Goal: Task Accomplishment & Management: Complete application form

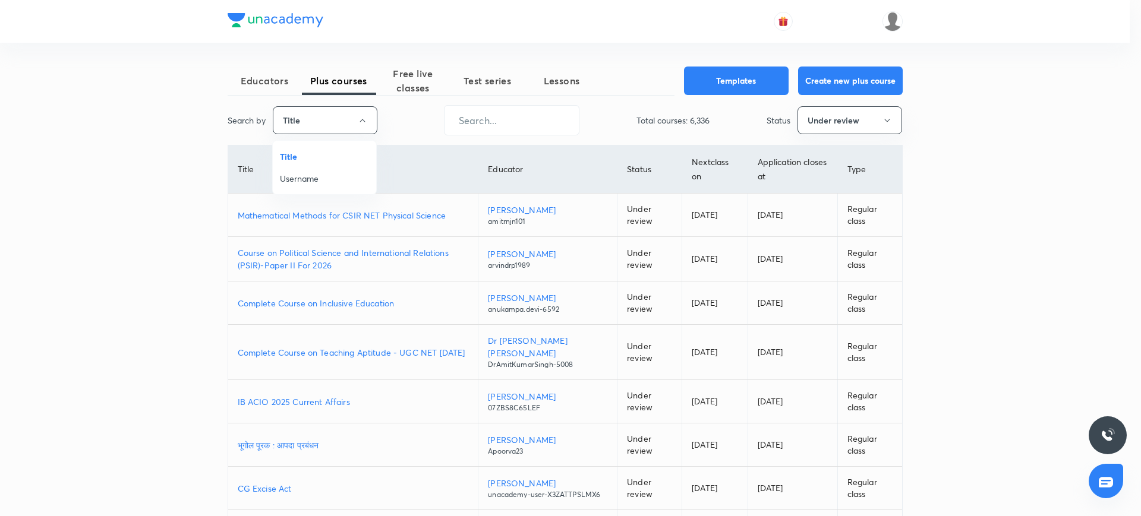
click at [342, 174] on span "Username" at bounding box center [324, 178] width 89 height 12
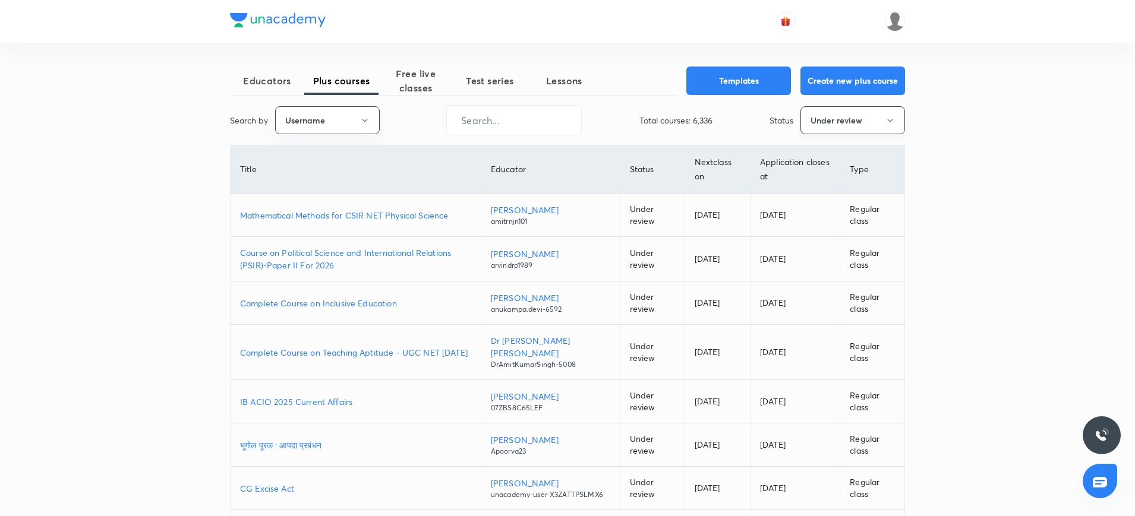
click at [840, 113] on button "Under review" at bounding box center [852, 120] width 105 height 28
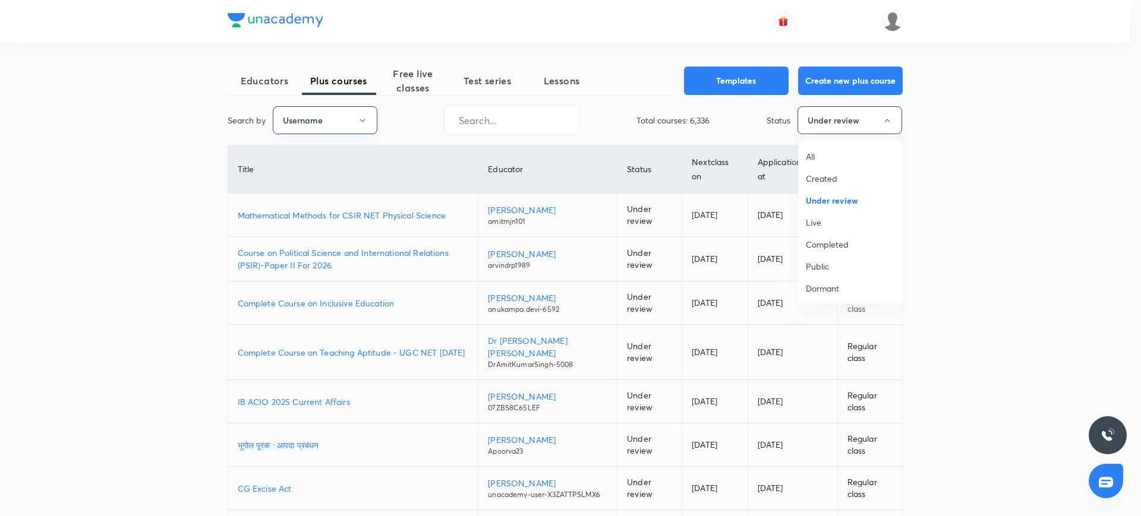
click at [821, 155] on span "All" at bounding box center [850, 156] width 89 height 12
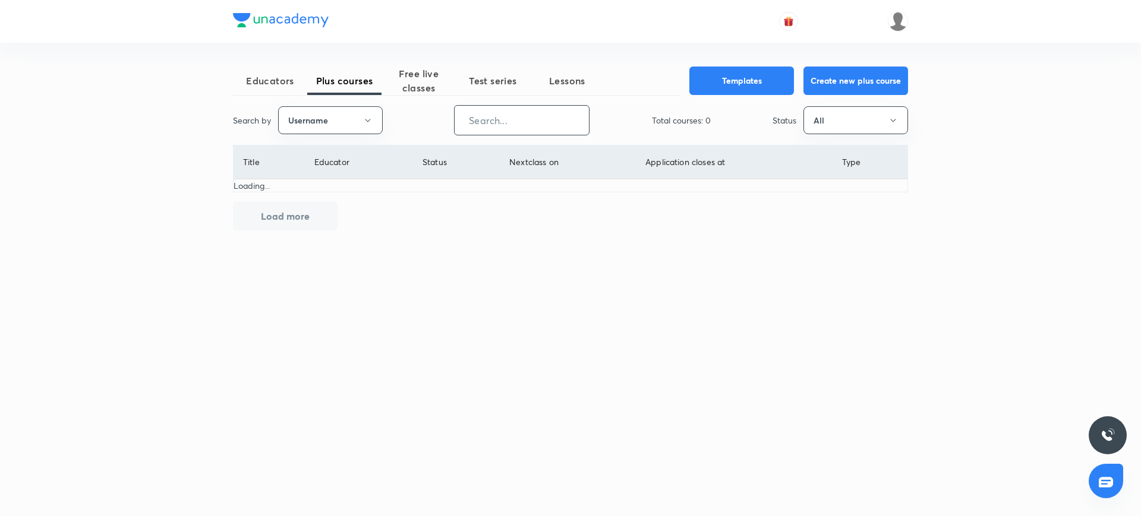
click at [480, 114] on input "text" at bounding box center [522, 120] width 134 height 30
paste input "unacademy-user-XUDA18M98RLM"
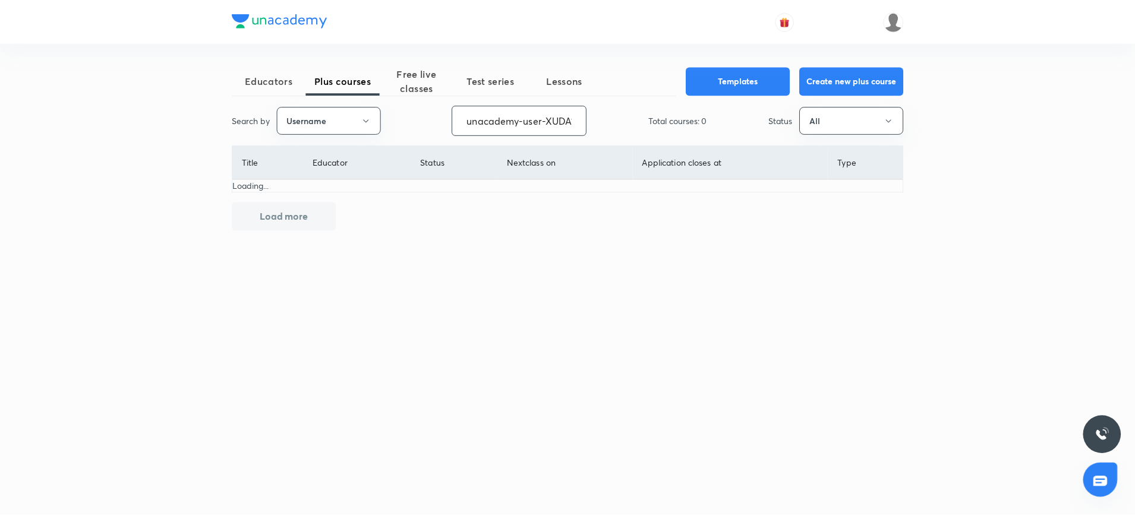
scroll to position [0, 51]
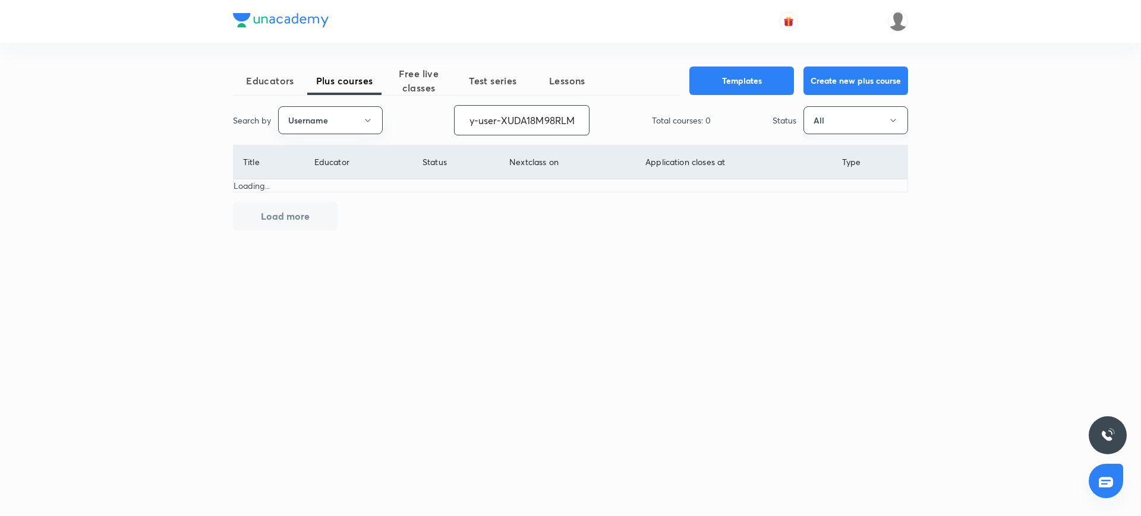
type input "unacademy-user-XUDA18M98RLM"
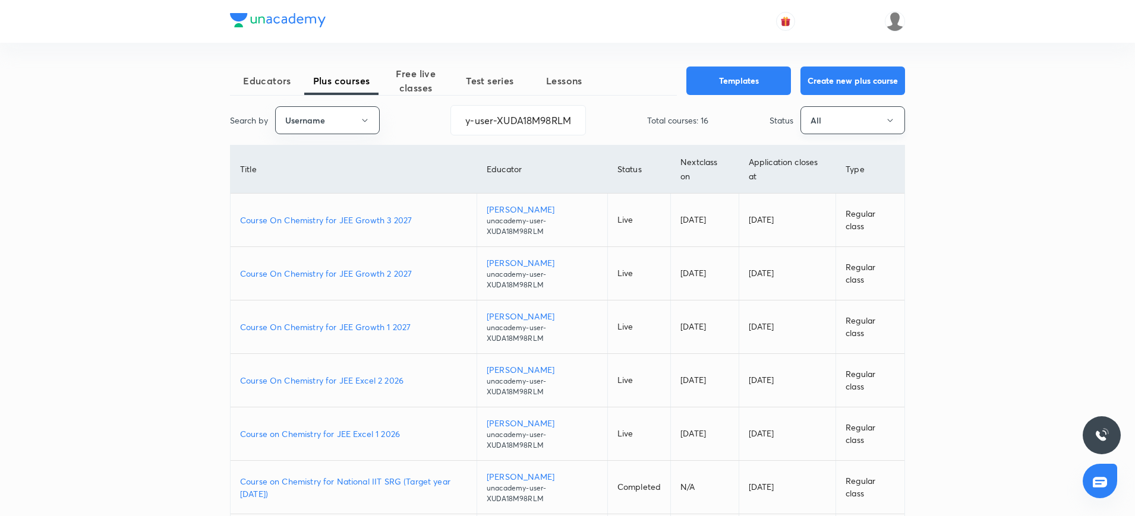
scroll to position [0, 0]
click at [860, 121] on button "All" at bounding box center [852, 120] width 105 height 28
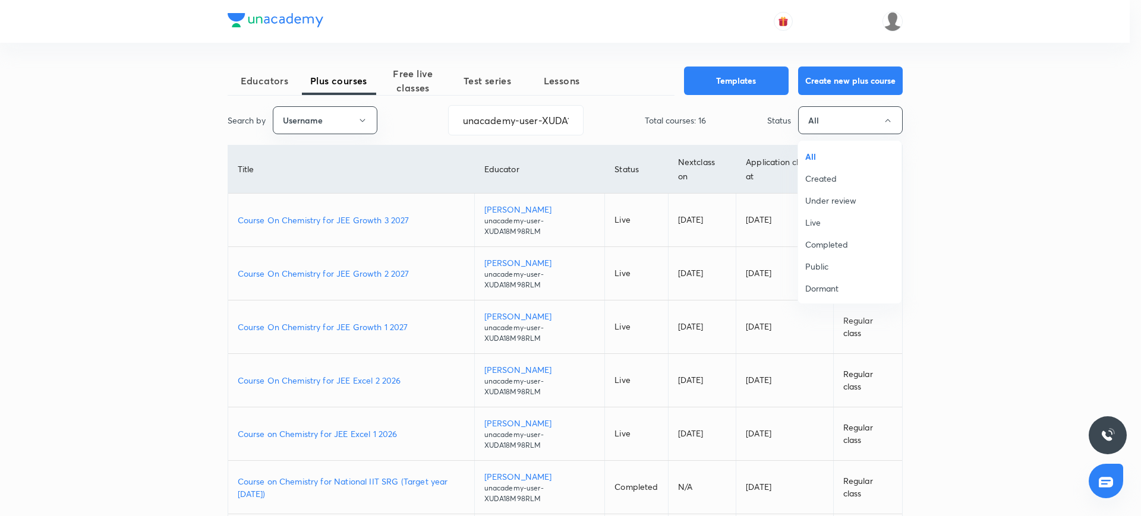
click at [819, 151] on span "All" at bounding box center [849, 156] width 89 height 12
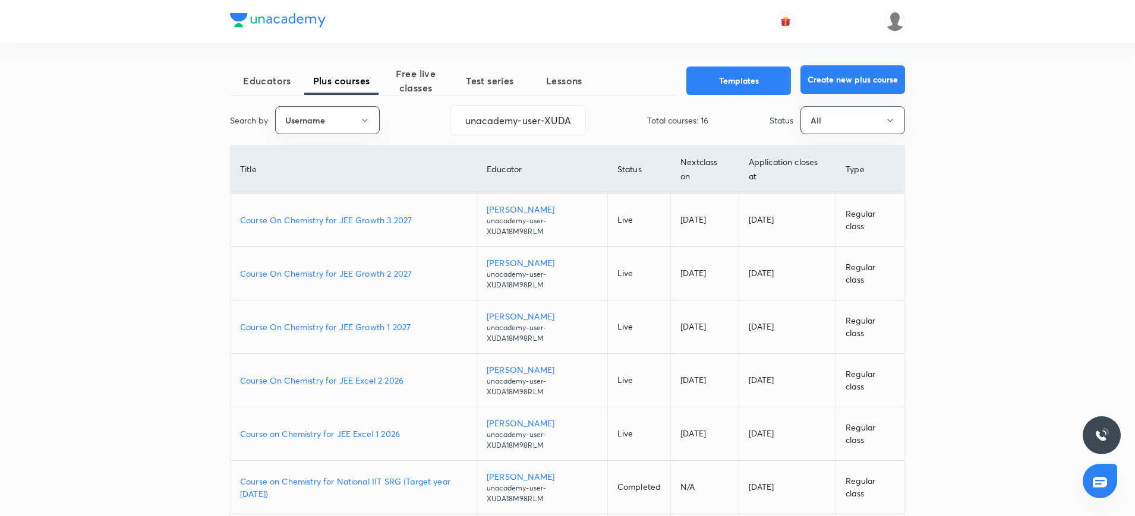
click at [834, 70] on button "Create new plus course" at bounding box center [852, 79] width 105 height 29
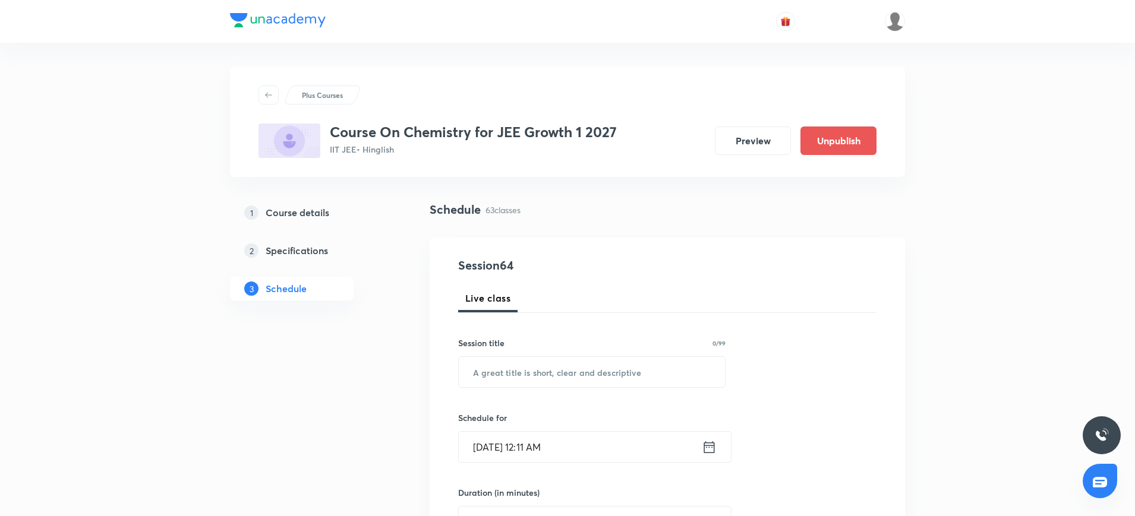
click at [308, 210] on h5 "Course details" at bounding box center [298, 213] width 64 height 14
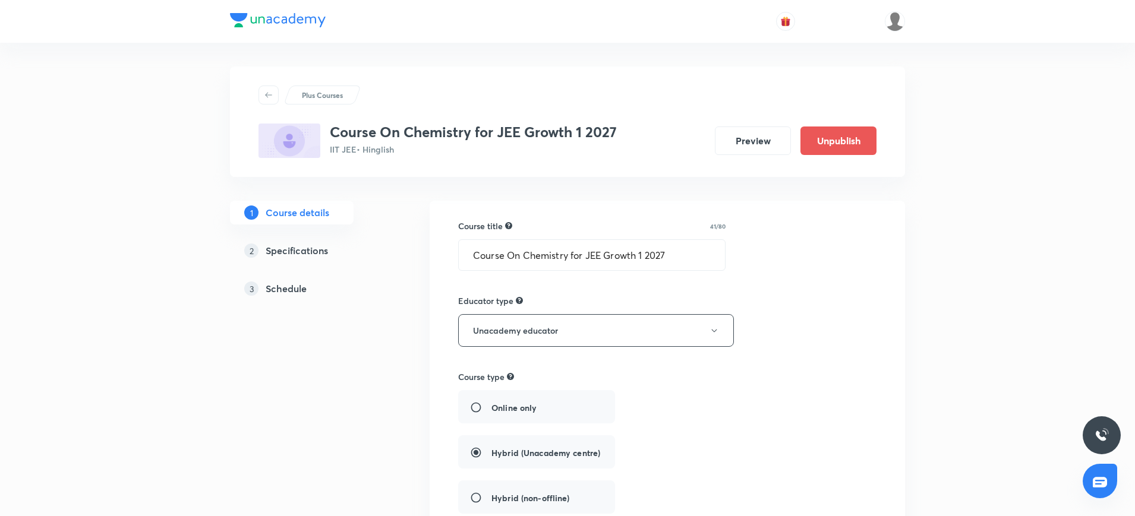
click at [304, 254] on h5 "Specifications" at bounding box center [297, 251] width 62 height 14
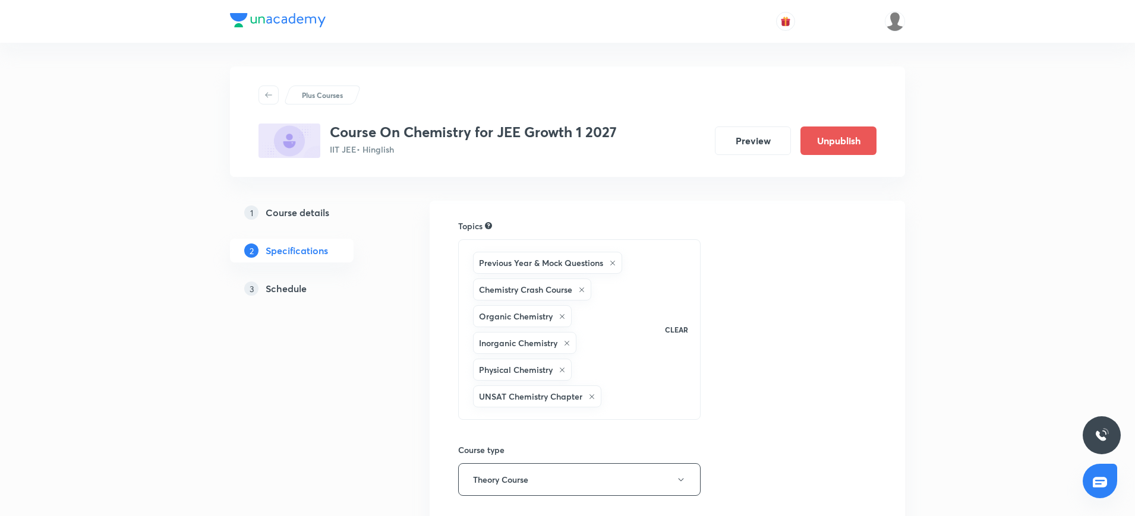
click at [327, 206] on h5 "Course details" at bounding box center [298, 213] width 64 height 14
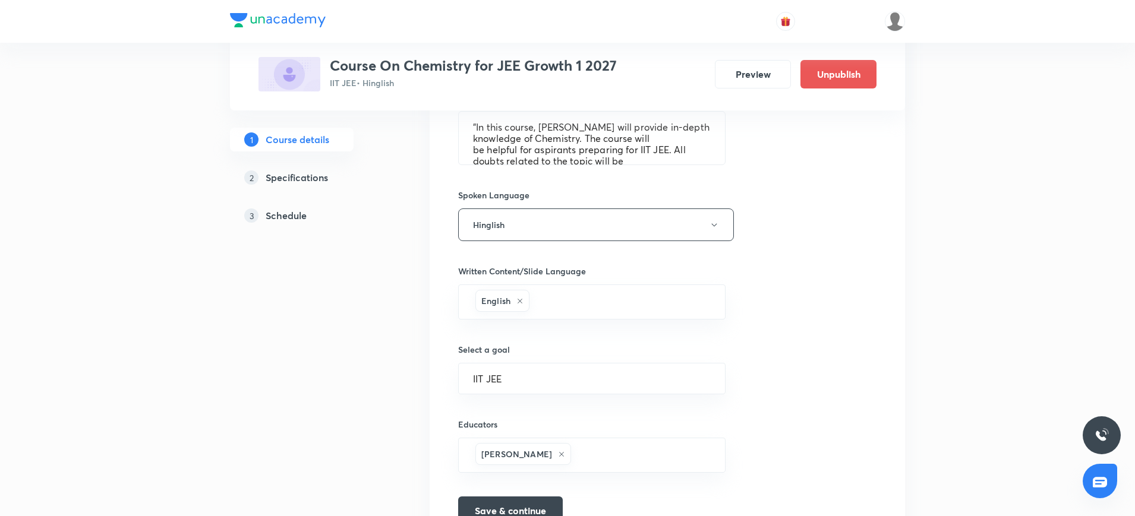
scroll to position [594, 0]
click at [508, 142] on textarea ""In this course, Siyaram Kumar will provide in-depth knowledge of Chemistry. Th…" at bounding box center [592, 138] width 266 height 53
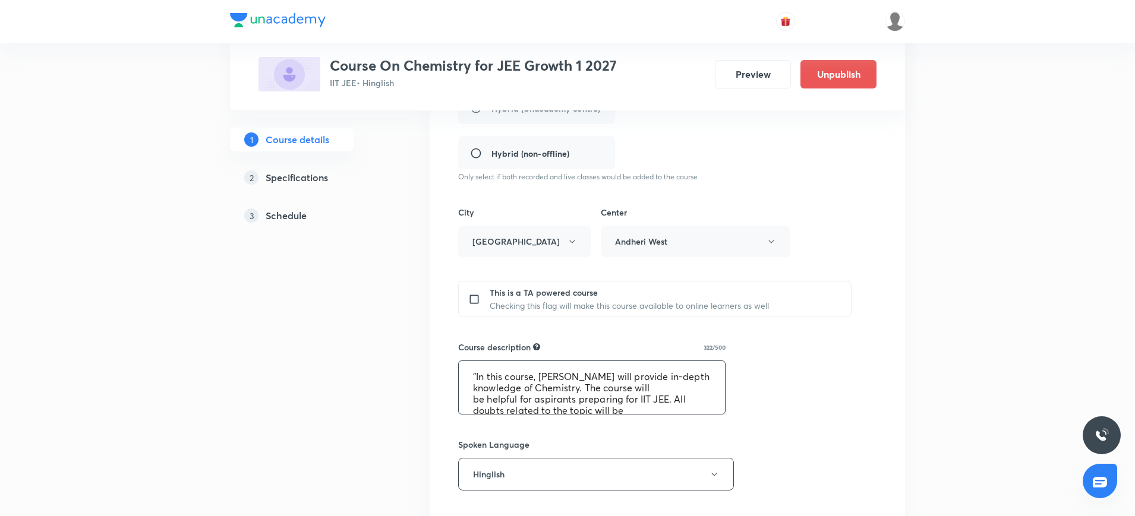
scroll to position [346, 0]
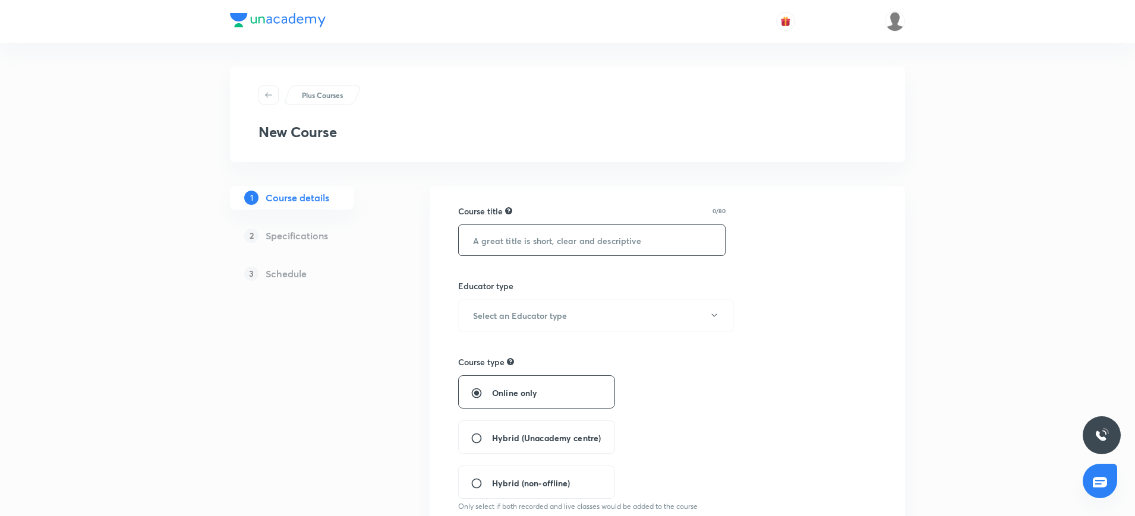
click at [547, 234] on input "text" at bounding box center [592, 240] width 266 height 30
paste input "Periodic Table"
type input "Periodic Table"
click at [548, 317] on h6 "Select an Educator type" at bounding box center [520, 316] width 94 height 12
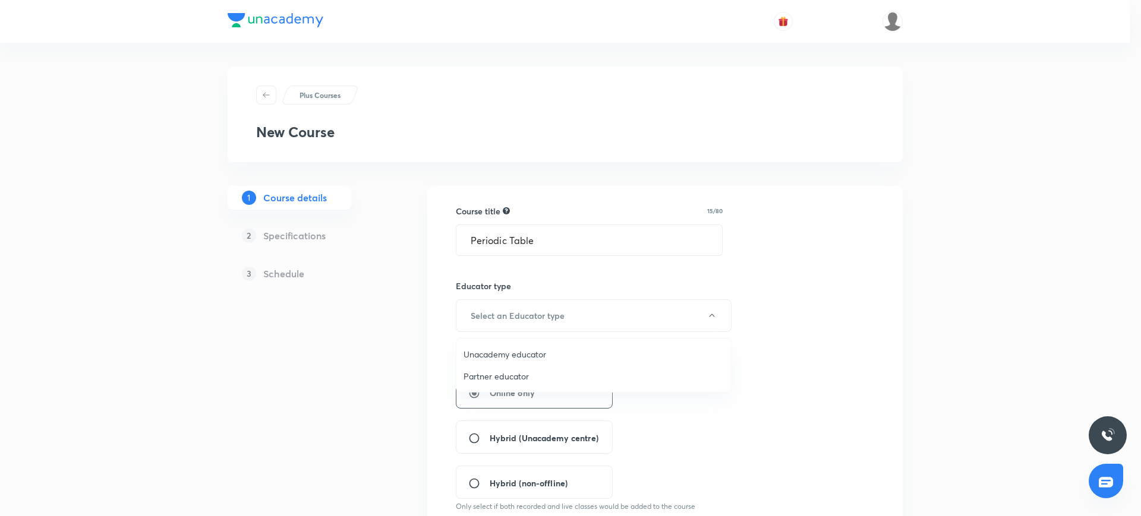
click at [481, 310] on div at bounding box center [570, 258] width 1141 height 516
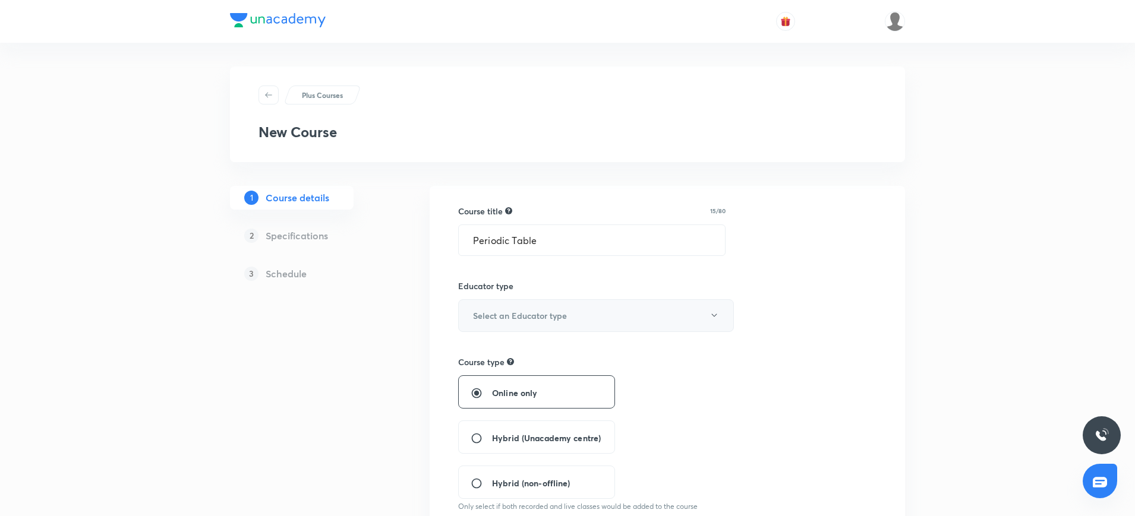
click at [481, 310] on h6 "Select an Educator type" at bounding box center [520, 316] width 94 height 12
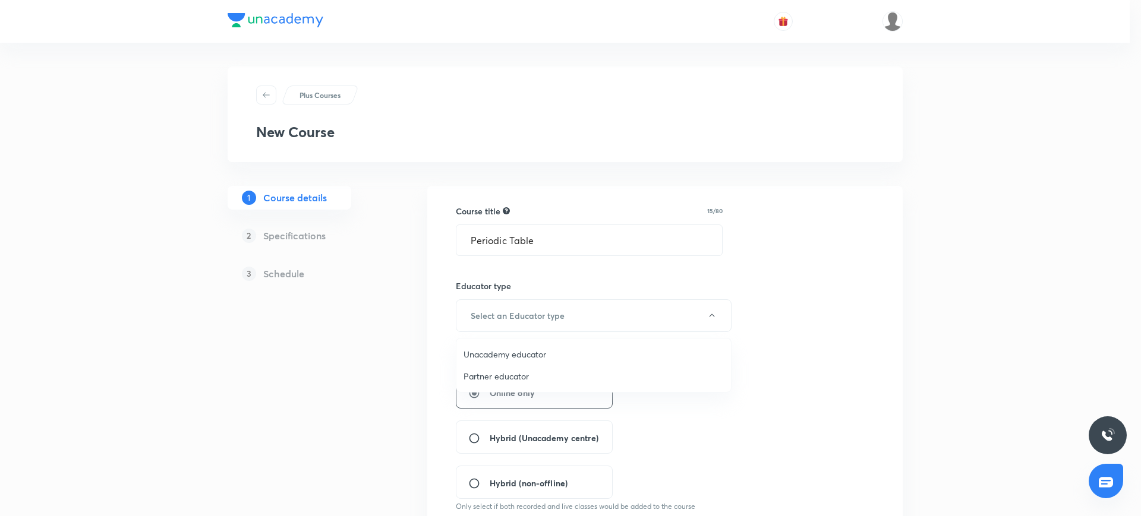
click at [496, 349] on span "Unacademy educator" at bounding box center [593, 354] width 260 height 12
radio input "false"
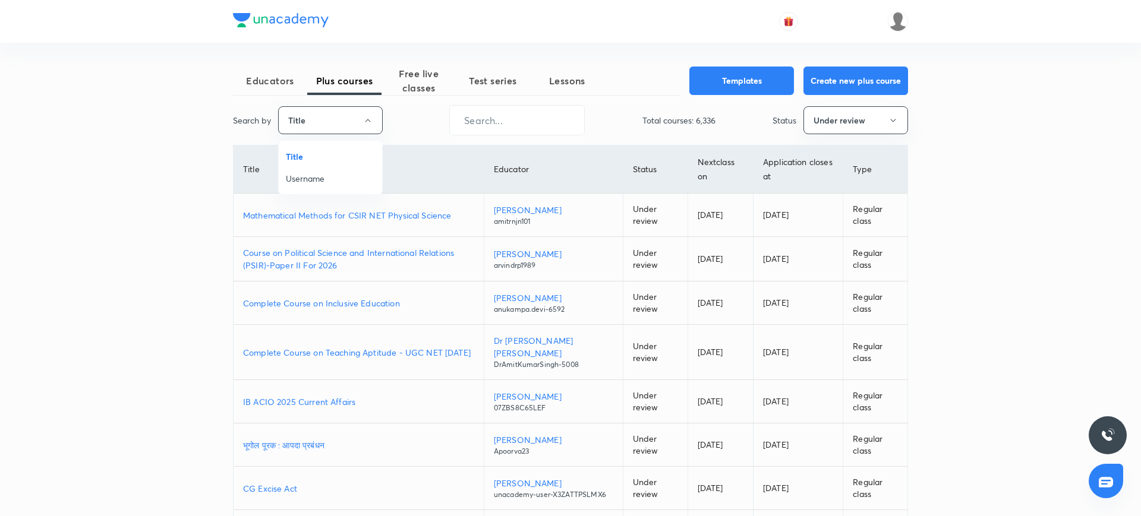
click at [323, 178] on span "Username" at bounding box center [330, 178] width 89 height 12
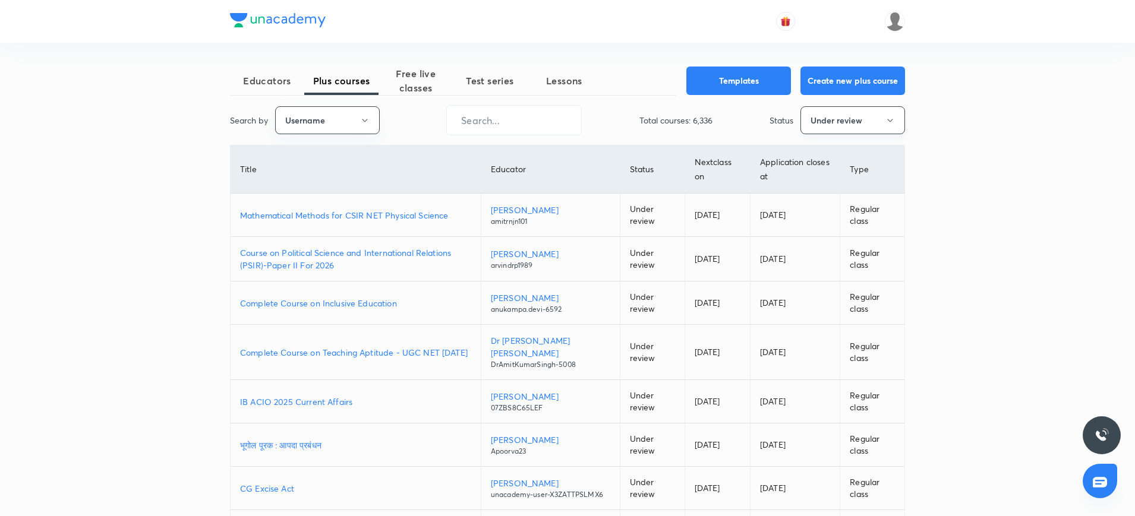
click at [831, 118] on button "Under review" at bounding box center [852, 120] width 105 height 28
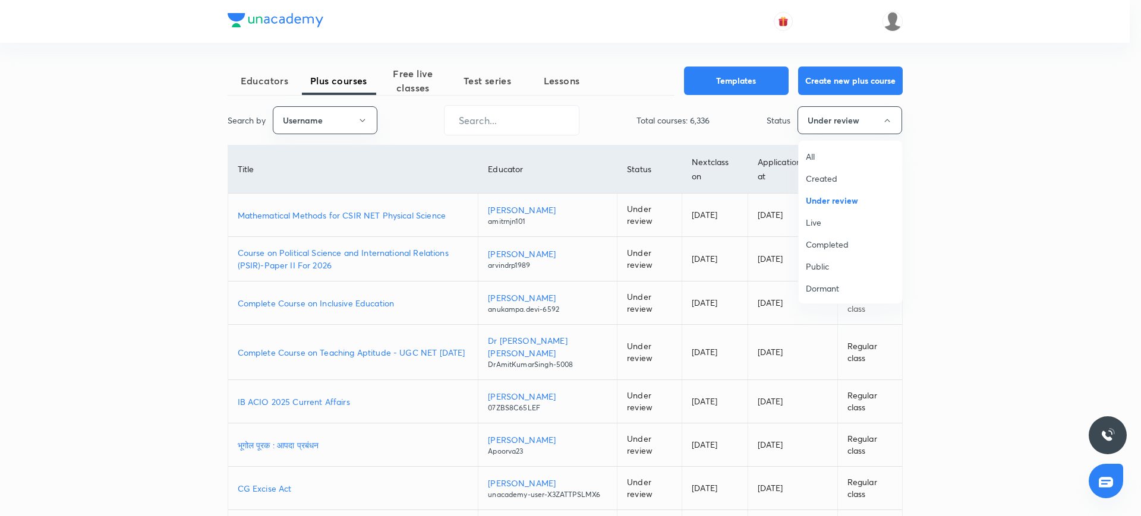
click at [823, 152] on span "All" at bounding box center [850, 156] width 89 height 12
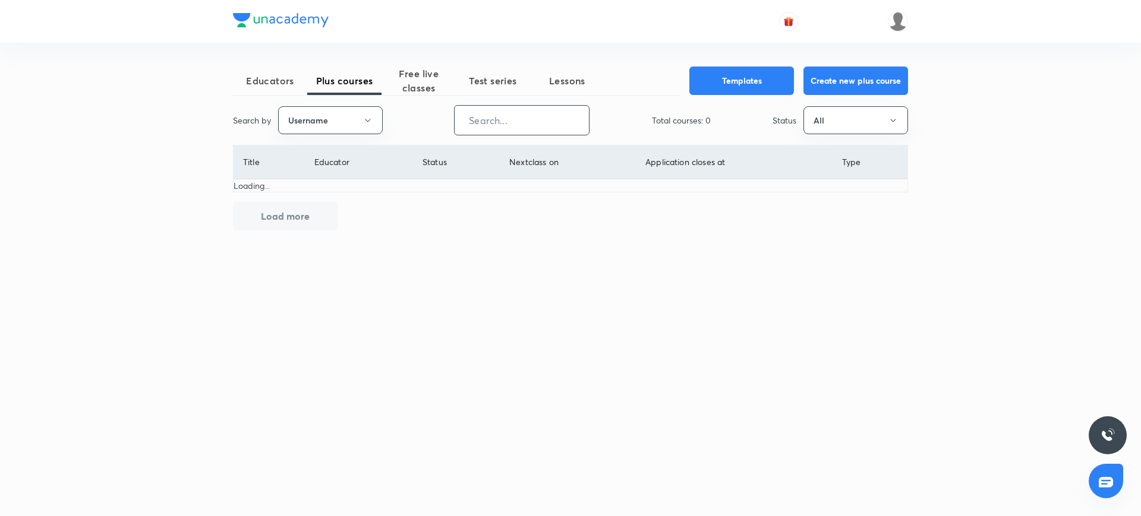
click at [517, 108] on input "text" at bounding box center [522, 120] width 134 height 30
paste input "unacademy-user-XUDA18M98RLM"
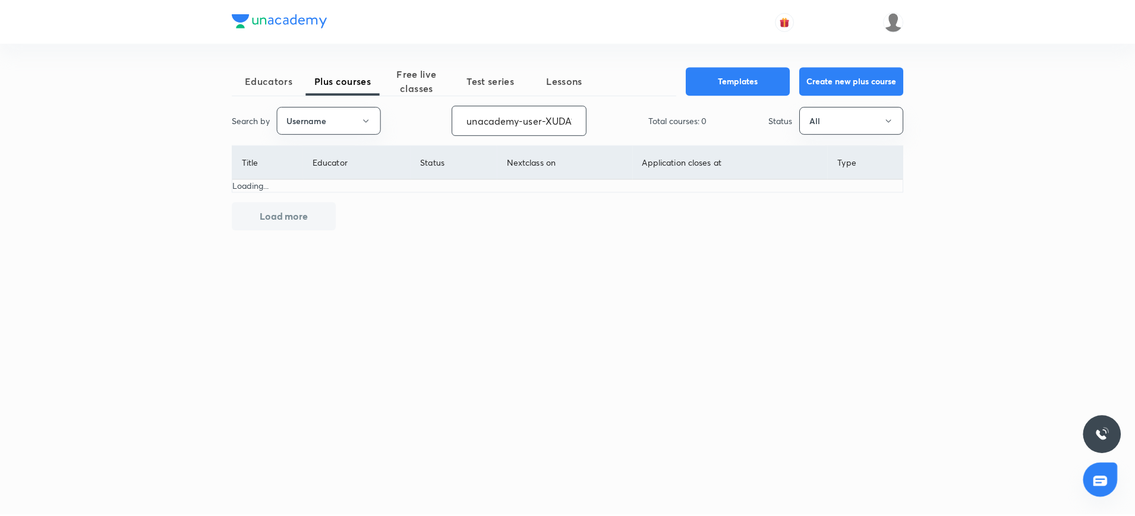
scroll to position [0, 51]
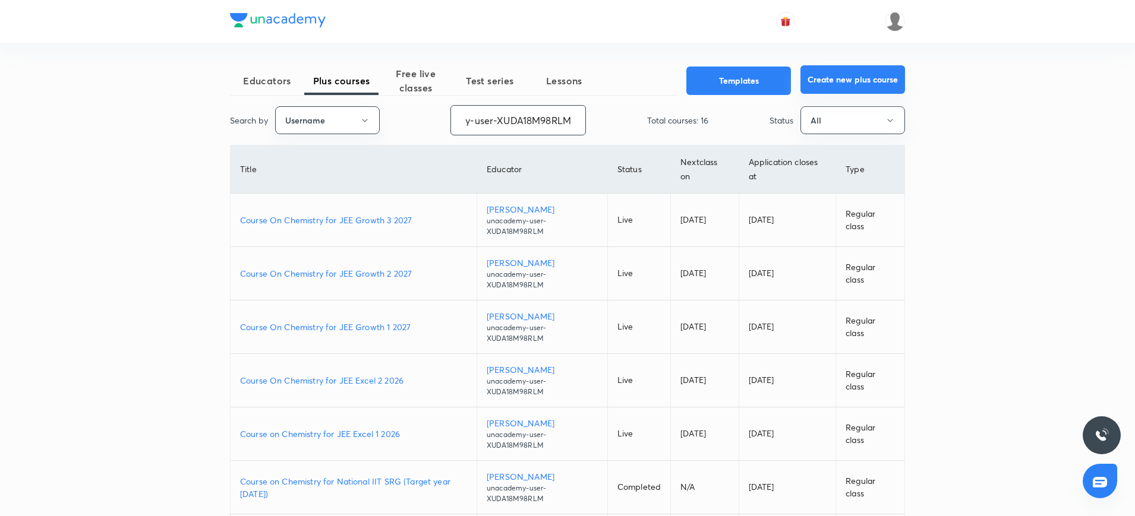
type input "unacademy-user-XUDA18M98RLM"
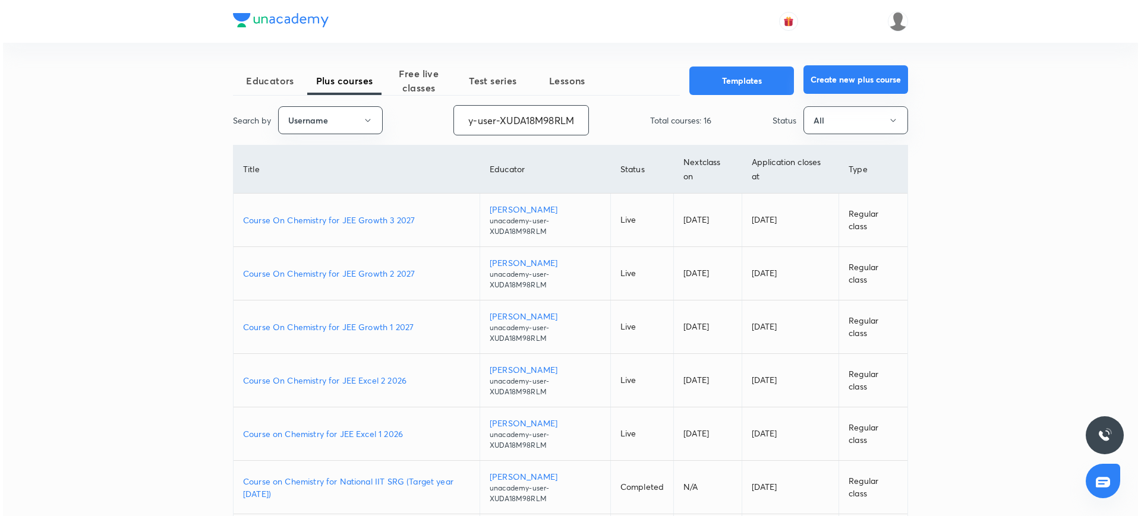
scroll to position [0, 0]
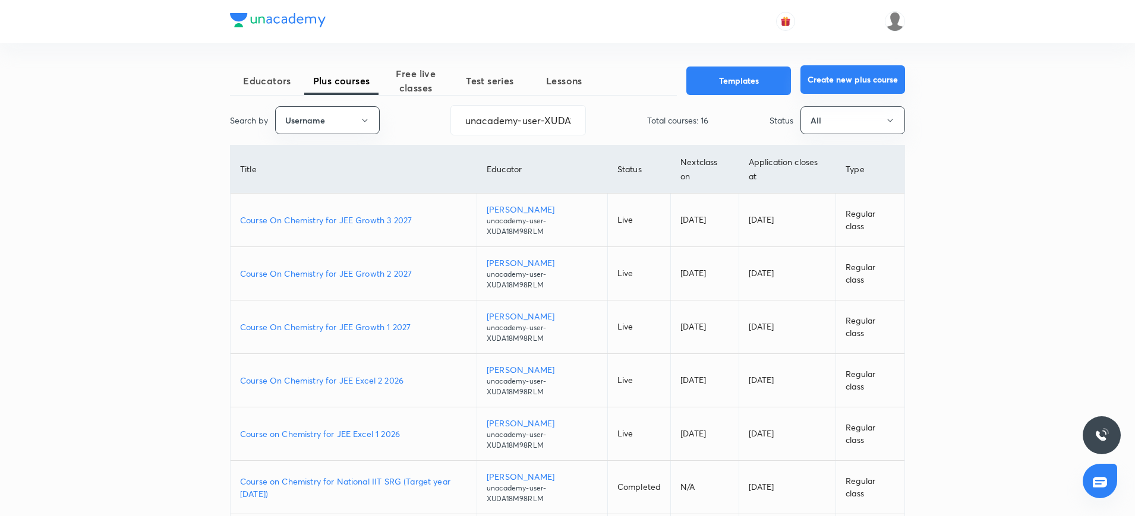
click at [840, 83] on button "Create new plus course" at bounding box center [852, 79] width 105 height 29
click at [857, 77] on button "Create new plus course" at bounding box center [852, 79] width 105 height 29
click at [414, 79] on span "Free live classes" at bounding box center [416, 81] width 74 height 29
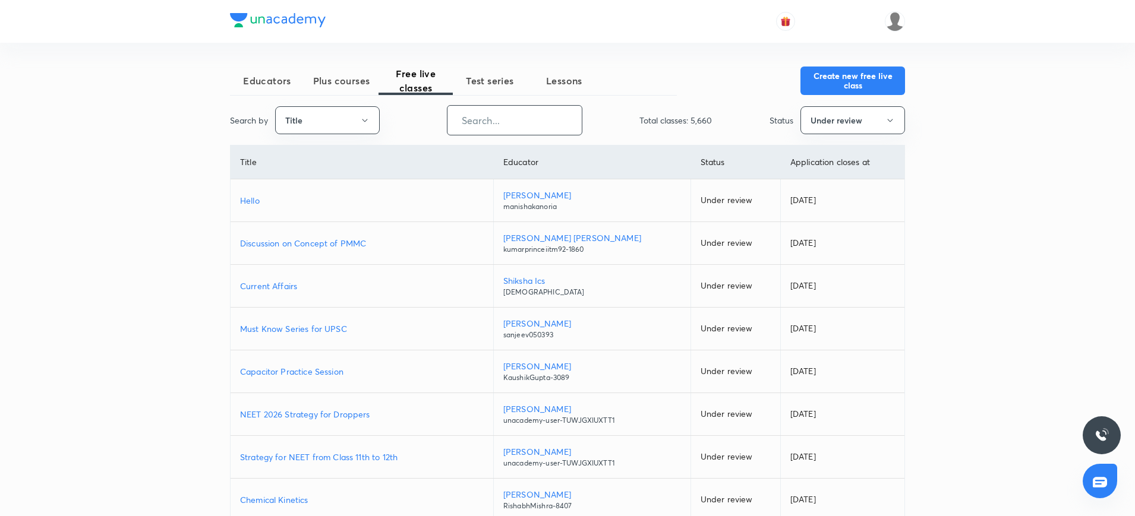
click at [511, 119] on input "text" at bounding box center [514, 120] width 134 height 30
paste input ""In this course, Siyaram Kumar will provide in-depth knowledge of Chemistry. Th…"
type input ""In this course, Siyaram Kumar will provide in-depth knowledge of Chemistry. Th…"
click at [354, 120] on button "Title" at bounding box center [327, 120] width 105 height 28
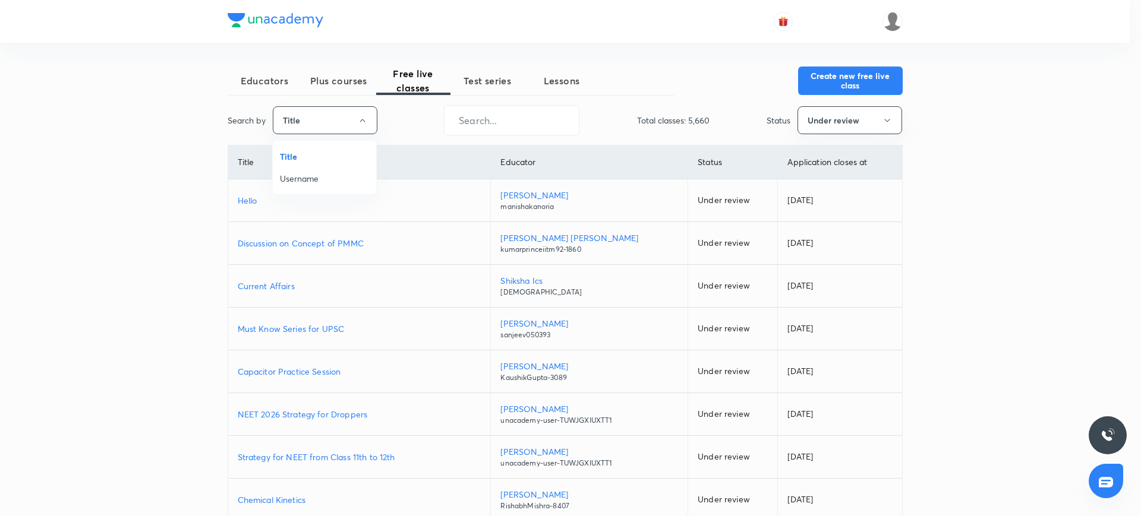
click at [322, 175] on span "Username" at bounding box center [324, 178] width 89 height 12
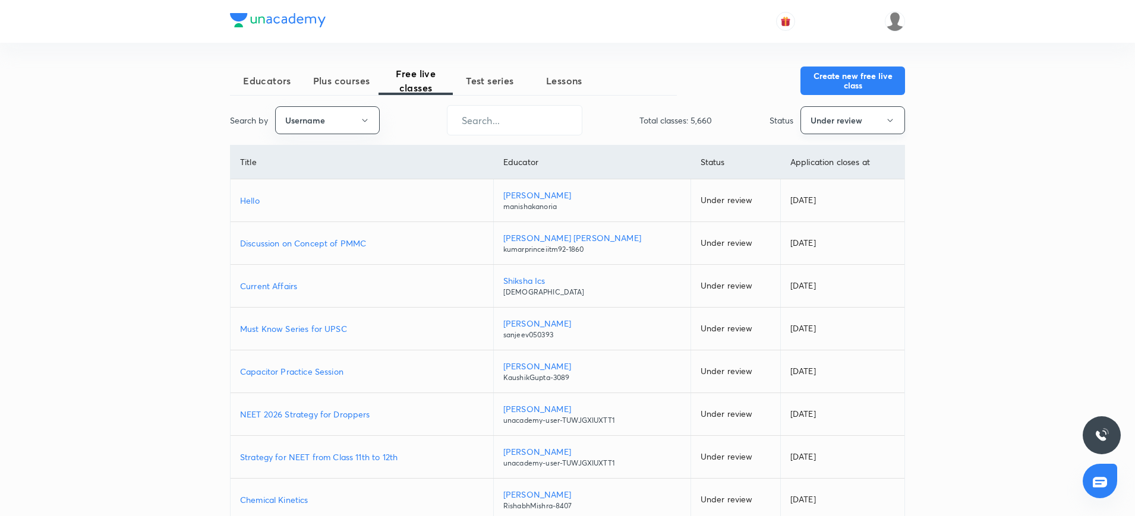
click at [819, 112] on button "Under review" at bounding box center [852, 120] width 105 height 28
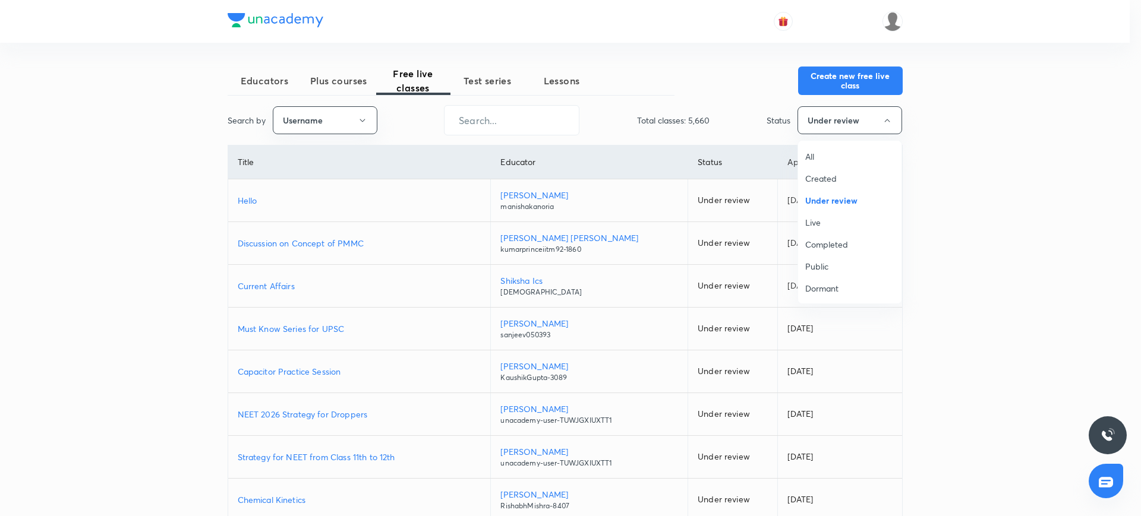
click at [806, 161] on span "All" at bounding box center [849, 156] width 89 height 12
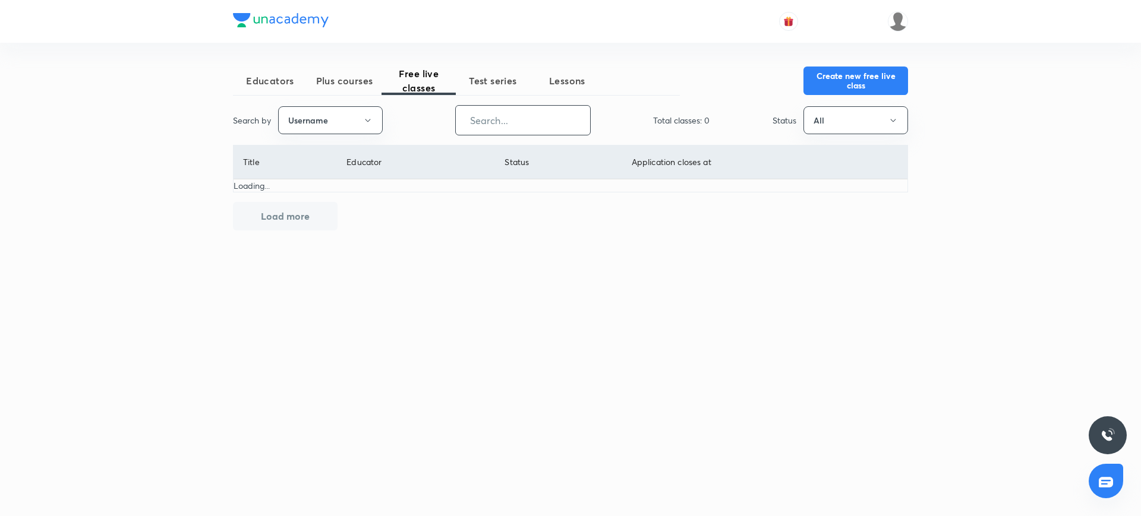
click at [531, 134] on input "text" at bounding box center [523, 120] width 134 height 30
paste input "unacademy-user-XUDA18M98RLM"
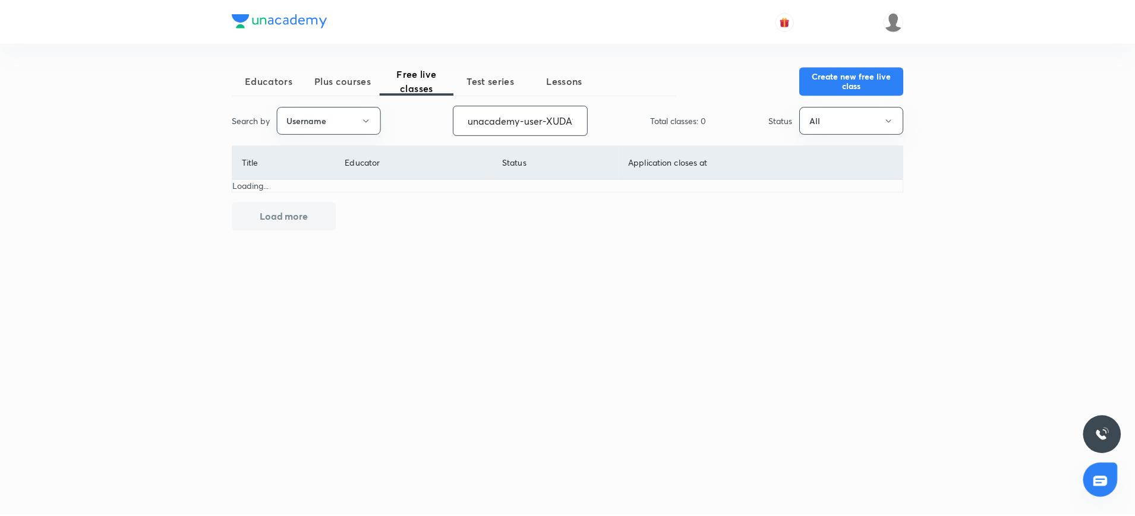
scroll to position [0, 51]
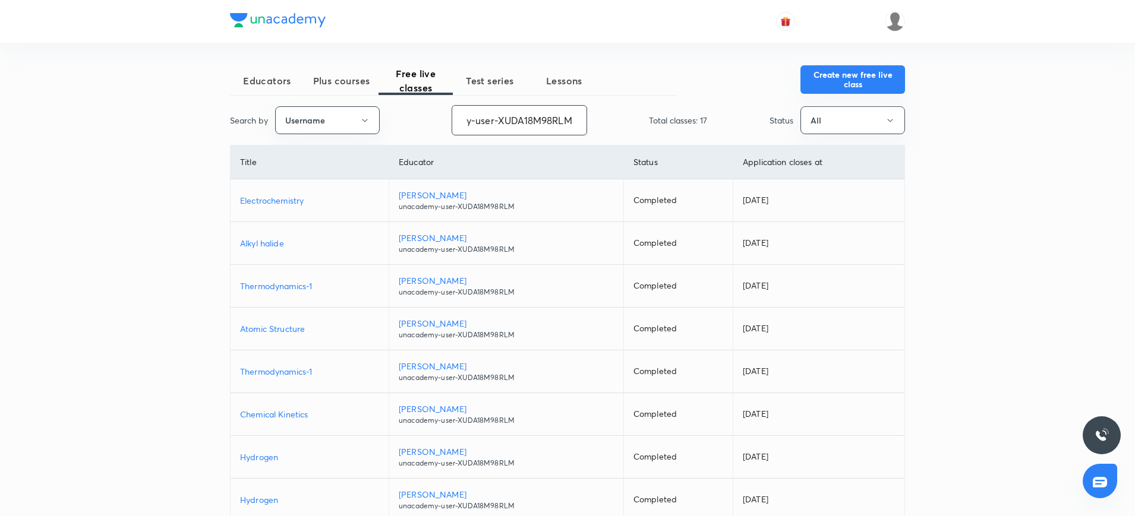
type input "unacademy-user-XUDA18M98RLM"
click at [827, 89] on button "Create new free live class" at bounding box center [852, 79] width 105 height 29
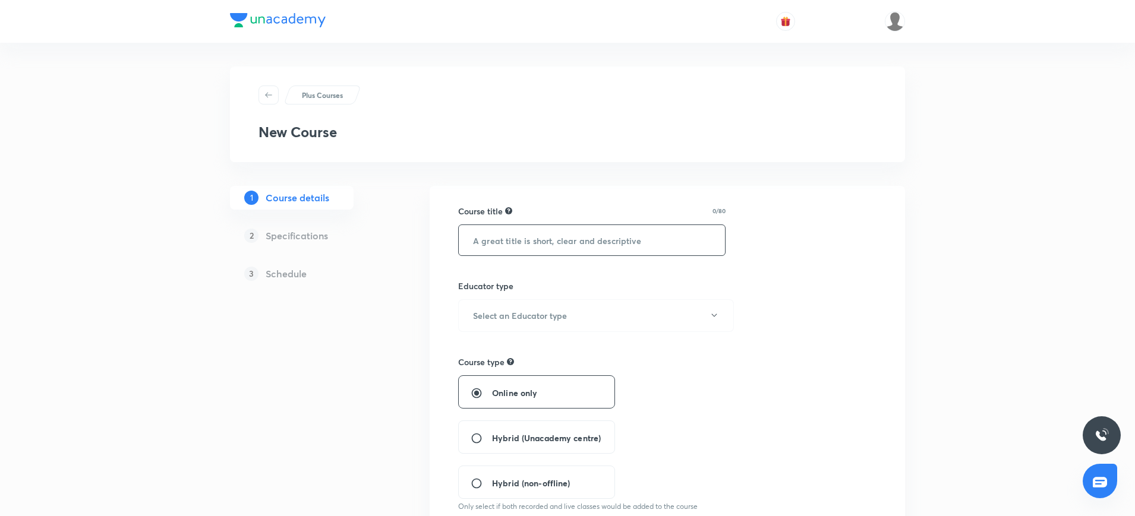
click at [510, 239] on input "text" at bounding box center [592, 240] width 266 height 30
type input "Periodic Table"
click at [696, 305] on button "Select an Educator type" at bounding box center [596, 315] width 276 height 33
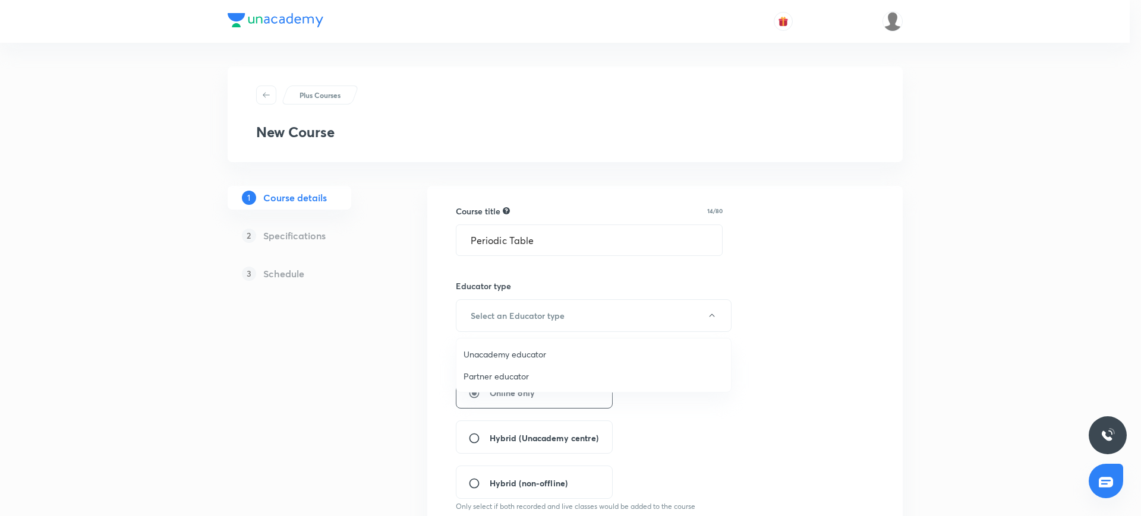
click at [550, 351] on span "Unacademy educator" at bounding box center [593, 354] width 260 height 12
radio input "false"
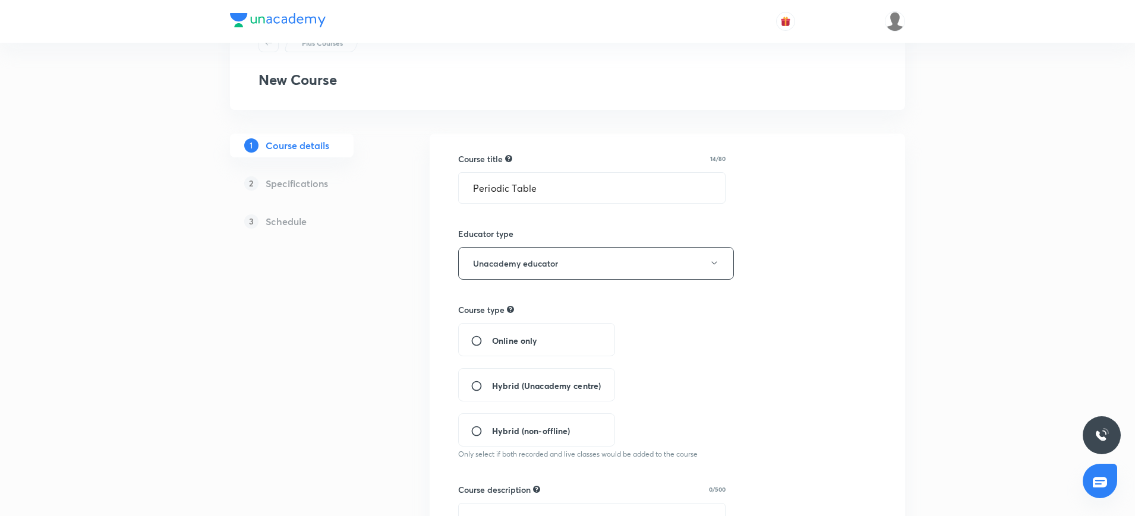
scroll to position [53, 0]
click at [508, 371] on div "Hybrid (Unacademy centre)" at bounding box center [536, 384] width 157 height 33
click at [475, 386] on input "Hybrid (Unacademy centre)" at bounding box center [481, 386] width 21 height 12
radio input "true"
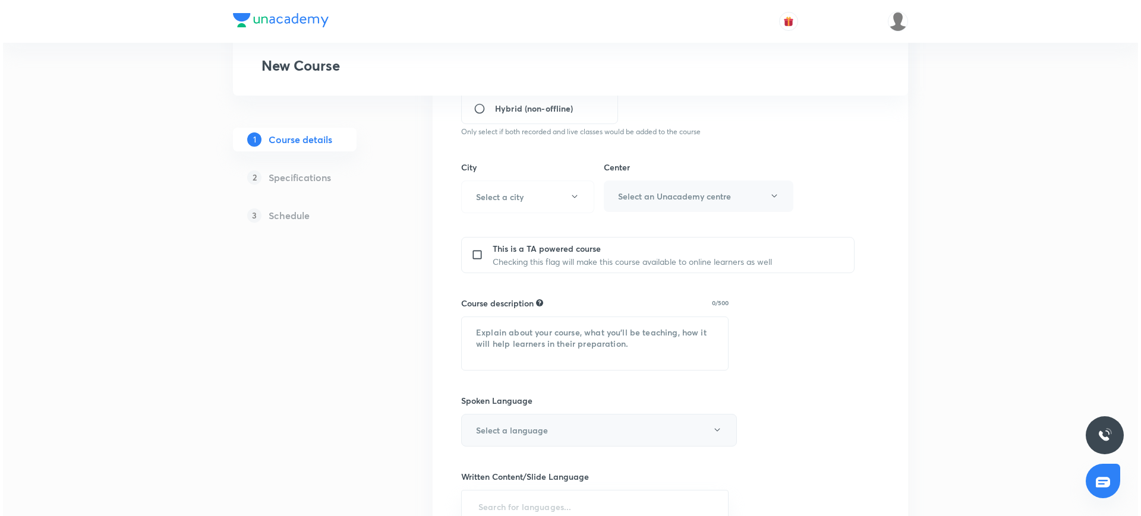
scroll to position [374, 0]
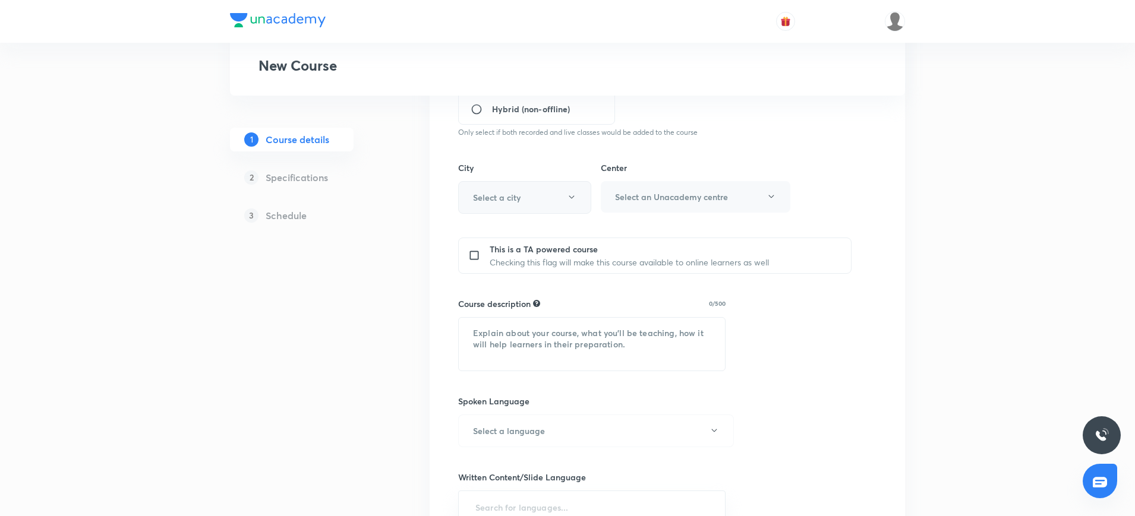
click at [532, 198] on button "Select a city" at bounding box center [524, 197] width 133 height 33
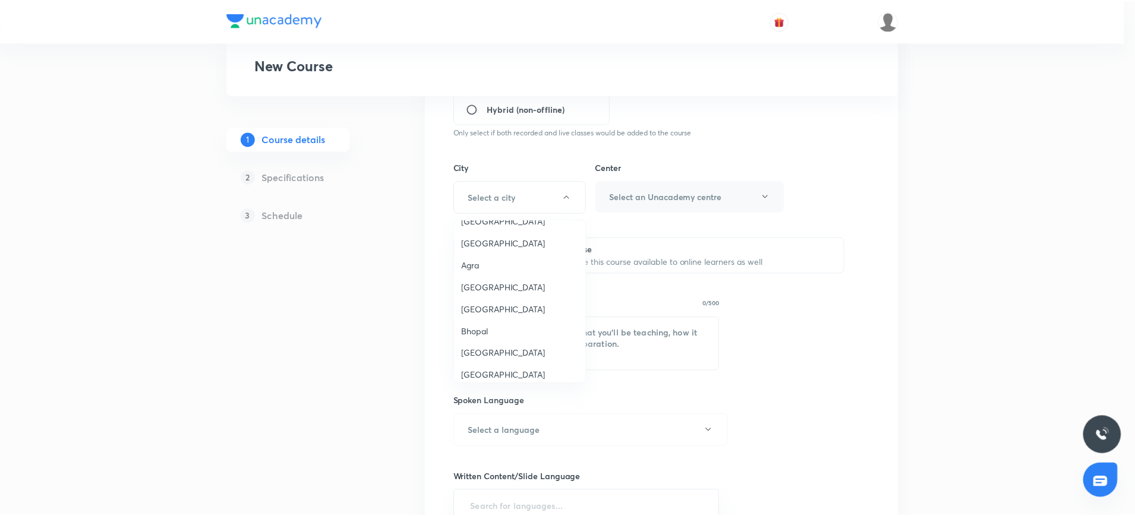
scroll to position [166, 0]
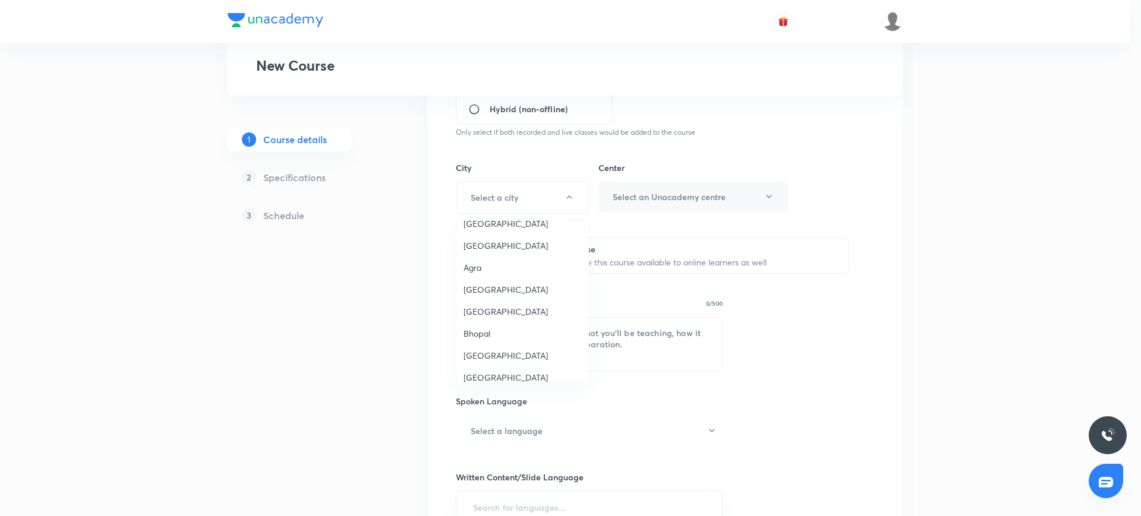
click at [488, 302] on li "Mumbai" at bounding box center [522, 312] width 132 height 22
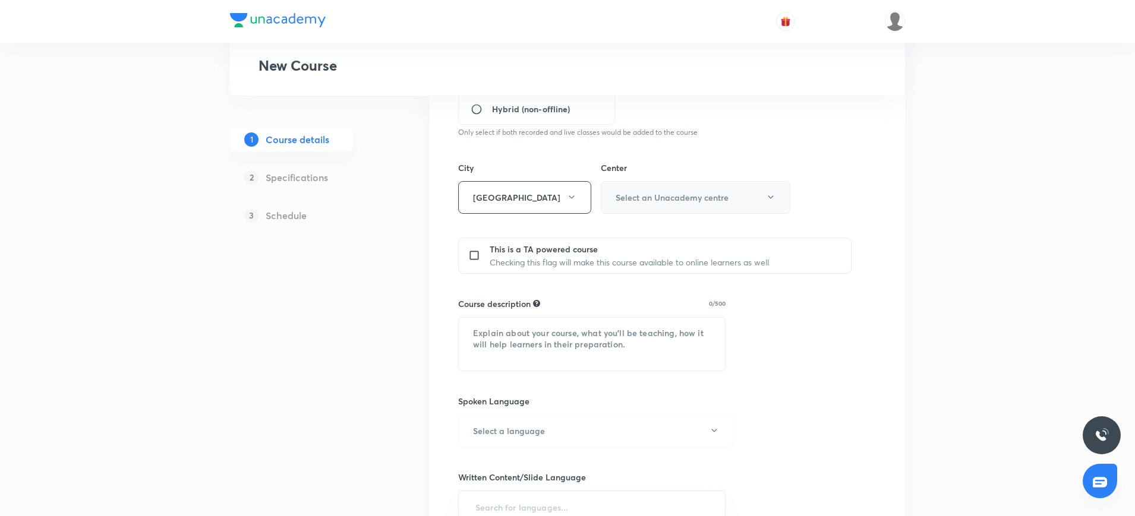
click at [676, 206] on button "Select an Unacademy centre" at bounding box center [696, 197] width 190 height 33
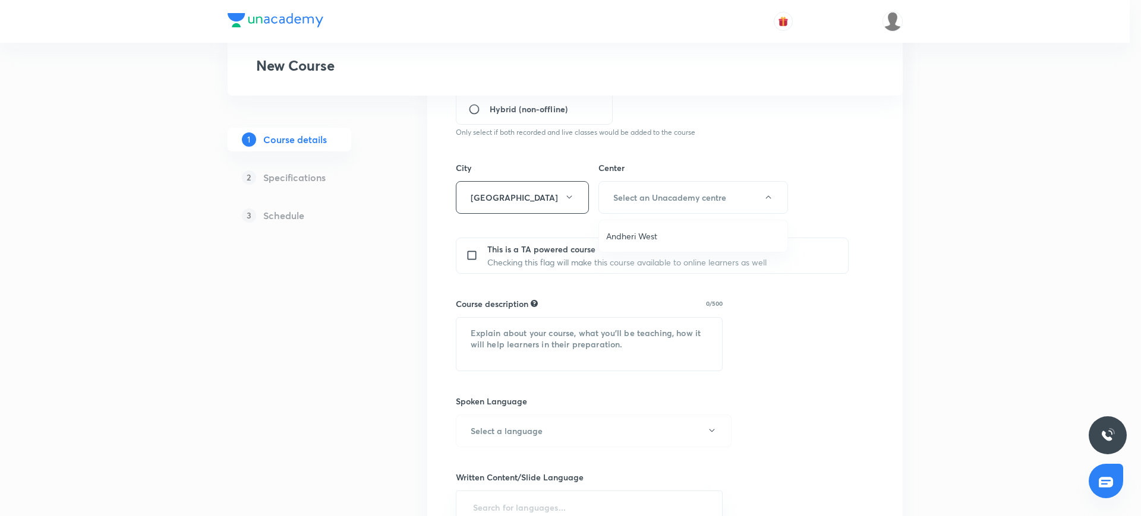
click at [646, 232] on span "Andheri West" at bounding box center [693, 236] width 174 height 12
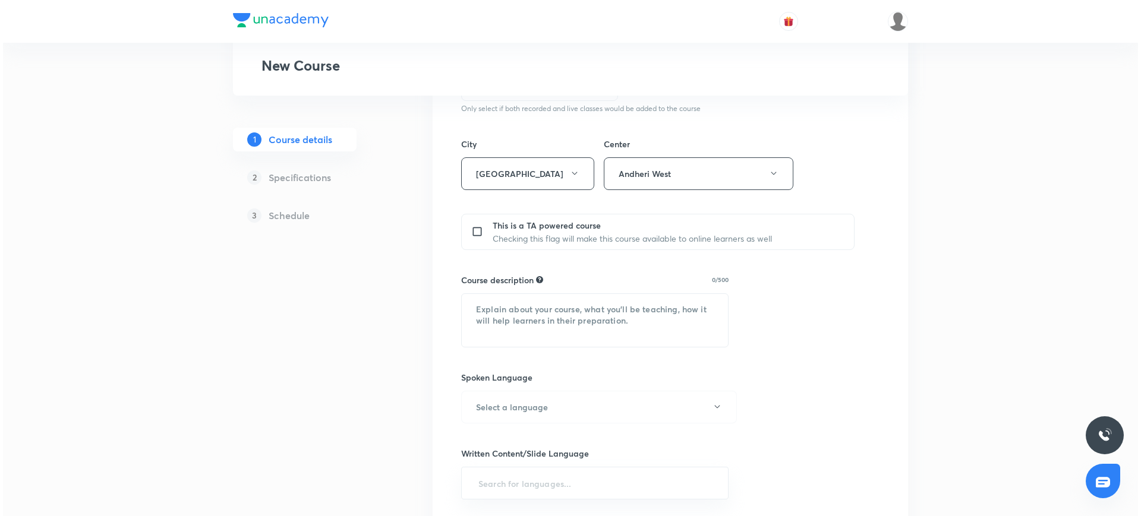
scroll to position [399, 0]
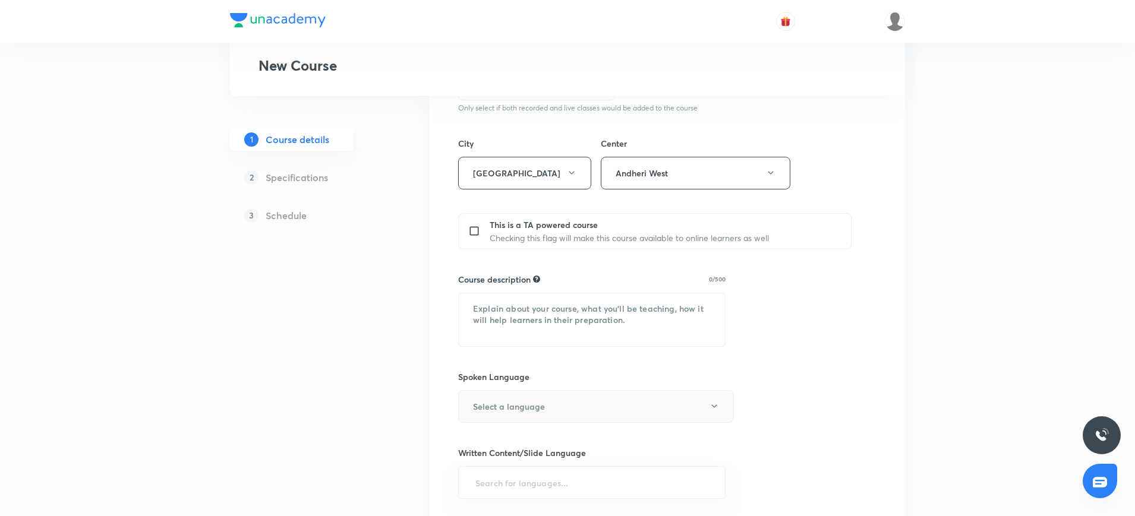
click at [545, 405] on button "Select a language" at bounding box center [596, 406] width 276 height 33
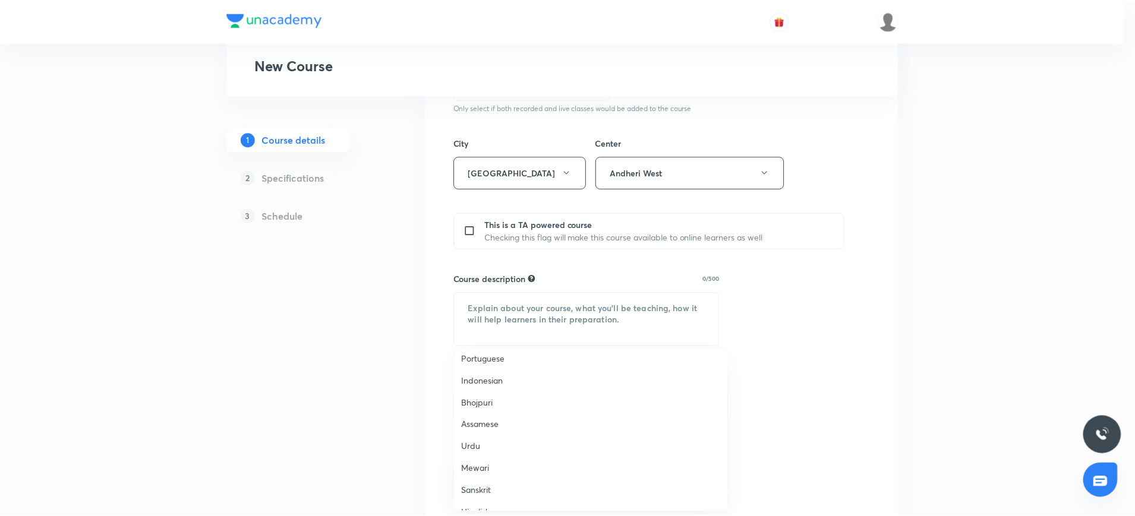
scroll to position [352, 0]
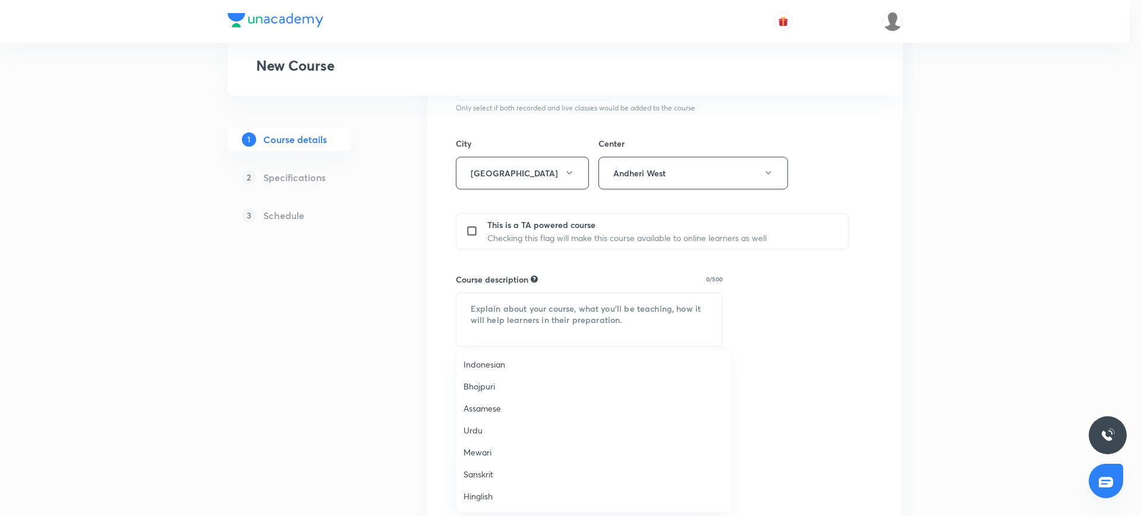
click at [488, 487] on li "Hinglish" at bounding box center [593, 496] width 275 height 22
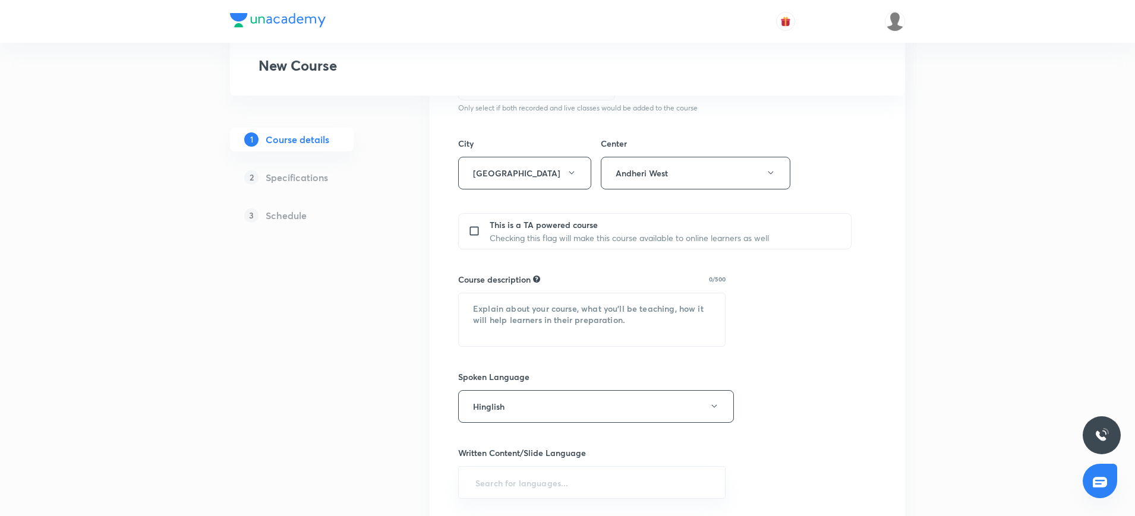
scroll to position [525, 0]
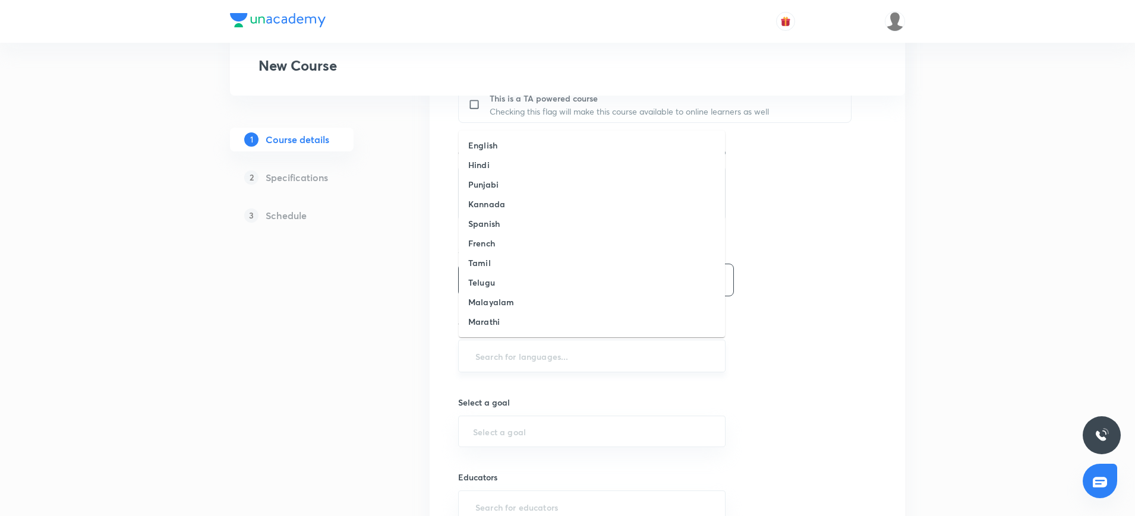
click at [510, 346] on input "text" at bounding box center [592, 356] width 238 height 22
click at [524, 138] on li "English" at bounding box center [592, 145] width 266 height 20
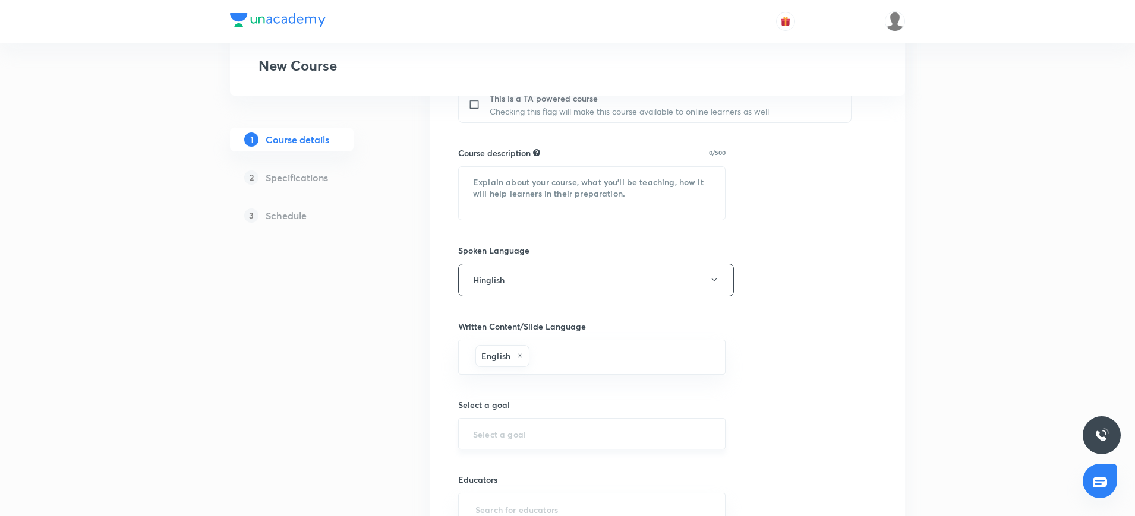
click at [471, 448] on div "​" at bounding box center [591, 433] width 267 height 31
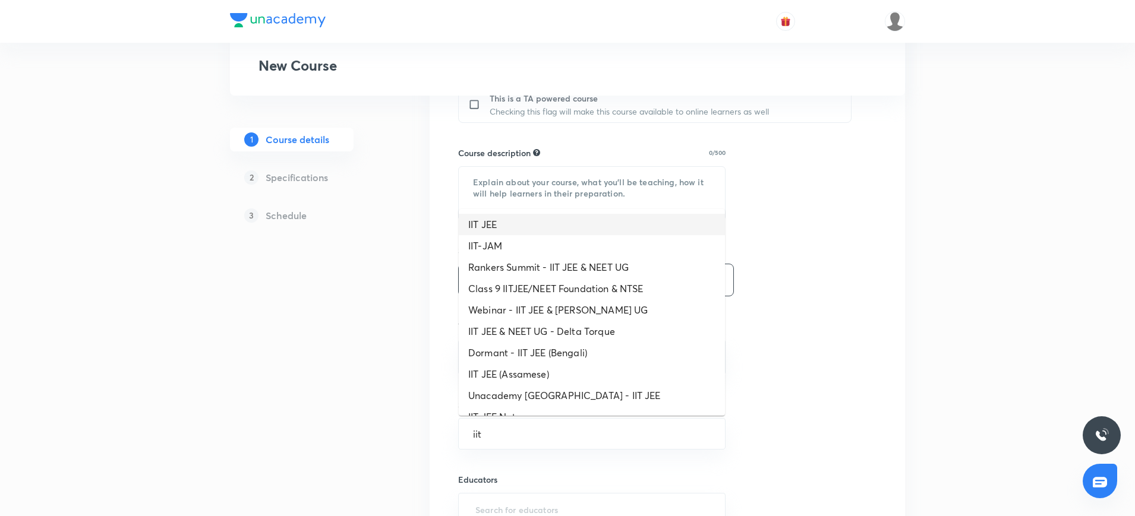
click at [527, 220] on li "IIT JEE" at bounding box center [592, 224] width 266 height 21
type input "IIT JEE"
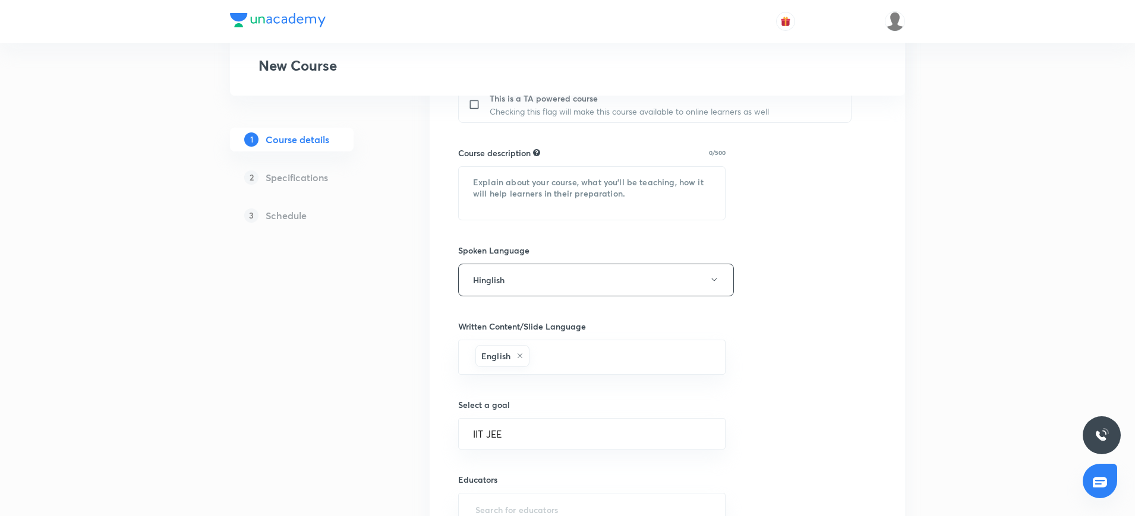
scroll to position [644, 0]
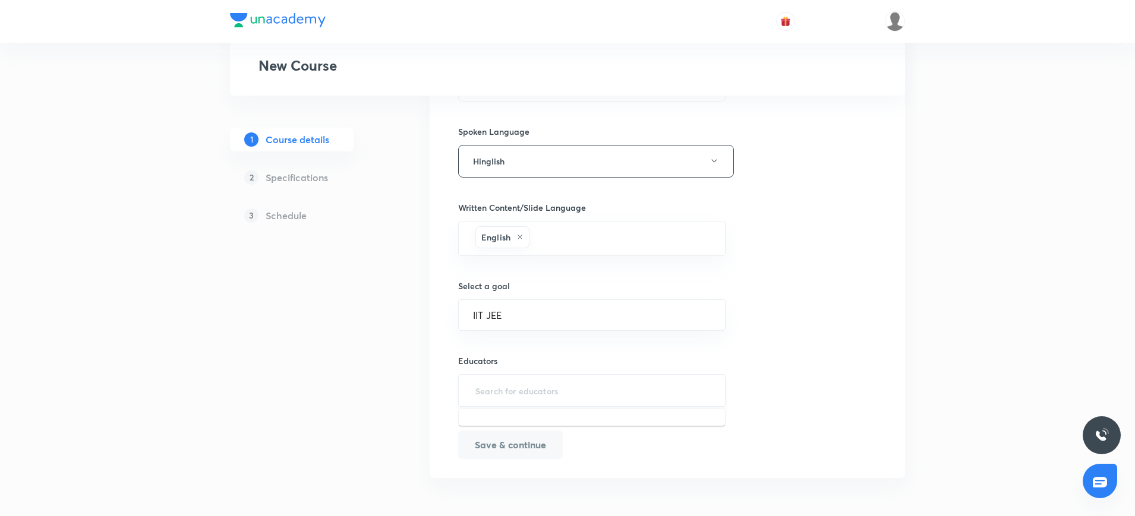
click at [487, 392] on input "text" at bounding box center [592, 391] width 238 height 22
paste input "unacademy-user-XUDA18M98RLM"
type input "unacademy-user-XUDA18M98RLM"
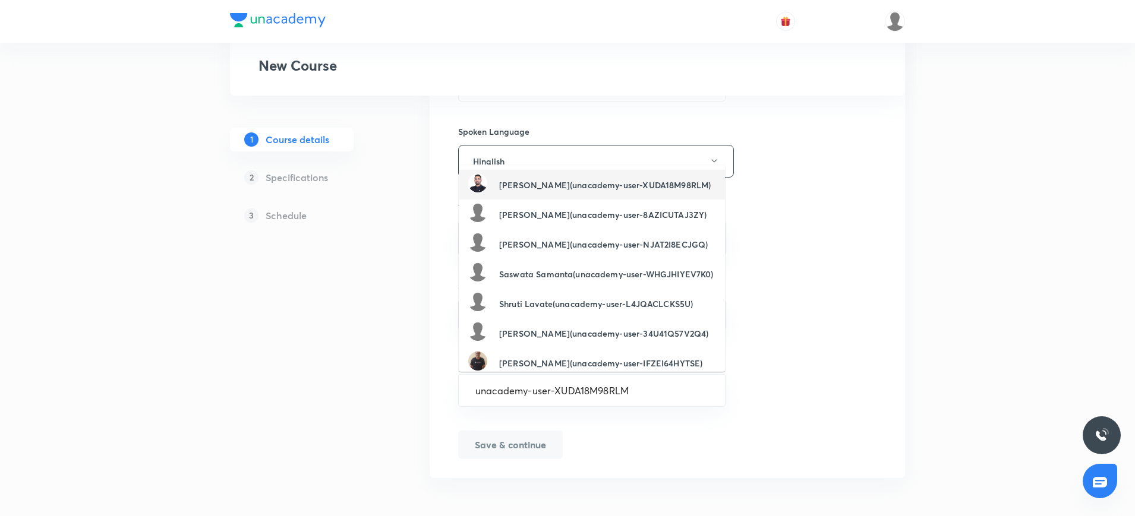
click at [573, 182] on h6 "Siyaram Kumar(unacademy-user-XUDA18M98RLM)" at bounding box center [605, 185] width 212 height 12
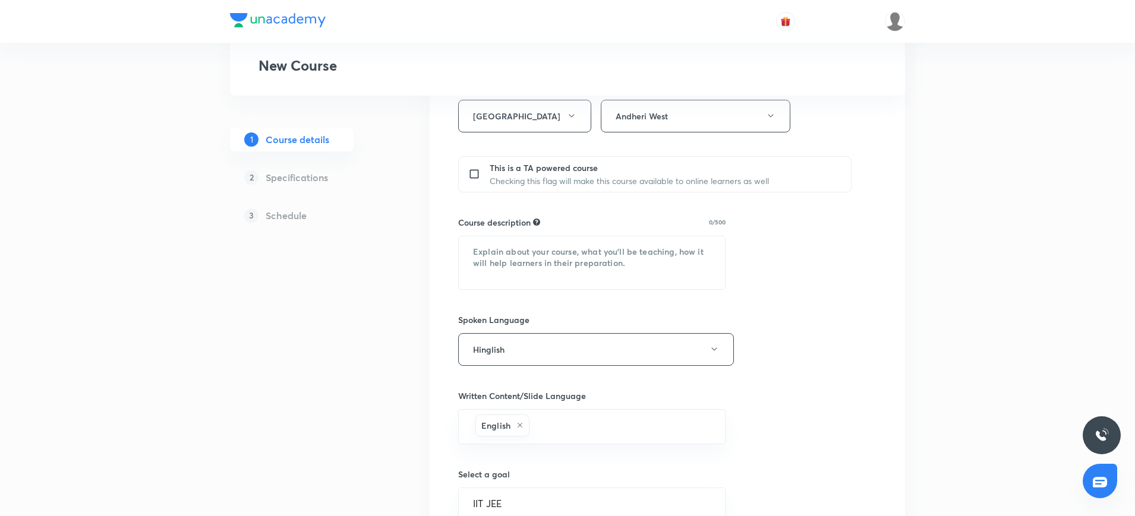
scroll to position [455, 0]
click at [487, 257] on textarea at bounding box center [592, 264] width 266 height 53
paste textarea ""In this course, Siyaram Kumar will provide in-depth knowledge of Chemistry. Th…"
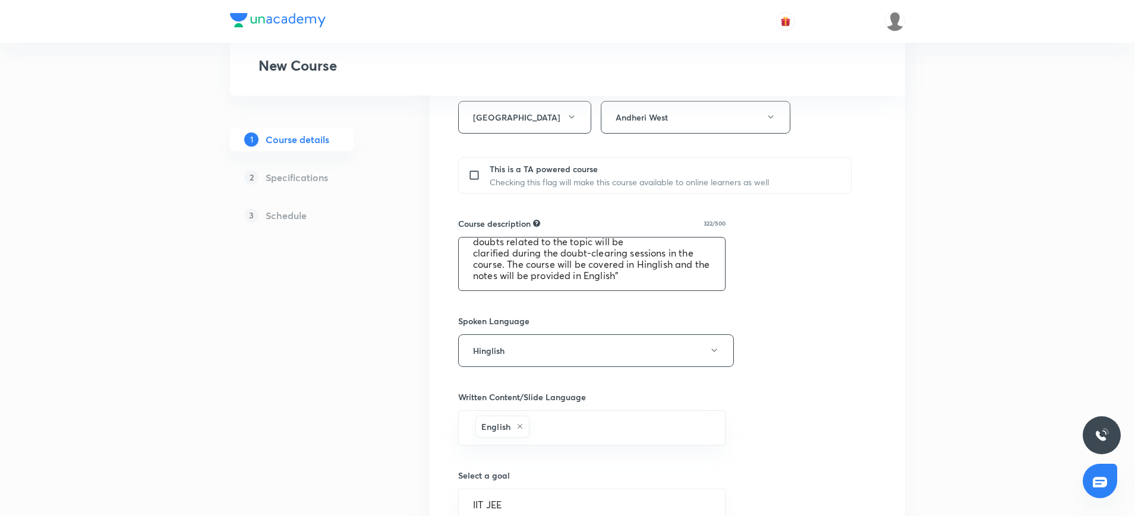
scroll to position [647, 0]
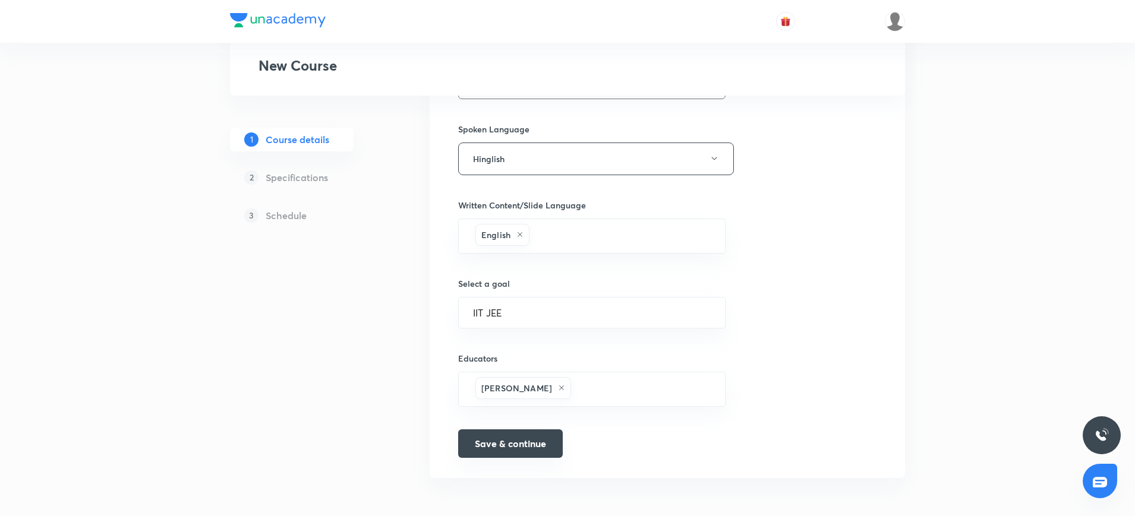
type textarea ""In this course, Siyaram Kumar will provide in-depth knowledge of Chemistry. Th…"
click at [480, 446] on button "Save & continue" at bounding box center [510, 444] width 105 height 29
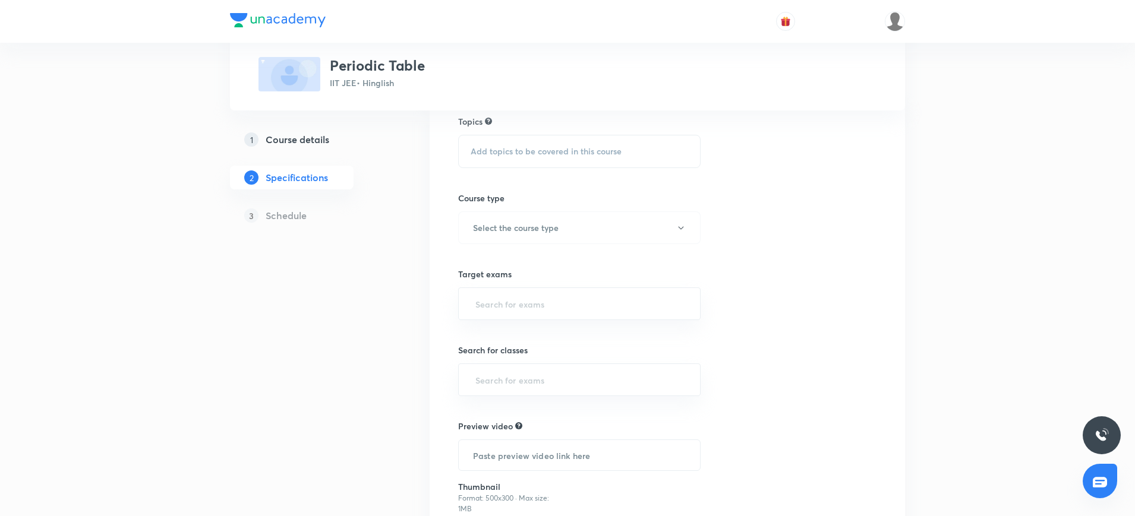
scroll to position [107, 0]
click at [499, 152] on span "Add topics to be covered in this course" at bounding box center [546, 149] width 151 height 10
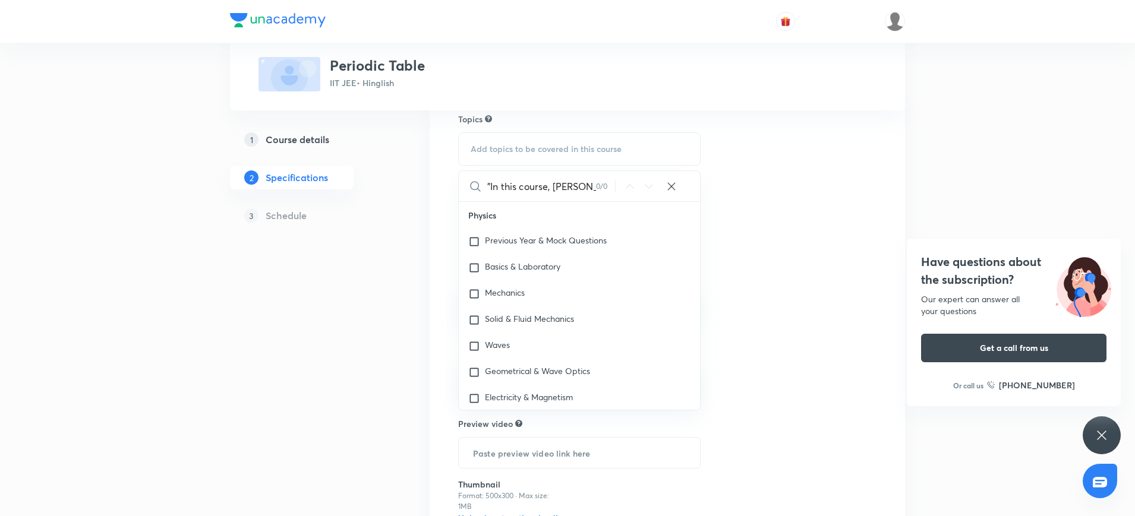
scroll to position [0, 1280]
type input ""In this course, Siyaram Kumar will provide in-depth knowledge of Chemistry. Th…"
click at [673, 183] on icon at bounding box center [672, 187] width 12 height 12
click at [392, 272] on div "Plus Courses Periodic Table IIT JEE • Hinglish 1 Course details 2 Specification…" at bounding box center [567, 289] width 675 height 658
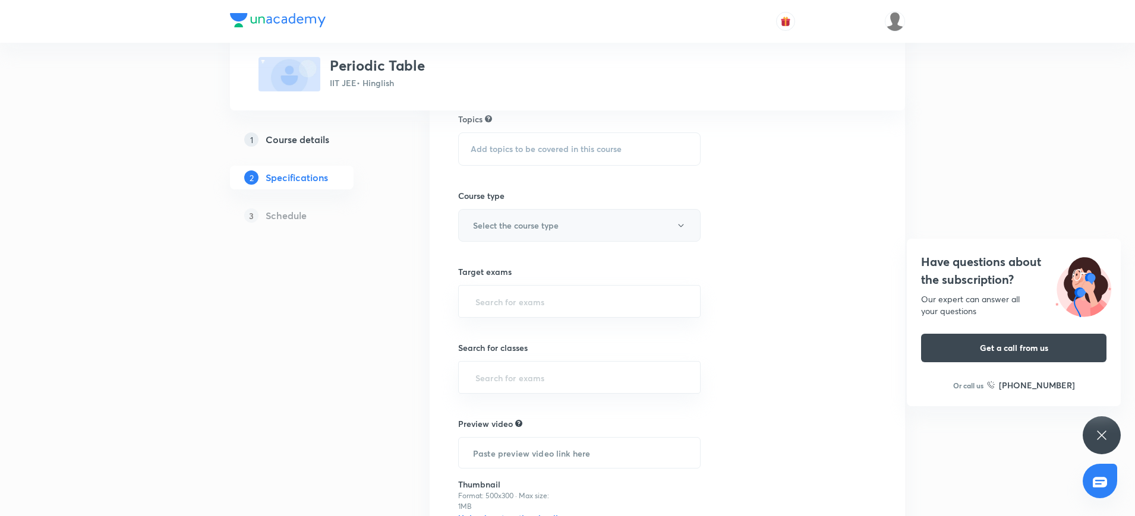
click at [516, 221] on h6 "Select the course type" at bounding box center [516, 225] width 86 height 12
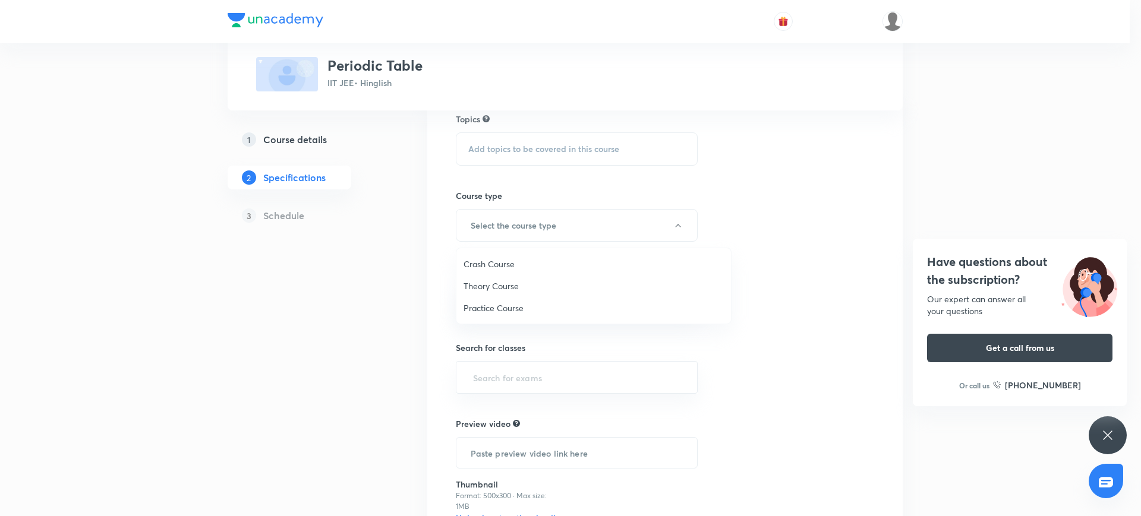
click at [488, 290] on span "Theory Course" at bounding box center [593, 286] width 260 height 12
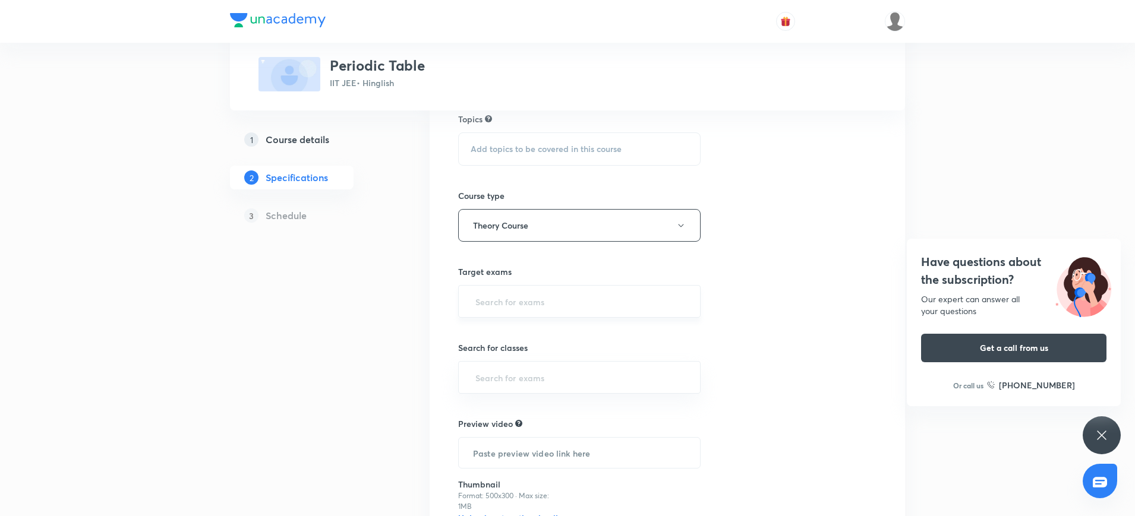
click at [509, 285] on div "​" at bounding box center [579, 301] width 242 height 33
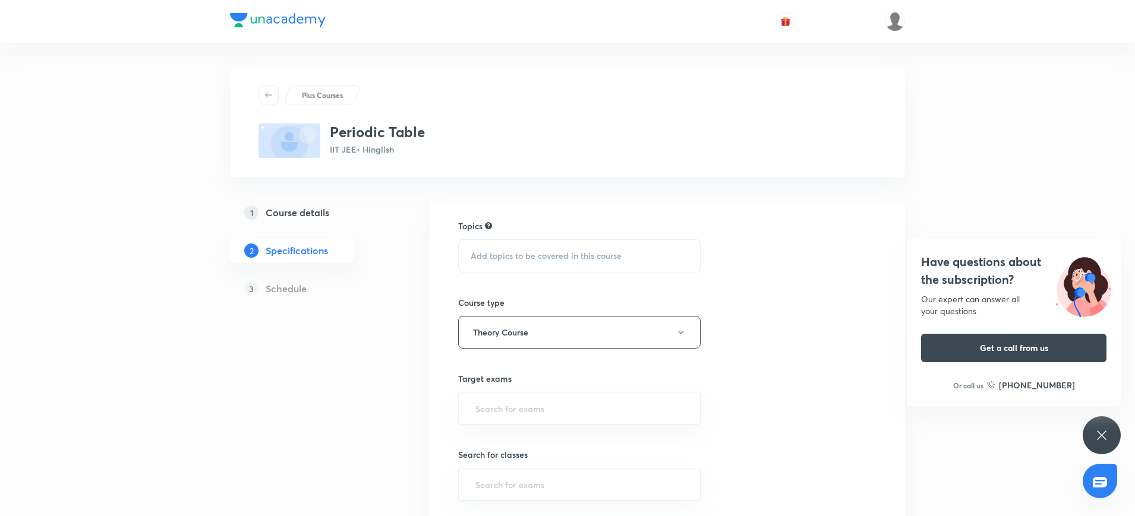
scroll to position [1, 0]
click at [487, 251] on span "Add topics to be covered in this course" at bounding box center [546, 256] width 151 height 10
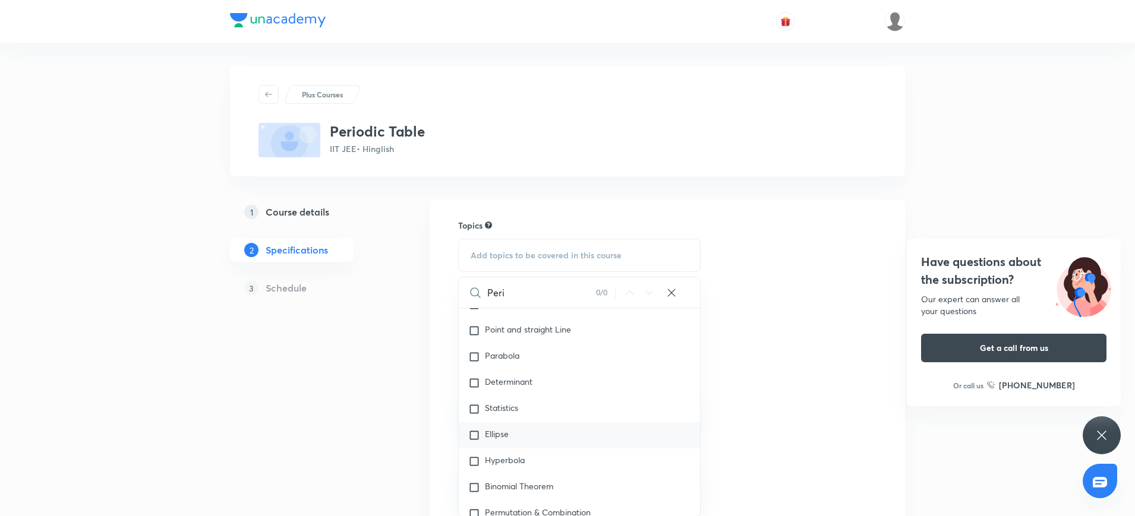
type input "Peri"
click at [464, 422] on div "Ellipse" at bounding box center [579, 435] width 241 height 26
checkbox input "true"
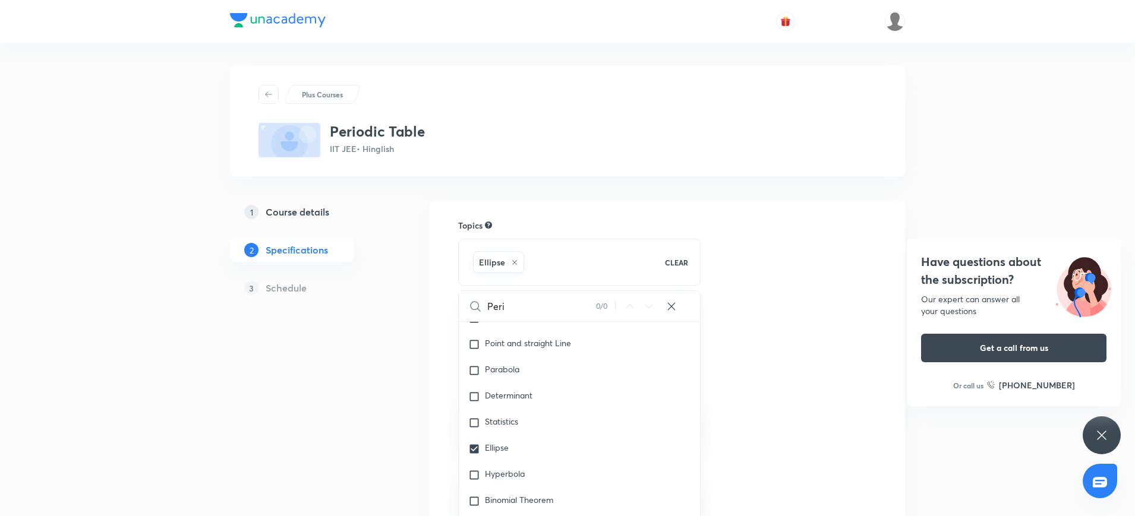
click at [760, 272] on div "Topics Ellipse CLEAR Peri 0 / 0 ​ Physics Previous Year & Mock Questions Basics…" at bounding box center [667, 460] width 418 height 483
click at [496, 427] on input "text" at bounding box center [579, 422] width 213 height 22
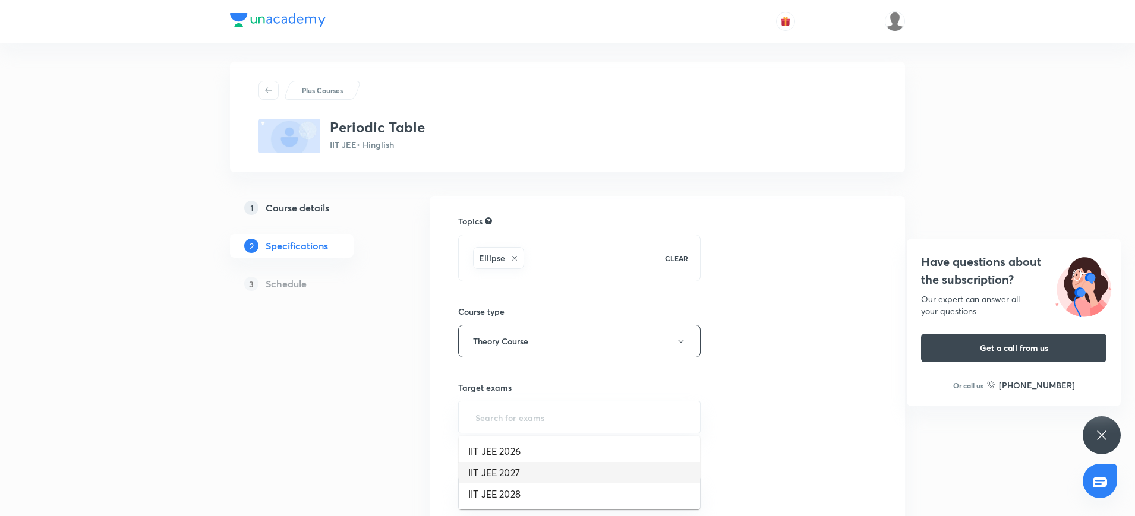
click at [481, 473] on li "IIT JEE 2027" at bounding box center [579, 472] width 241 height 21
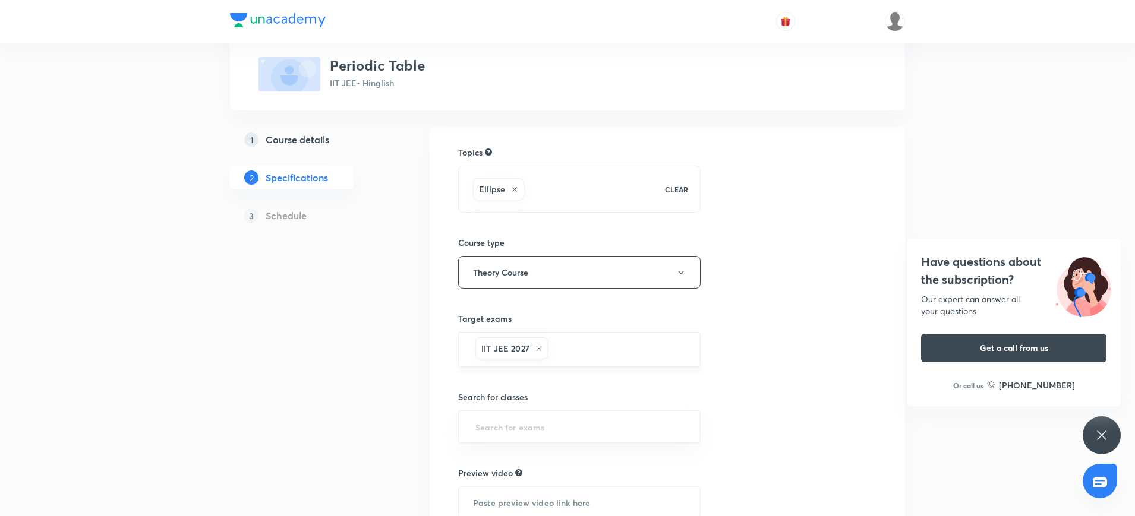
scroll to position [74, 0]
click at [495, 420] on input "text" at bounding box center [579, 426] width 213 height 22
click at [510, 308] on li "Class 11" at bounding box center [579, 306] width 241 height 21
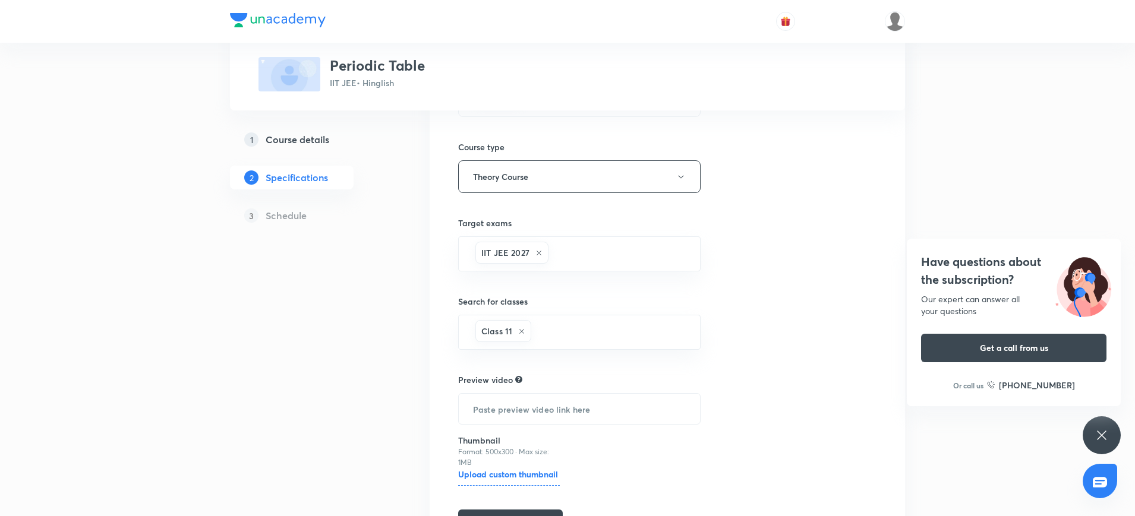
scroll to position [248, 0]
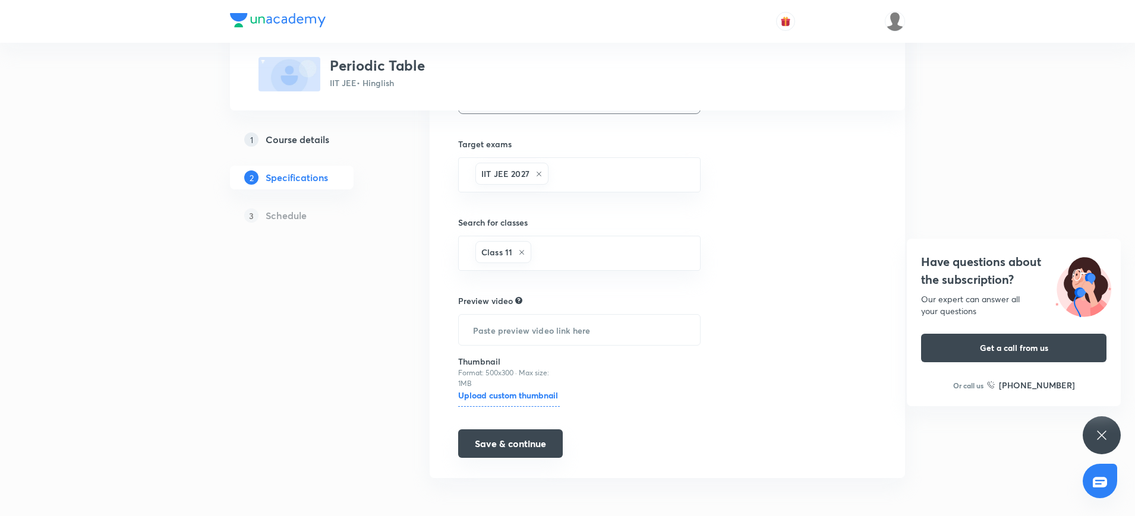
click at [509, 452] on button "Save & continue" at bounding box center [510, 444] width 105 height 29
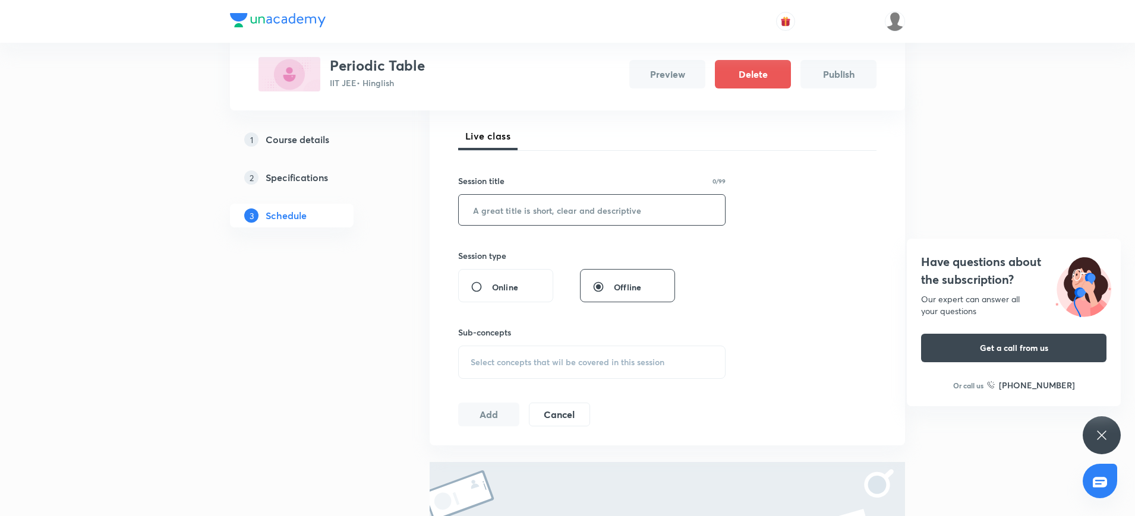
scroll to position [161, 0]
click at [487, 216] on input "text" at bounding box center [592, 211] width 266 height 30
type input "U"
type input "Periodic Table"
click at [491, 361] on span "Select concepts that wil be covered in this session" at bounding box center [568, 364] width 194 height 10
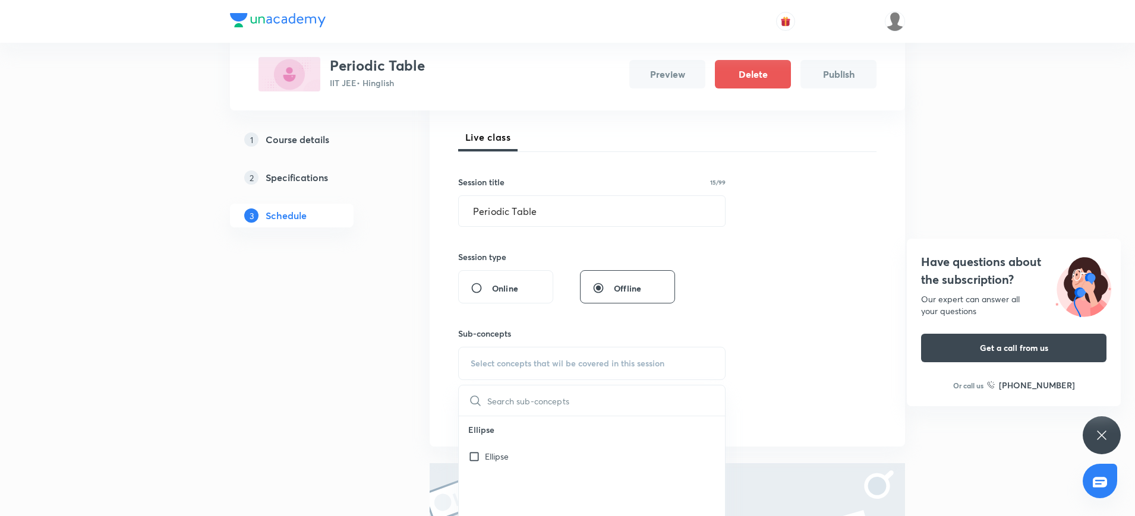
click at [478, 313] on div "Sub-concepts Select concepts that wil be covered in this session ​ Ellipse Elli…" at bounding box center [591, 342] width 267 height 77
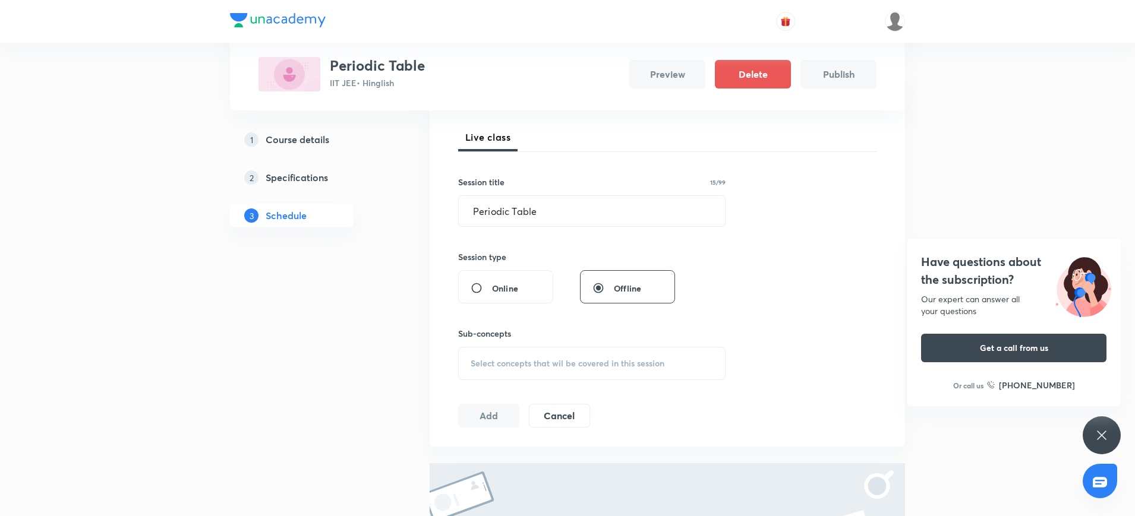
click at [475, 289] on input "Online" at bounding box center [481, 288] width 21 height 12
radio input "true"
radio input "false"
click at [485, 359] on span "Select concepts that wil be covered in this session" at bounding box center [568, 364] width 194 height 10
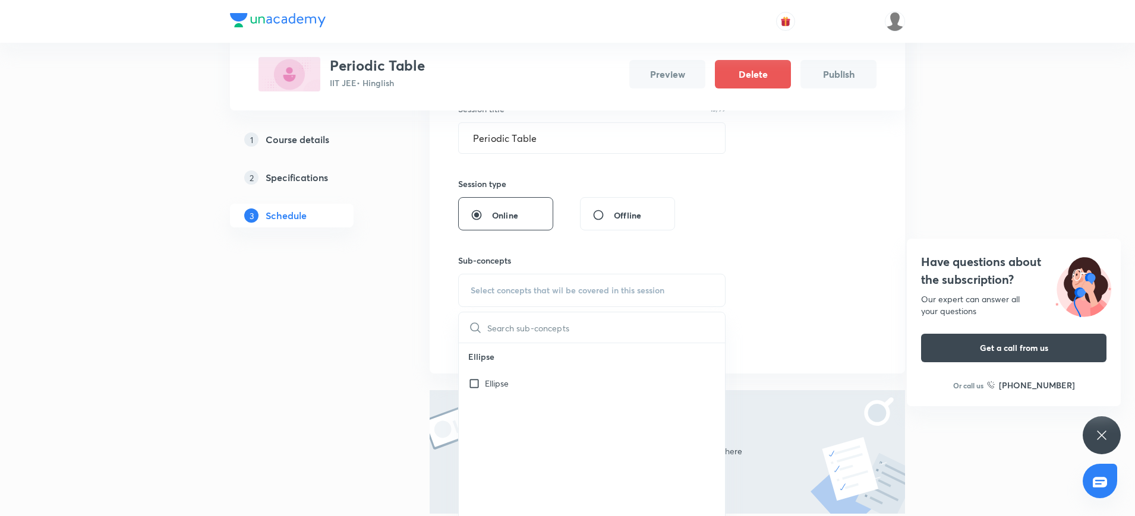
scroll to position [235, 0]
click at [476, 387] on input "checkbox" at bounding box center [476, 383] width 17 height 12
checkbox input "true"
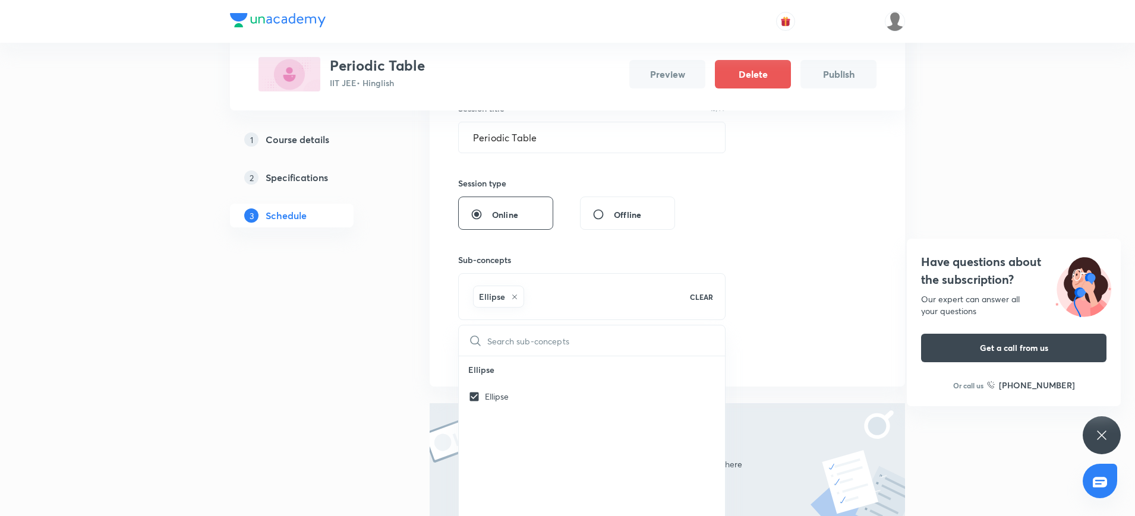
click at [800, 294] on div "Session 1 Live class Session title 15/99 Periodic Table ​ Session type Online O…" at bounding box center [667, 195] width 418 height 346
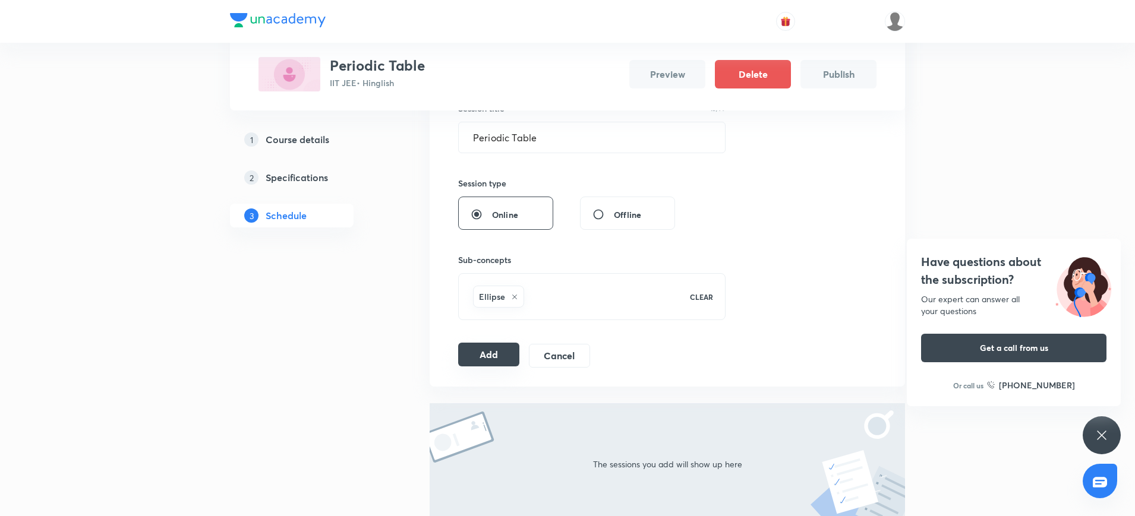
click at [468, 350] on button "Add" at bounding box center [488, 355] width 61 height 24
radio input "false"
radio input "true"
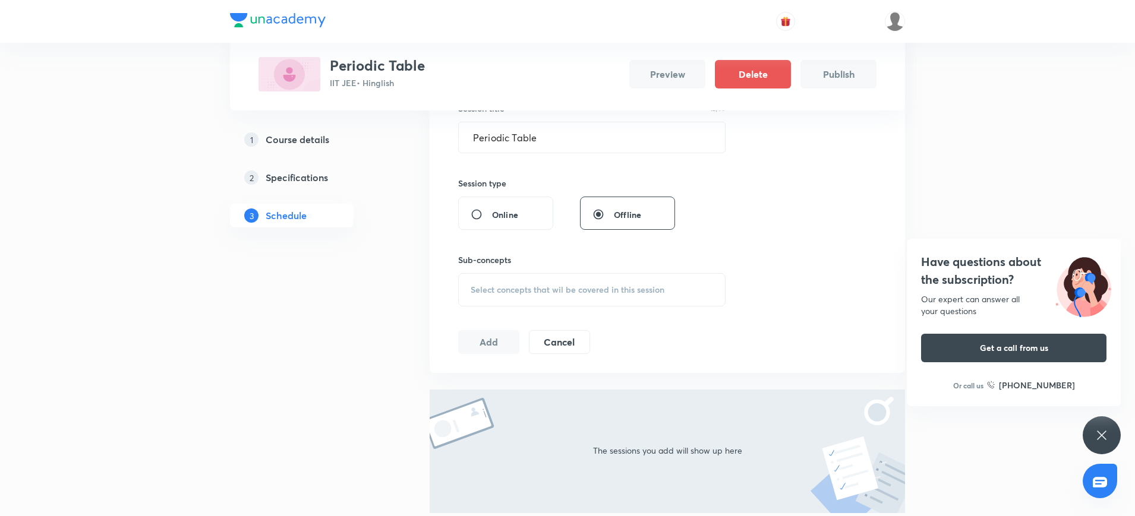
scroll to position [0, 0]
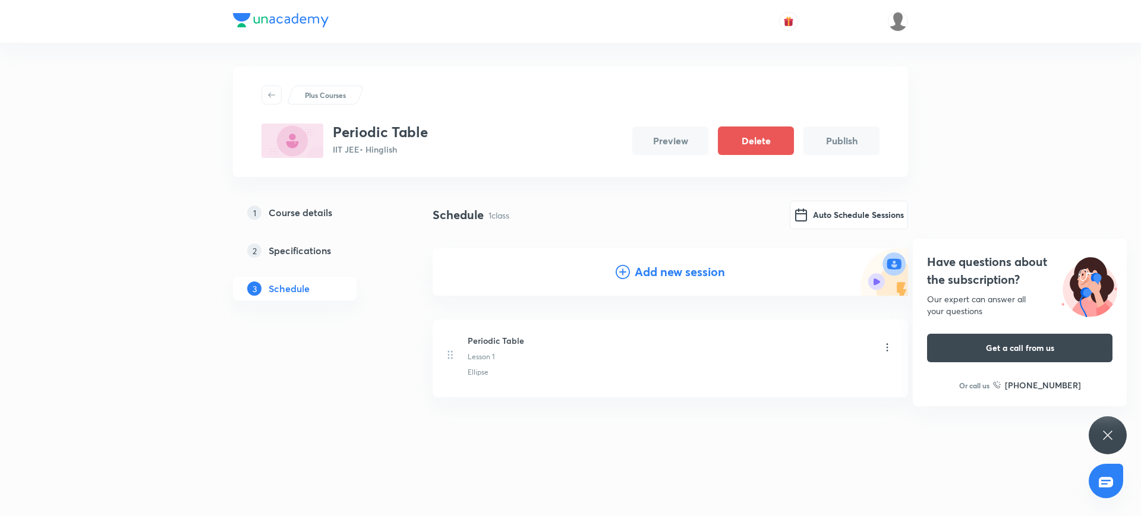
click at [889, 349] on icon at bounding box center [887, 348] width 12 height 12
click at [800, 401] on li "Delete" at bounding box center [827, 400] width 130 height 22
click at [742, 494] on button "Delete" at bounding box center [741, 491] width 105 height 29
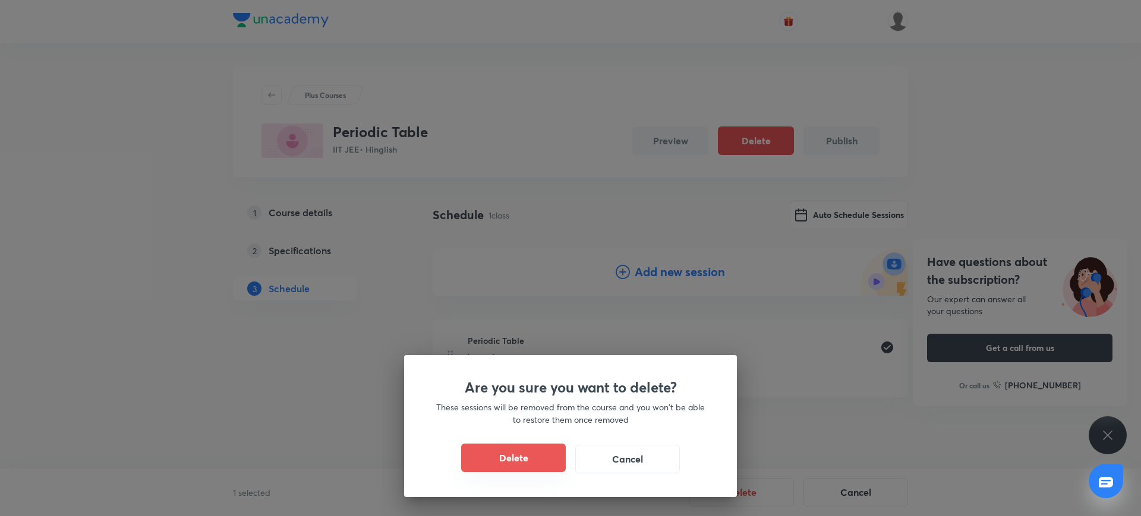
click at [545, 445] on button "Delete" at bounding box center [513, 458] width 105 height 29
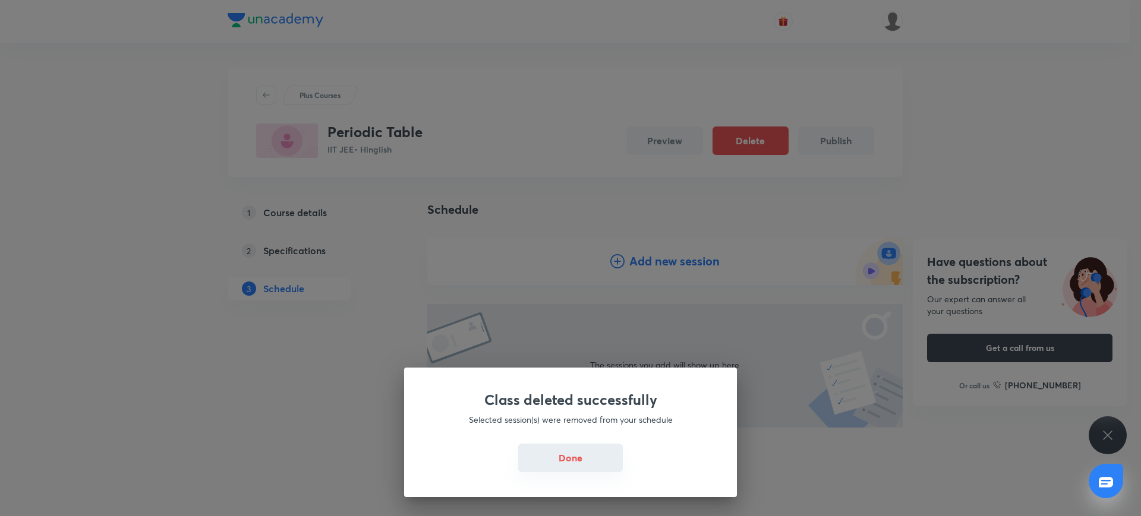
click at [553, 458] on button "Done" at bounding box center [570, 458] width 105 height 29
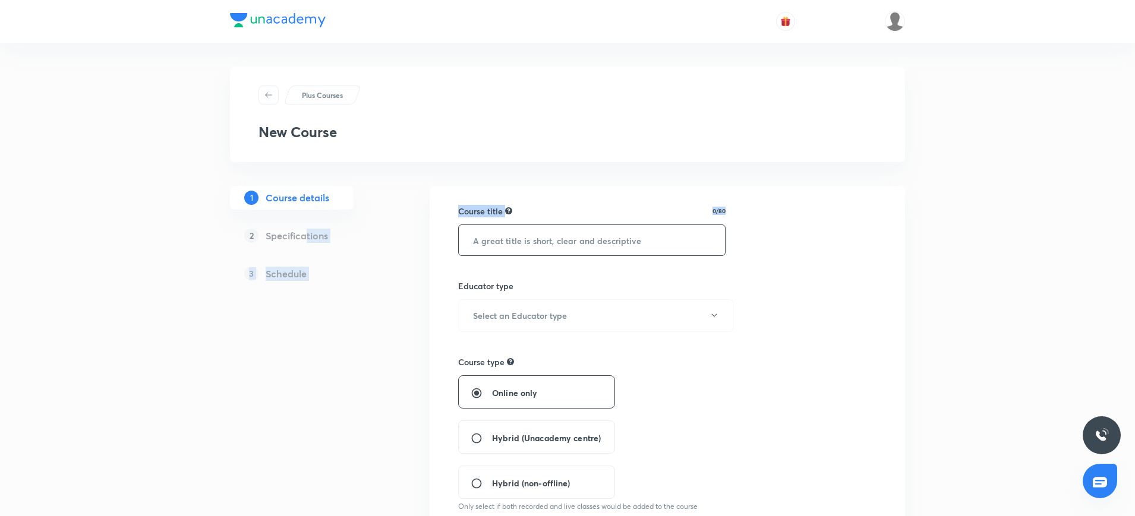
drag, startPoint x: 307, startPoint y: 228, endPoint x: 487, endPoint y: 248, distance: 180.6
click at [487, 248] on input "text" at bounding box center [592, 240] width 266 height 30
paste input "text"
click at [490, 329] on button "Select an Educator type" at bounding box center [596, 315] width 276 height 33
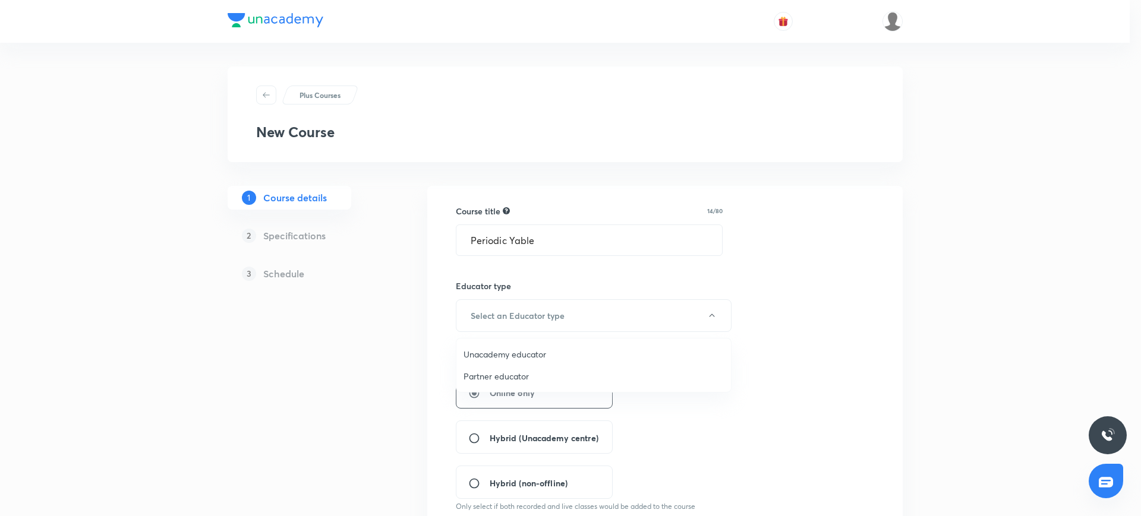
click at [512, 237] on div at bounding box center [570, 258] width 1141 height 516
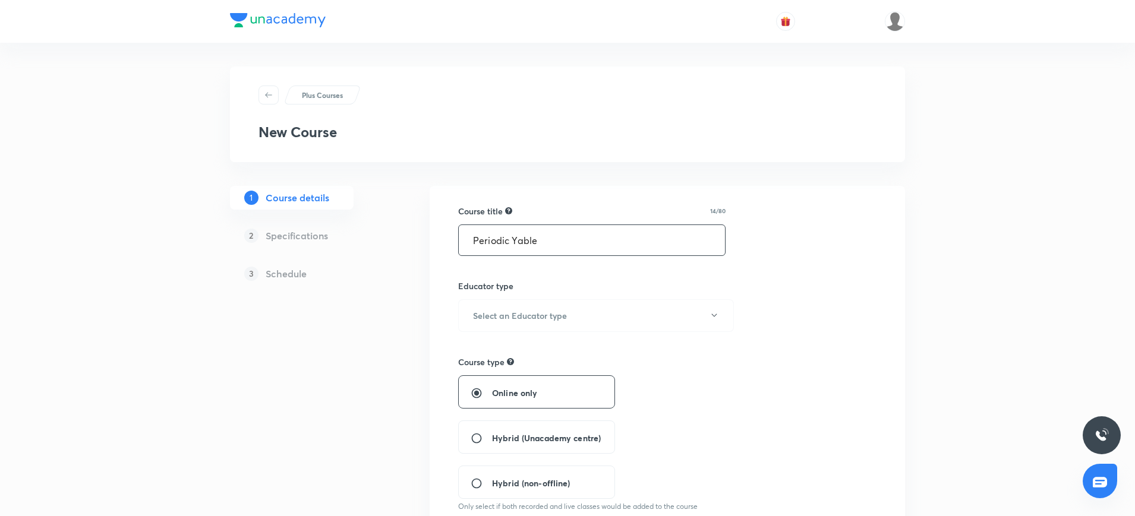
click at [521, 233] on input "Periodic Yable" at bounding box center [592, 240] width 266 height 30
click at [516, 234] on input "Periodic Yable" at bounding box center [592, 240] width 266 height 30
type input "Periodic Table"
click at [540, 311] on h6 "Select an Educator type" at bounding box center [520, 316] width 94 height 12
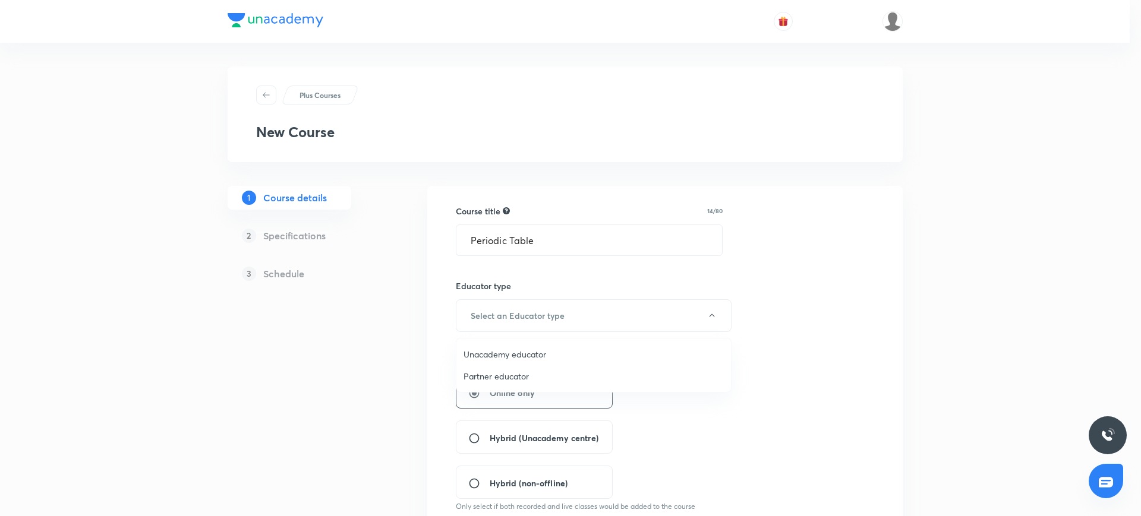
click at [564, 349] on span "Unacademy educator" at bounding box center [593, 354] width 260 height 12
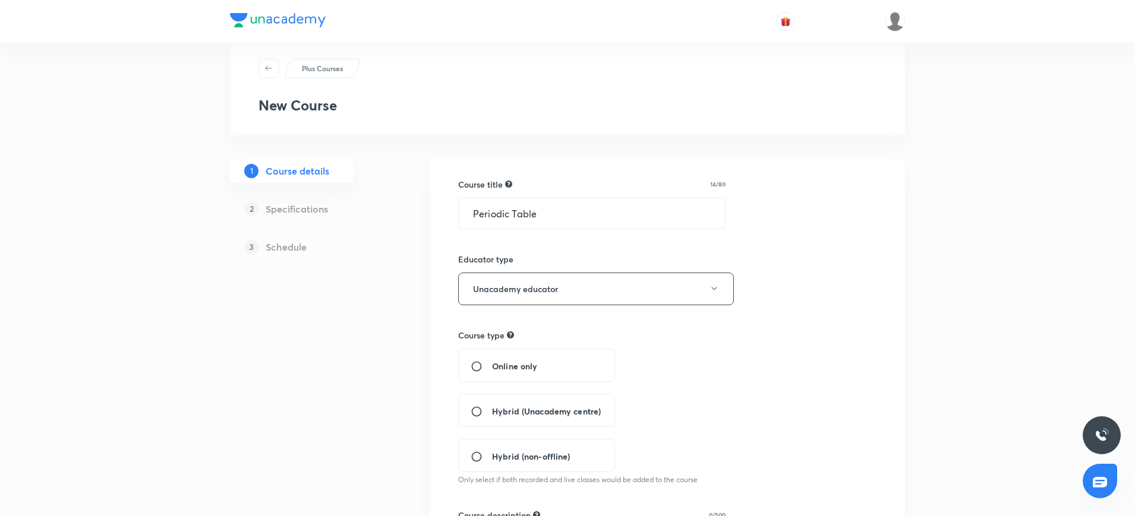
scroll to position [29, 0]
click at [473, 363] on input "Online only" at bounding box center [481, 365] width 21 height 12
radio input "true"
click at [564, 212] on input "Periodic Table" at bounding box center [592, 212] width 266 height 30
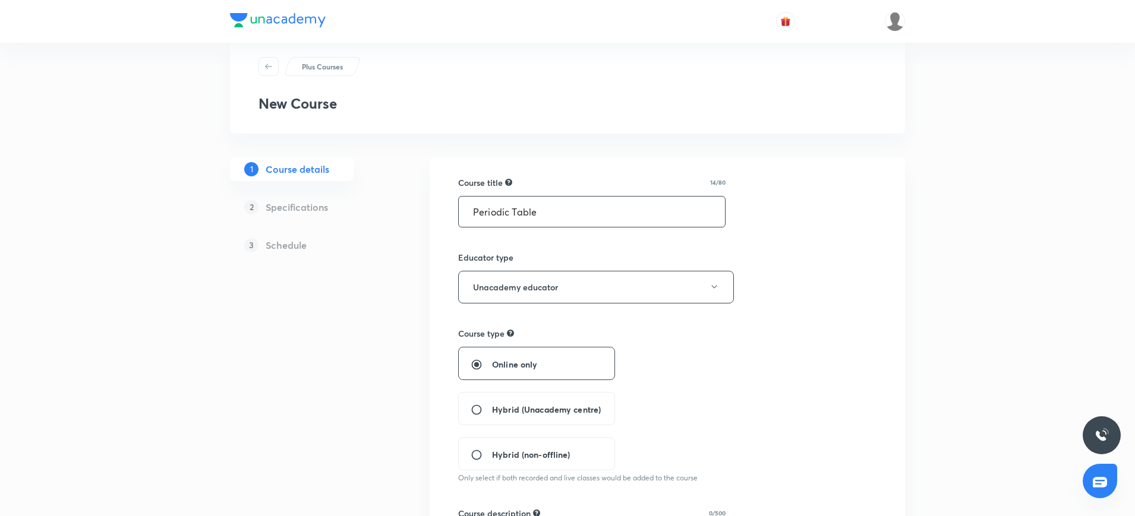
click at [564, 212] on input "Periodic Table" at bounding box center [592, 212] width 266 height 30
click at [551, 283] on button "Unacademy educator" at bounding box center [596, 287] width 276 height 33
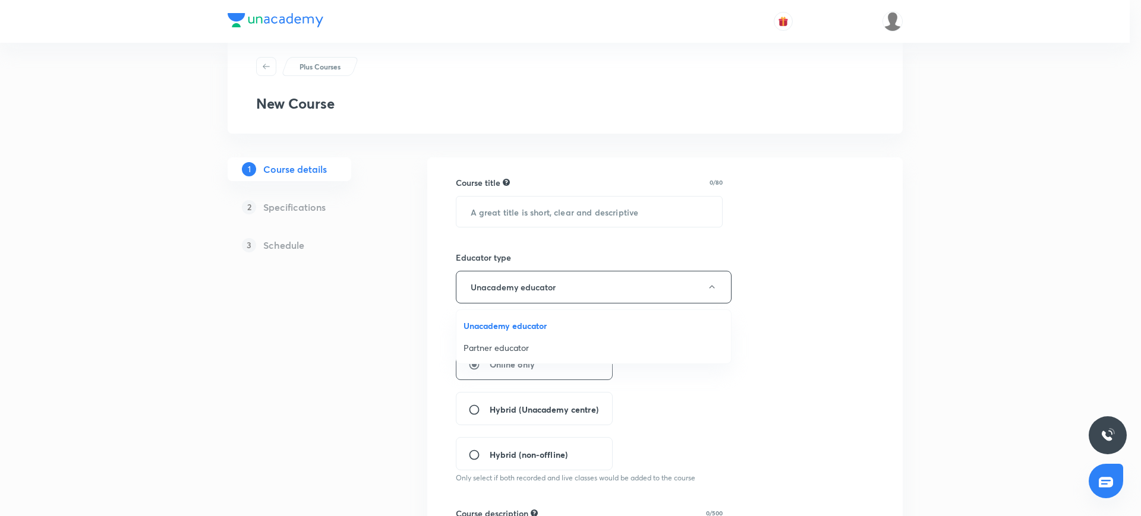
click at [412, 352] on div at bounding box center [570, 258] width 1141 height 516
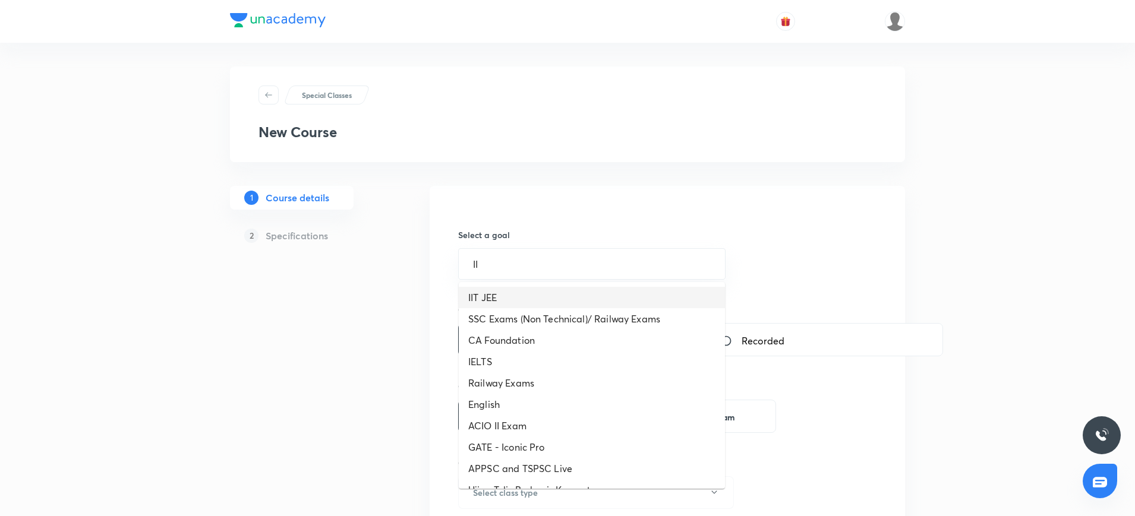
click at [485, 299] on li "IIT JEE" at bounding box center [592, 297] width 266 height 21
type input "IIT JEE"
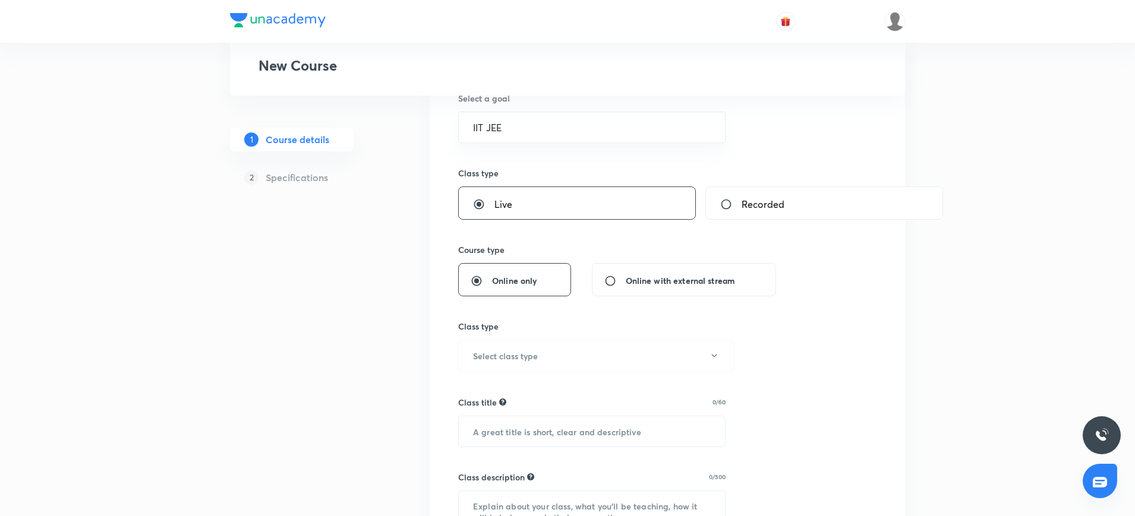
scroll to position [138, 0]
click at [581, 358] on button "Select class type" at bounding box center [596, 354] width 276 height 33
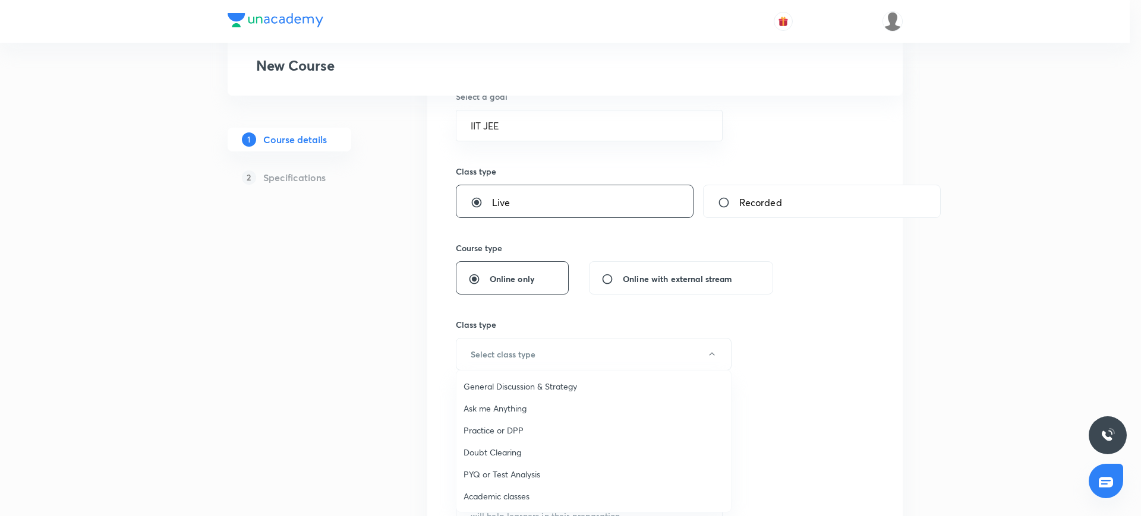
click at [484, 494] on span "Academic classes" at bounding box center [593, 496] width 260 height 12
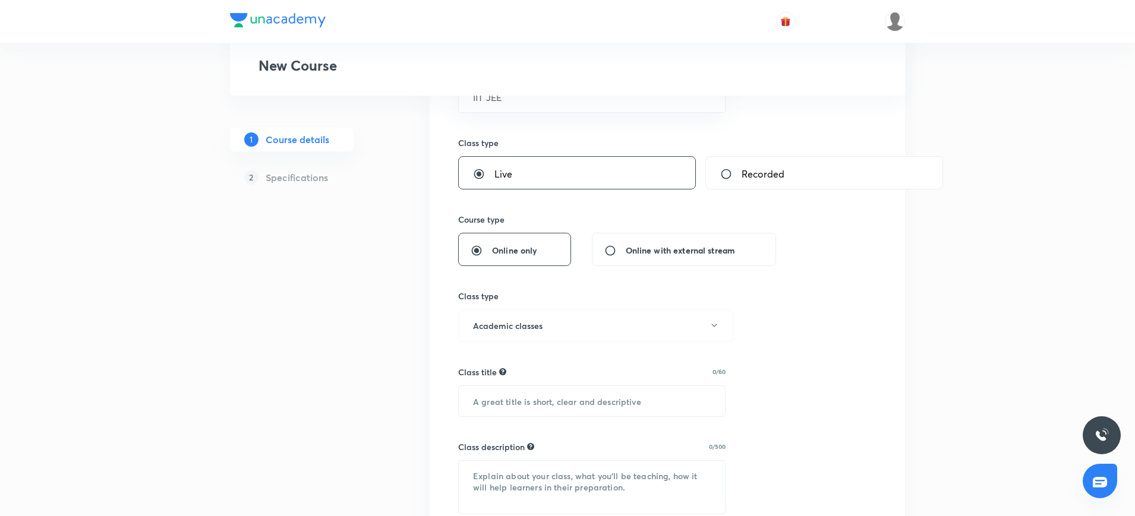
scroll to position [180, 0]
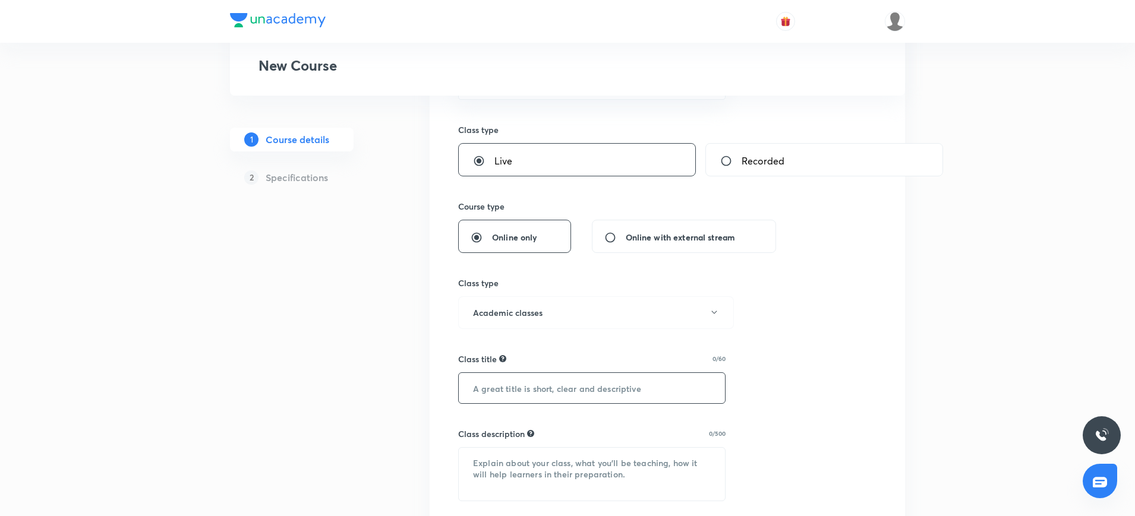
click at [496, 379] on input "text" at bounding box center [592, 388] width 266 height 30
type input "Periodic Table"
click at [497, 465] on textarea at bounding box center [592, 474] width 266 height 53
paste textarea ""In this course, [PERSON_NAME] will provide in-depth knowledge of Chemistry. Th…"
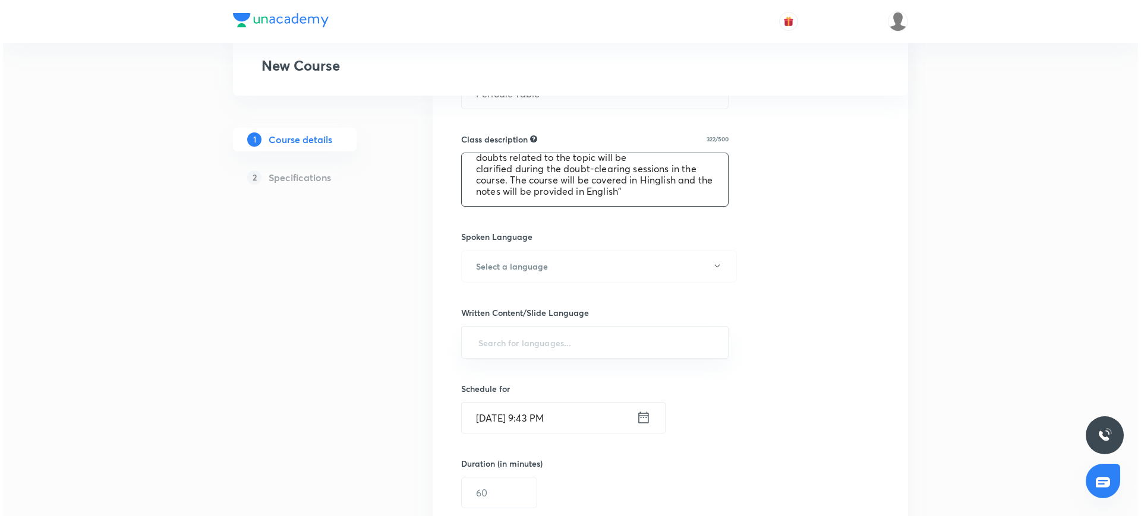
scroll to position [476, 0]
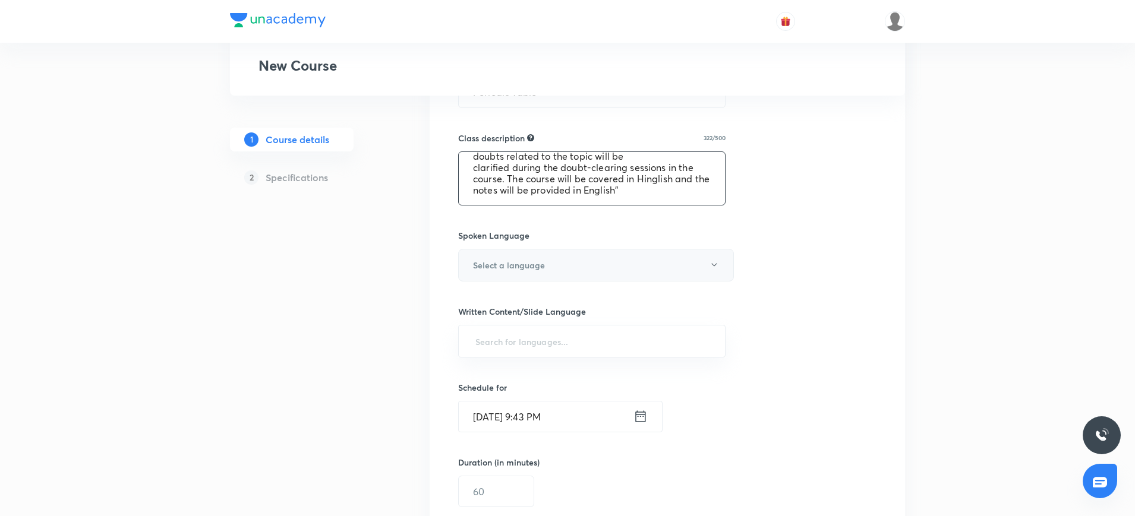
type textarea ""In this course, [PERSON_NAME] will provide in-depth knowledge of Chemistry. Th…"
click at [565, 270] on button "Select a language" at bounding box center [596, 265] width 276 height 33
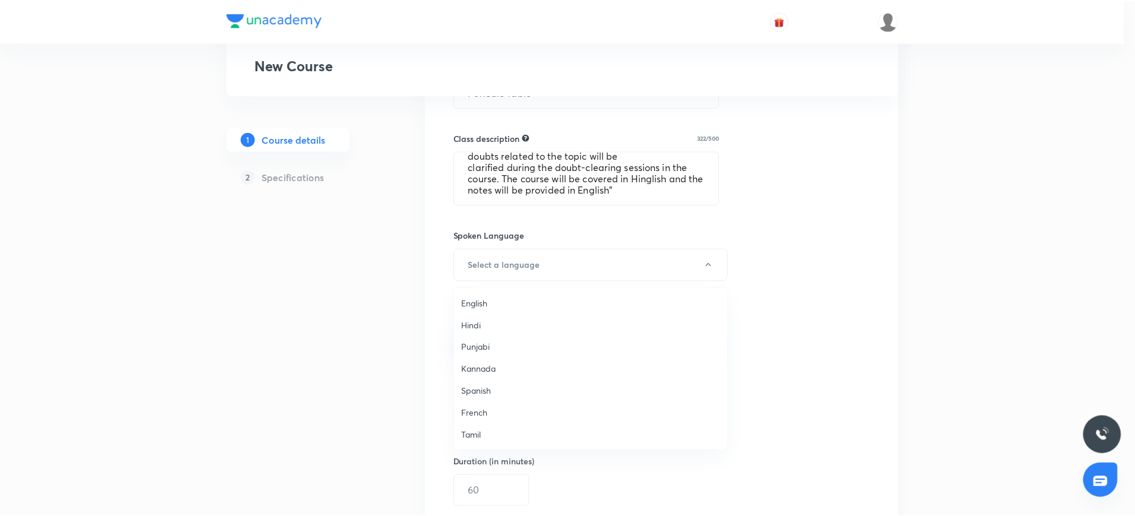
scroll to position [352, 0]
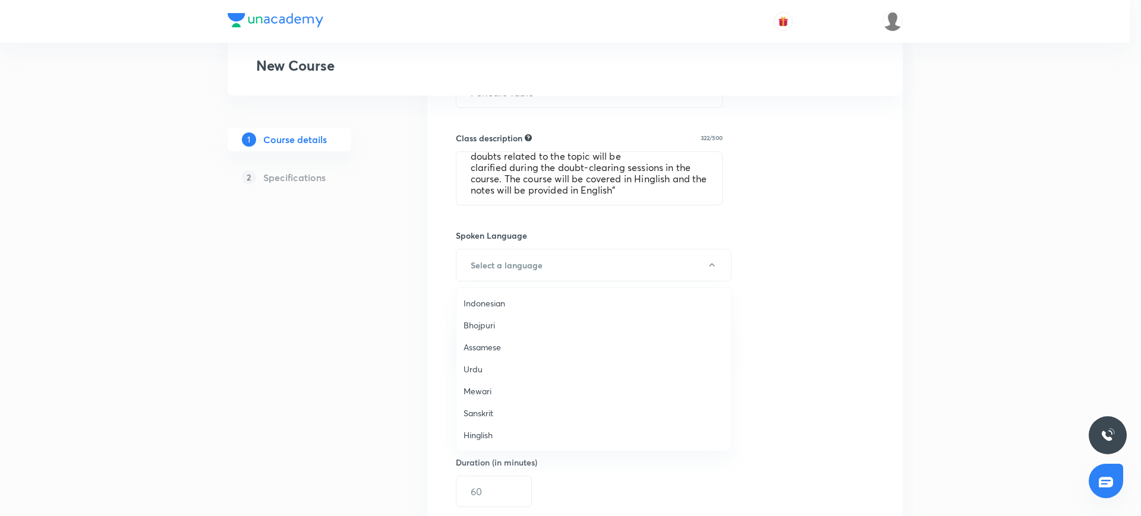
click at [497, 438] on span "Hinglish" at bounding box center [593, 435] width 260 height 12
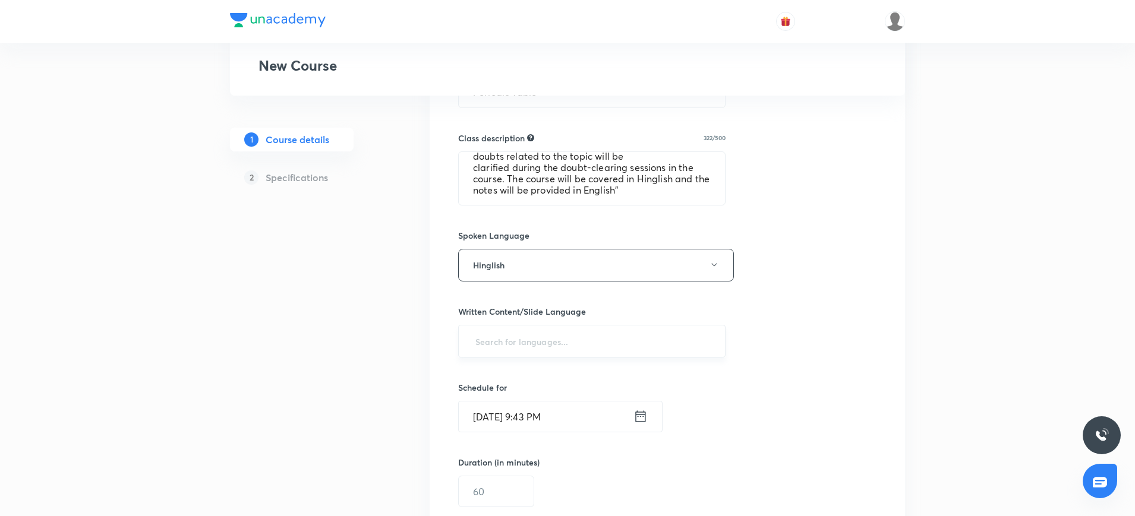
click at [486, 351] on input "text" at bounding box center [592, 341] width 238 height 22
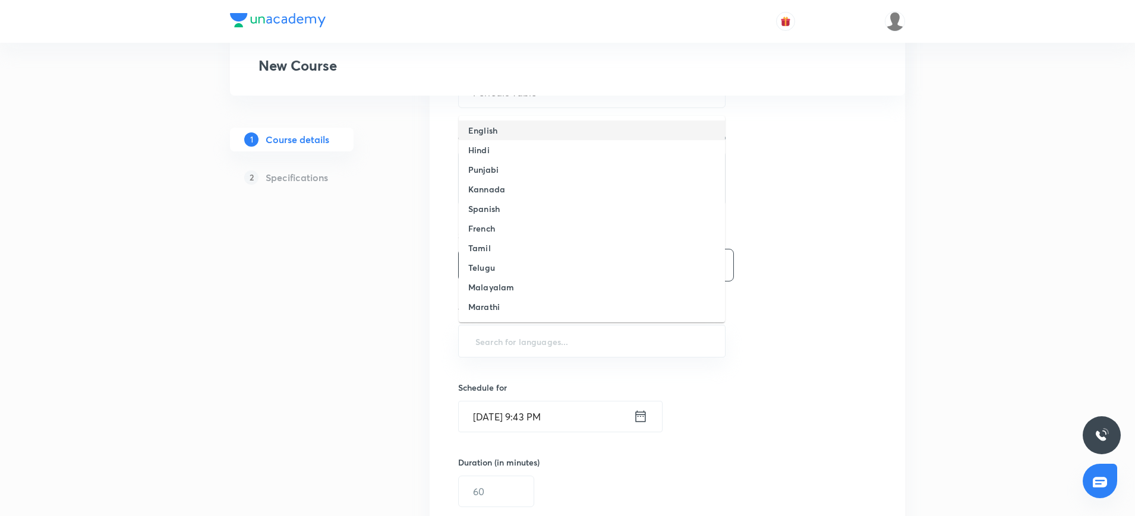
click at [514, 130] on li "English" at bounding box center [592, 131] width 266 height 20
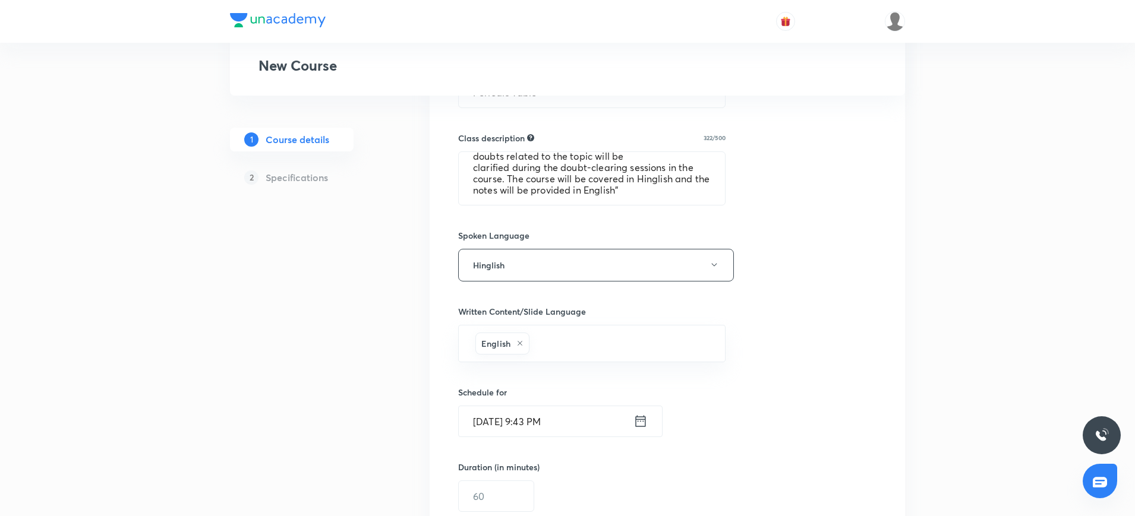
click at [640, 422] on icon at bounding box center [640, 421] width 14 height 17
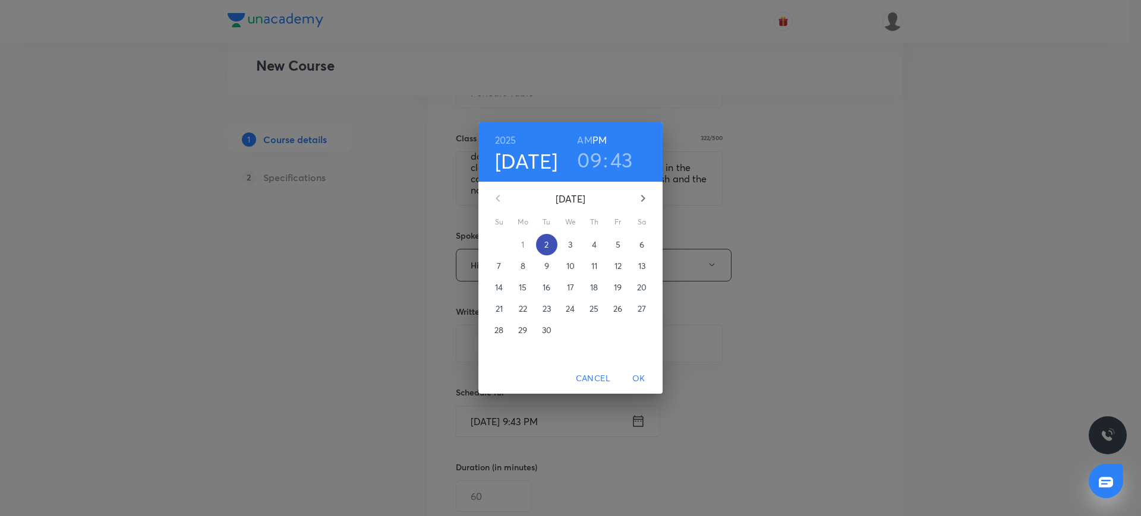
click at [548, 237] on button "2" at bounding box center [546, 244] width 21 height 21
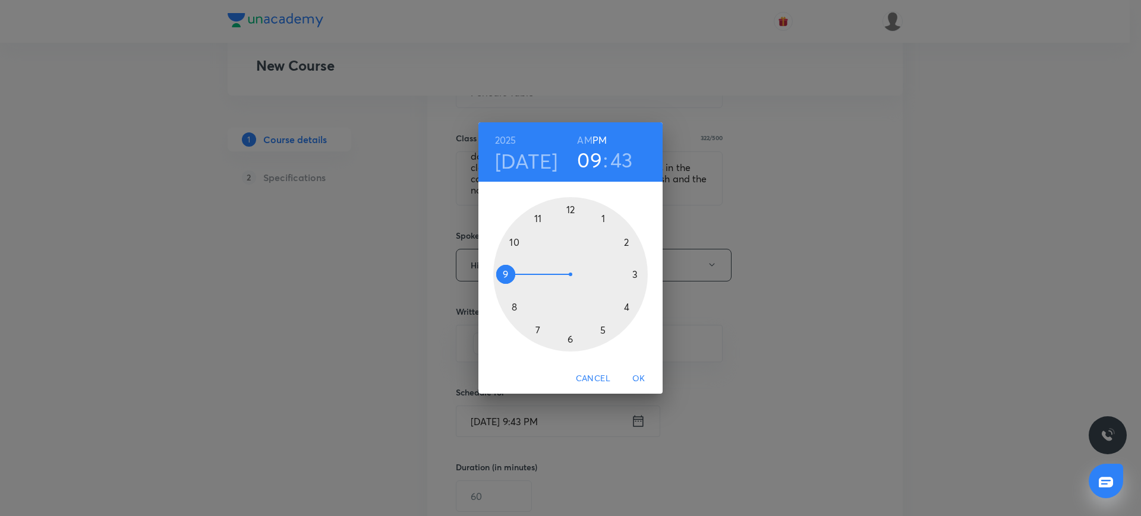
click at [515, 240] on div at bounding box center [570, 274] width 154 height 154
click at [571, 340] on div at bounding box center [570, 274] width 154 height 154
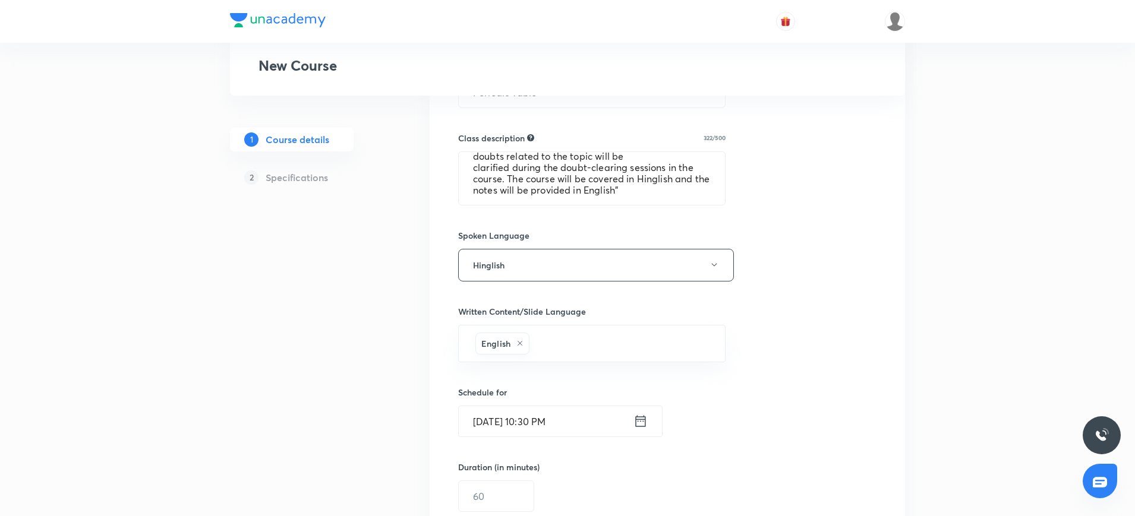
click at [640, 418] on icon at bounding box center [640, 421] width 14 height 17
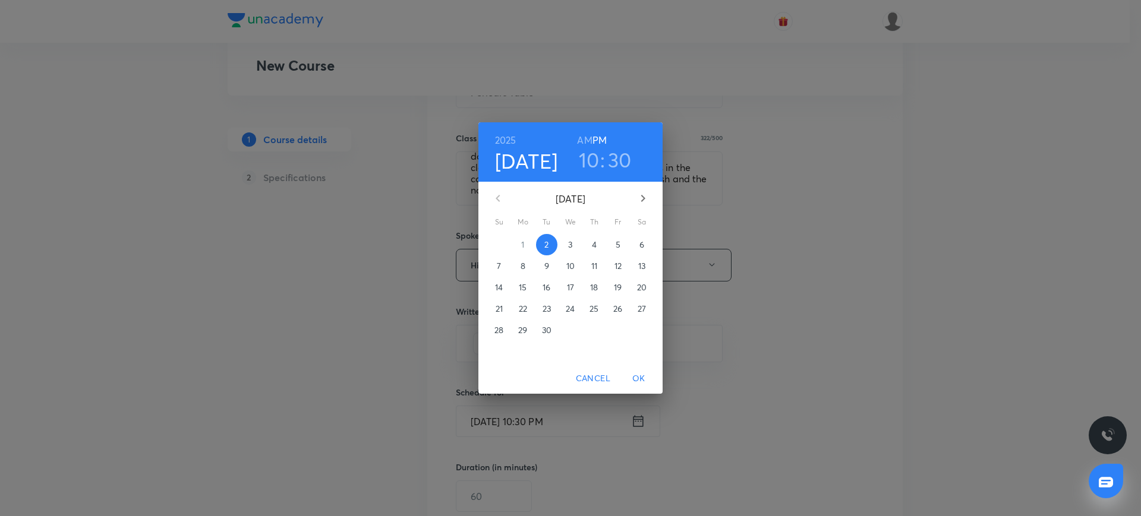
click at [582, 136] on h6 "AM" at bounding box center [584, 140] width 15 height 17
click at [636, 377] on span "OK" at bounding box center [639, 378] width 29 height 15
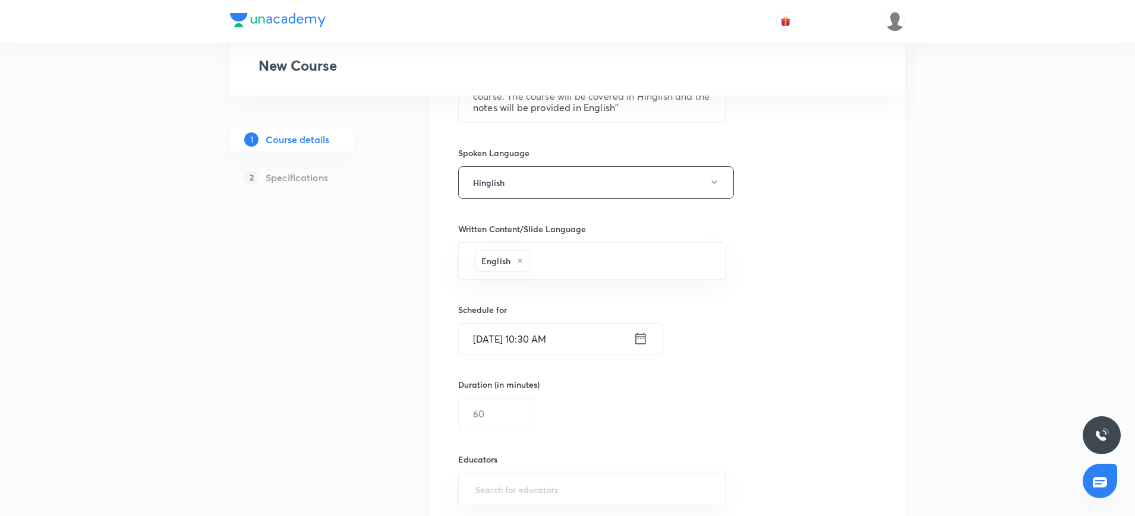
scroll to position [560, 0]
click at [494, 397] on input "text" at bounding box center [496, 412] width 75 height 30
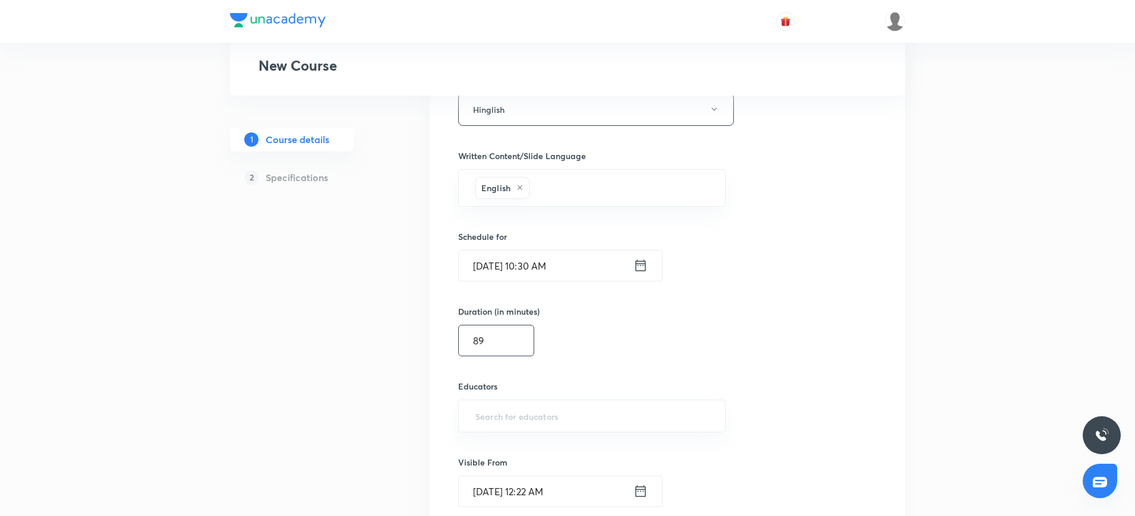
scroll to position [632, 0]
type input "89"
click at [487, 421] on input "text" at bounding box center [592, 416] width 238 height 22
paste input "unacademy-user-XUDA18M98RLM"
type input "unacademy-user-XUDA18M98RLM"
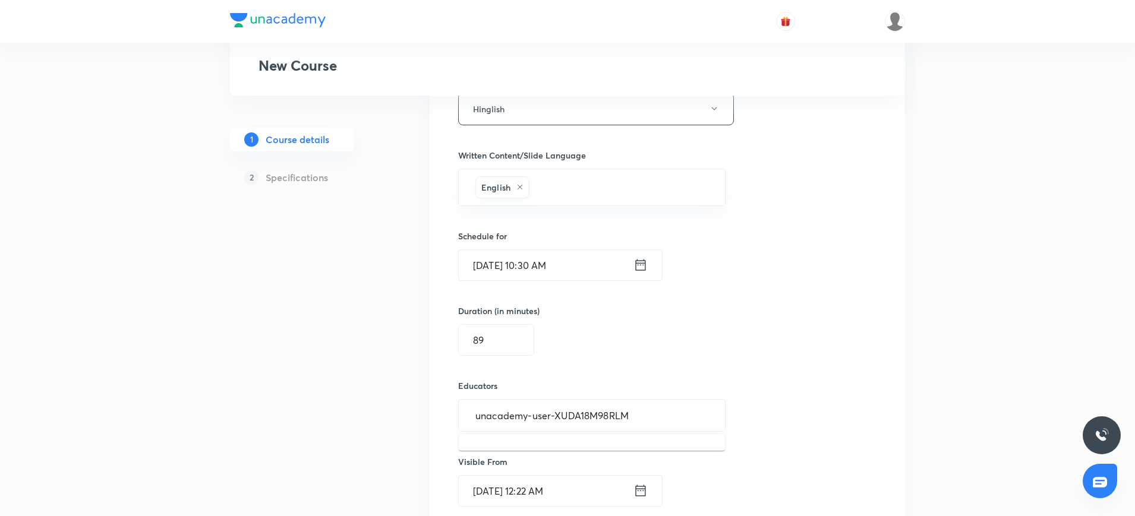
scroll to position [742, 0]
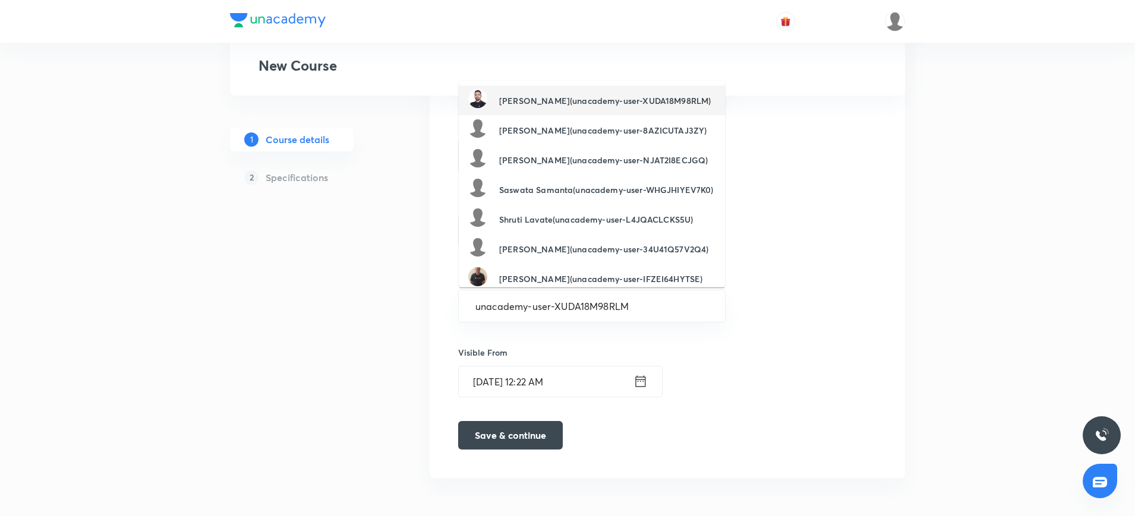
click at [553, 96] on h6 "Siyaram Kumar(unacademy-user-XUDA18M98RLM)" at bounding box center [605, 100] width 212 height 12
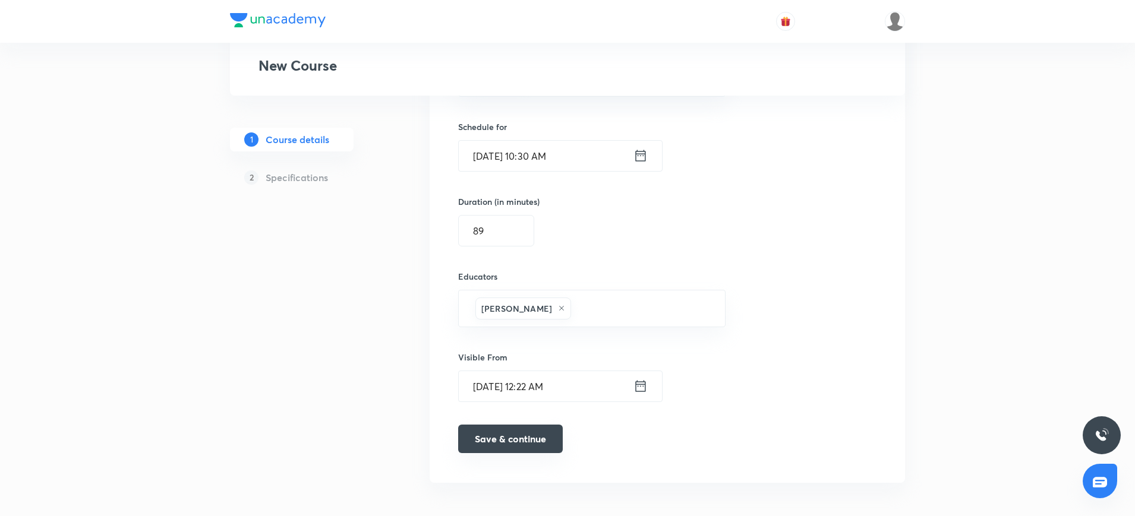
click at [534, 432] on button "Save & continue" at bounding box center [510, 439] width 105 height 29
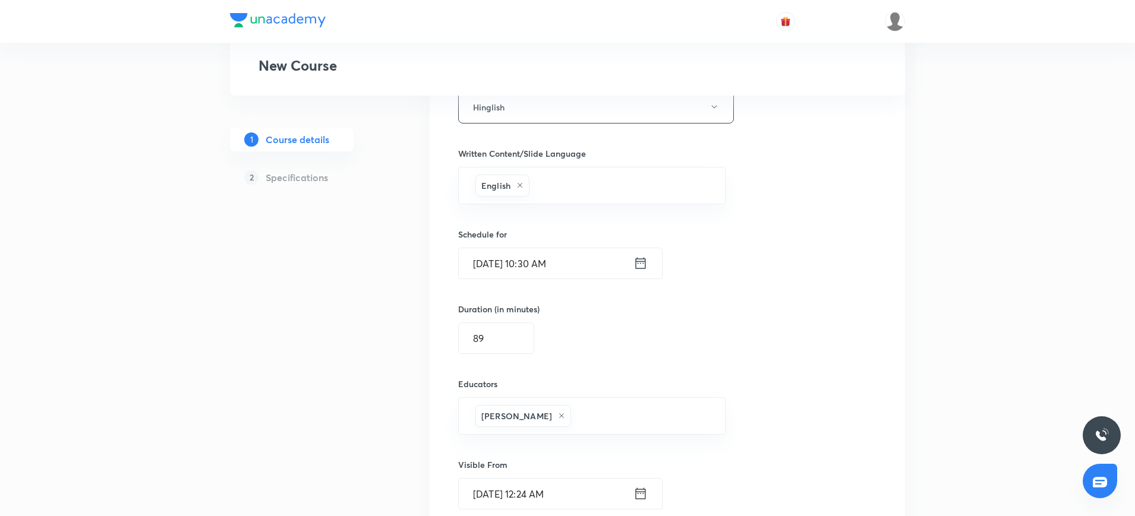
scroll to position [635, 0]
click at [553, 257] on input "Sept 2, 2025, 10:30 AM" at bounding box center [546, 263] width 175 height 30
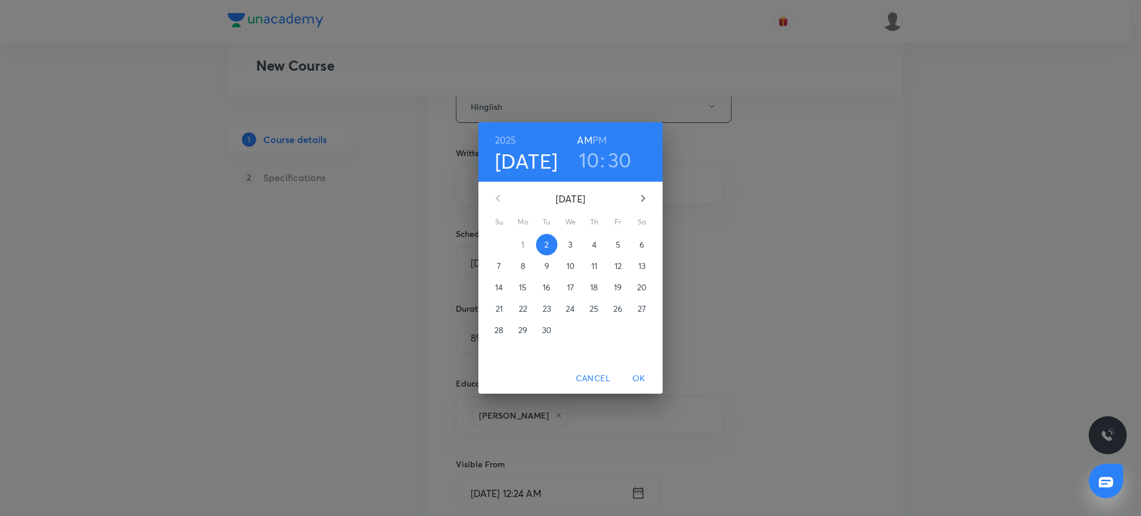
click at [623, 152] on h3 "30" at bounding box center [620, 159] width 24 height 25
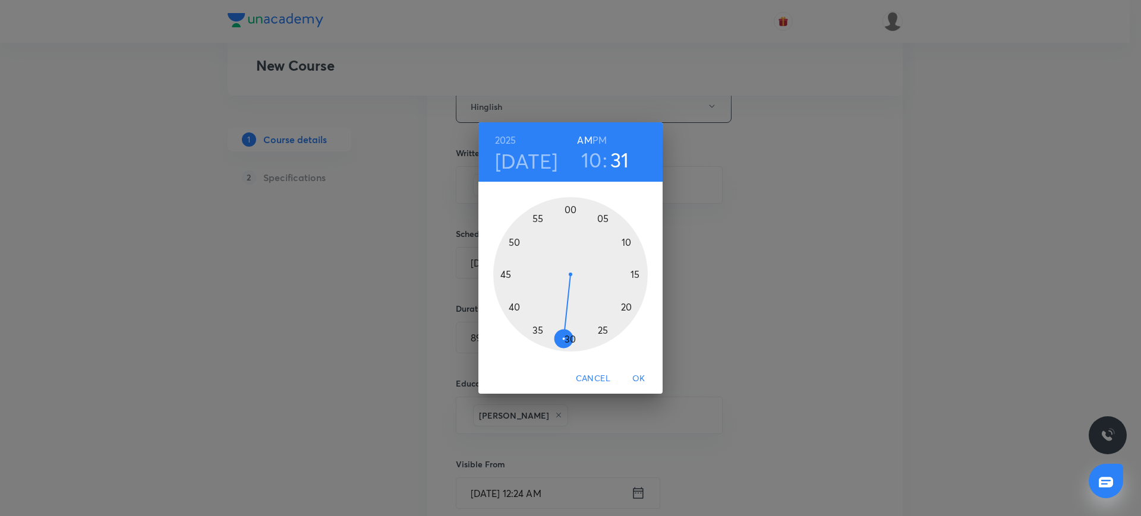
drag, startPoint x: 570, startPoint y: 334, endPoint x: 561, endPoint y: 341, distance: 11.4
click at [561, 341] on div at bounding box center [570, 274] width 154 height 154
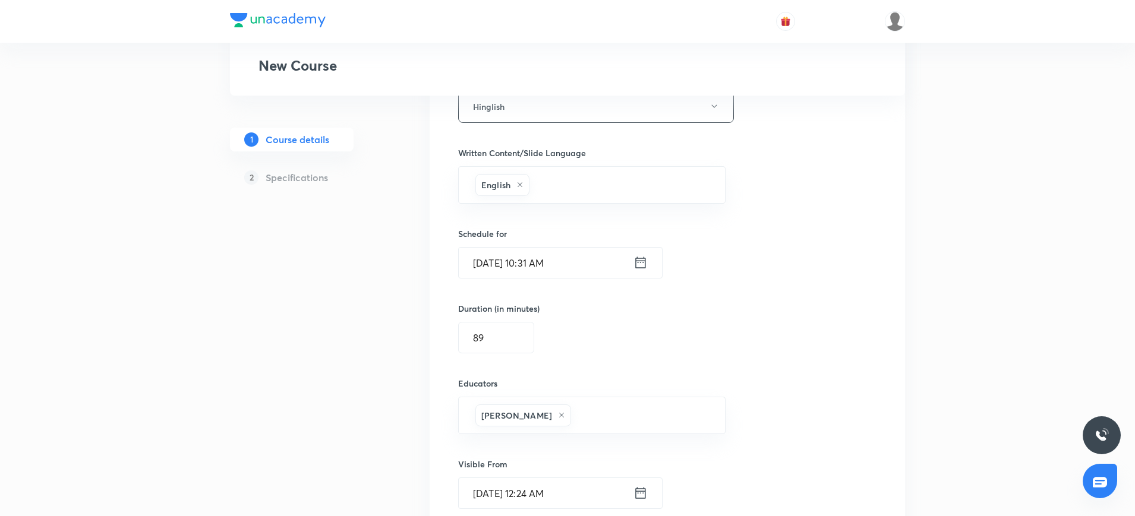
scroll to position [771, 0]
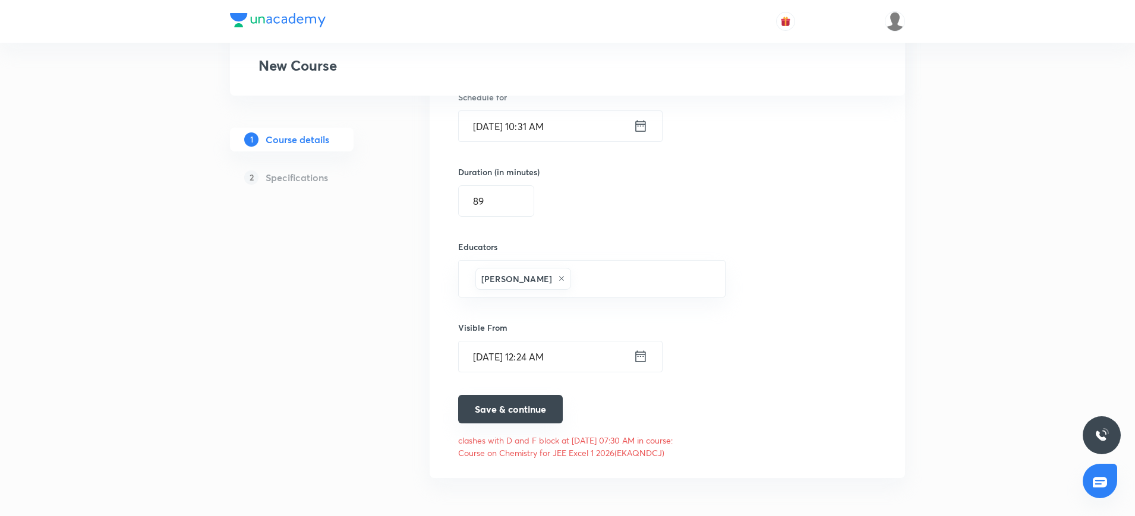
click at [510, 415] on button "Save & continue" at bounding box center [510, 409] width 105 height 29
click at [491, 200] on input "89" at bounding box center [496, 201] width 75 height 30
type input "85"
click at [496, 410] on button "Save & continue" at bounding box center [510, 409] width 105 height 29
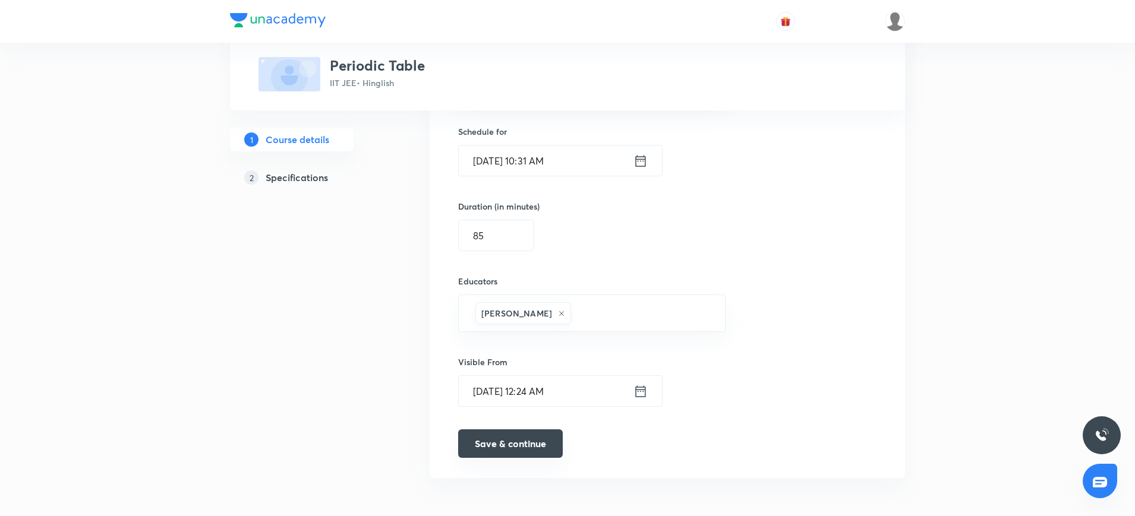
scroll to position [752, 0]
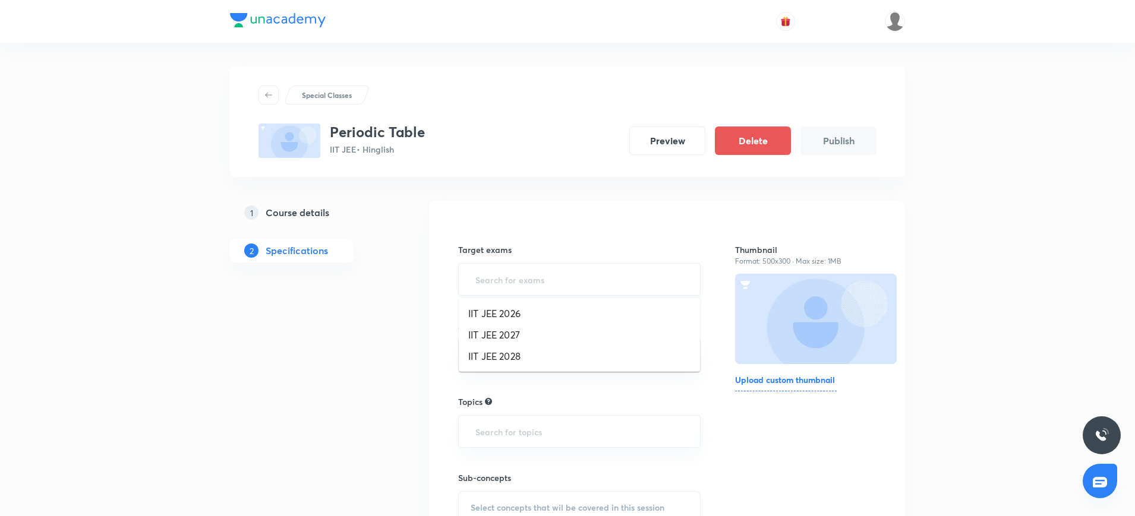
click at [477, 277] on input "text" at bounding box center [579, 280] width 213 height 22
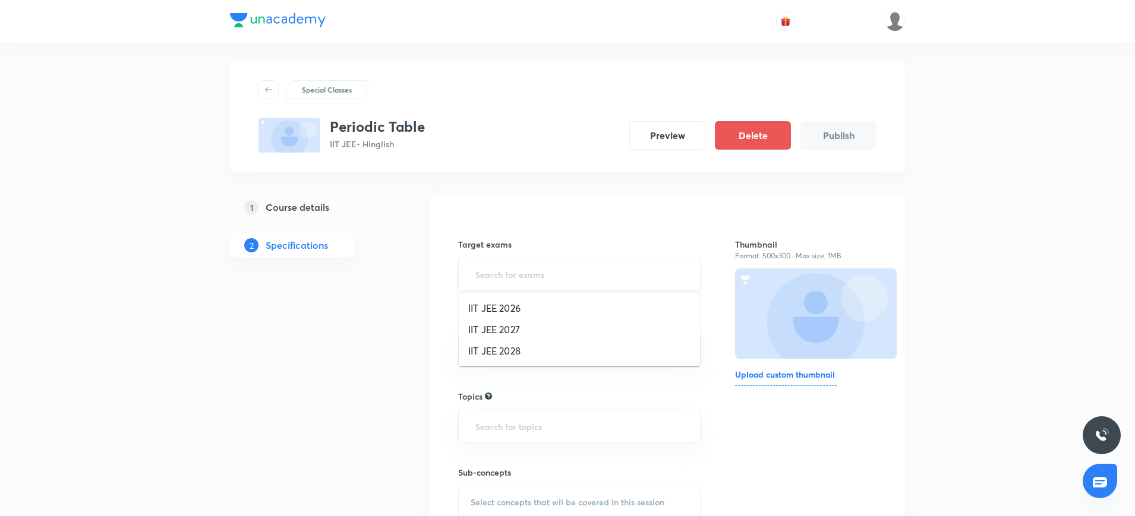
scroll to position [6, 0]
click at [495, 330] on li "IIT JEE 2027" at bounding box center [579, 329] width 241 height 21
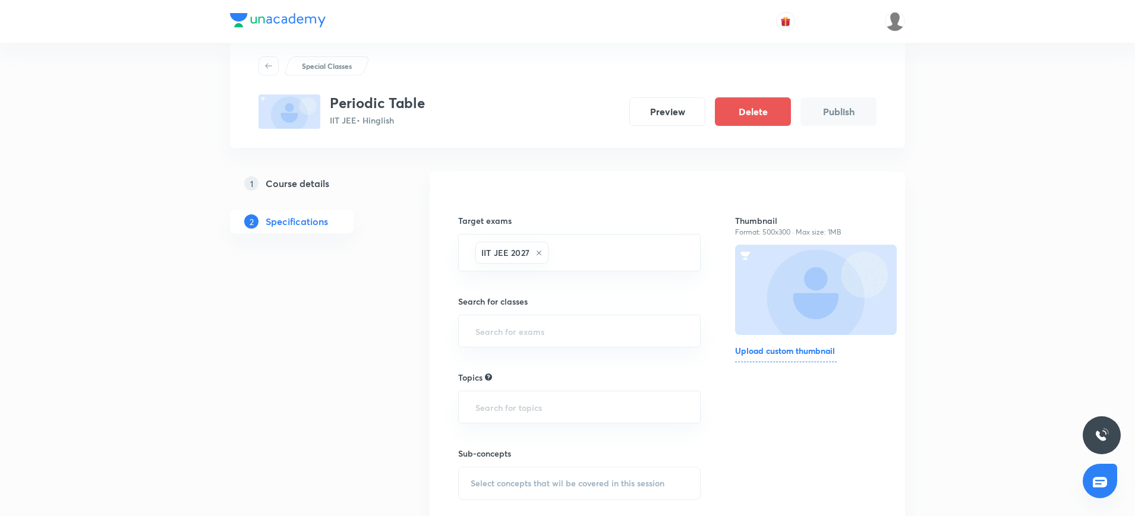
scroll to position [30, 0]
click at [495, 330] on input "text" at bounding box center [579, 331] width 213 height 22
click at [494, 365] on li "Class 11" at bounding box center [579, 364] width 241 height 21
click at [497, 409] on input "text" at bounding box center [579, 412] width 213 height 22
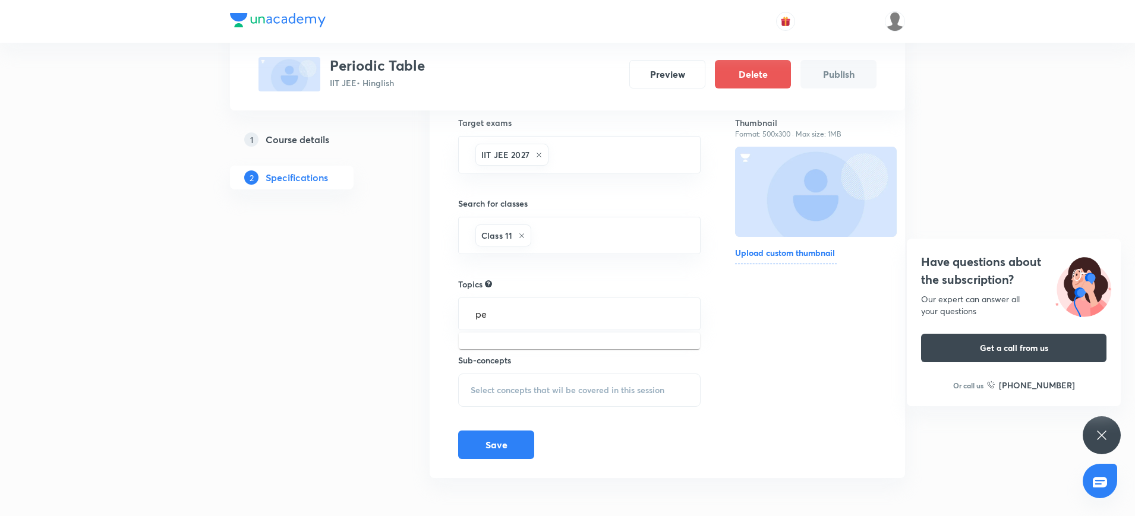
type input "p"
type input "c"
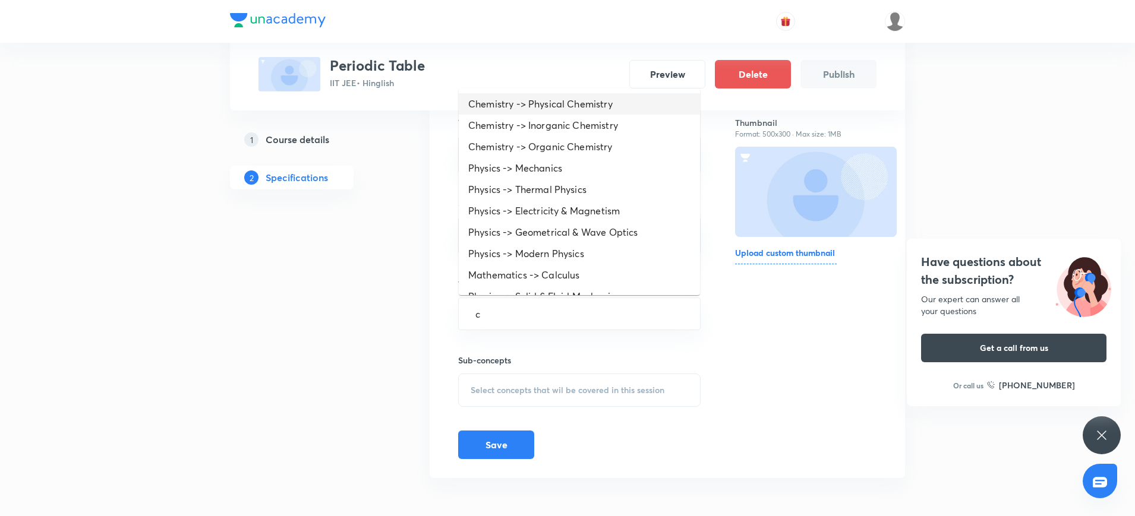
click at [548, 105] on li "Chemistry -> Physical Chemistry" at bounding box center [579, 103] width 241 height 21
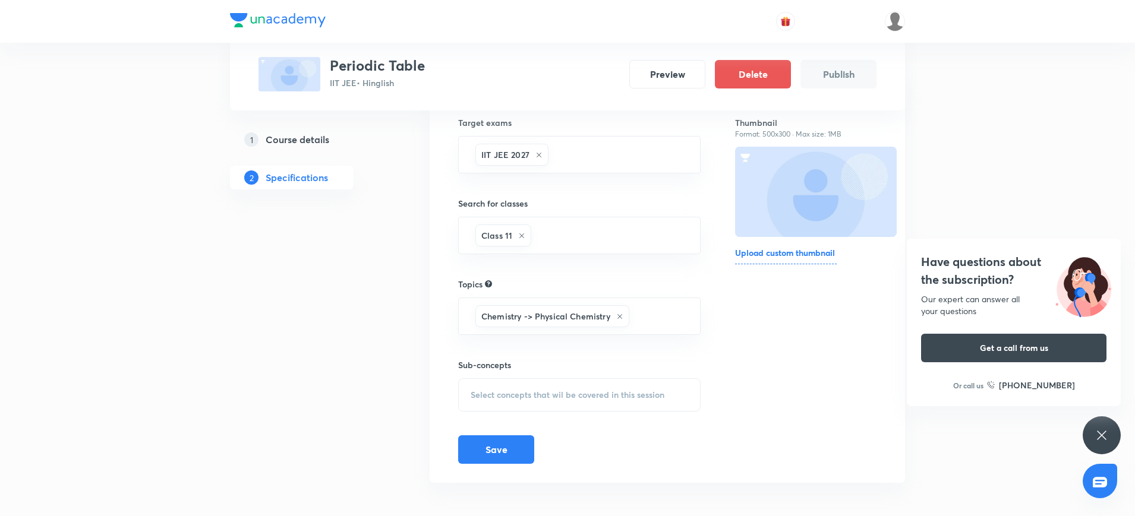
click at [512, 395] on span "Select concepts that wil be covered in this session" at bounding box center [568, 395] width 194 height 10
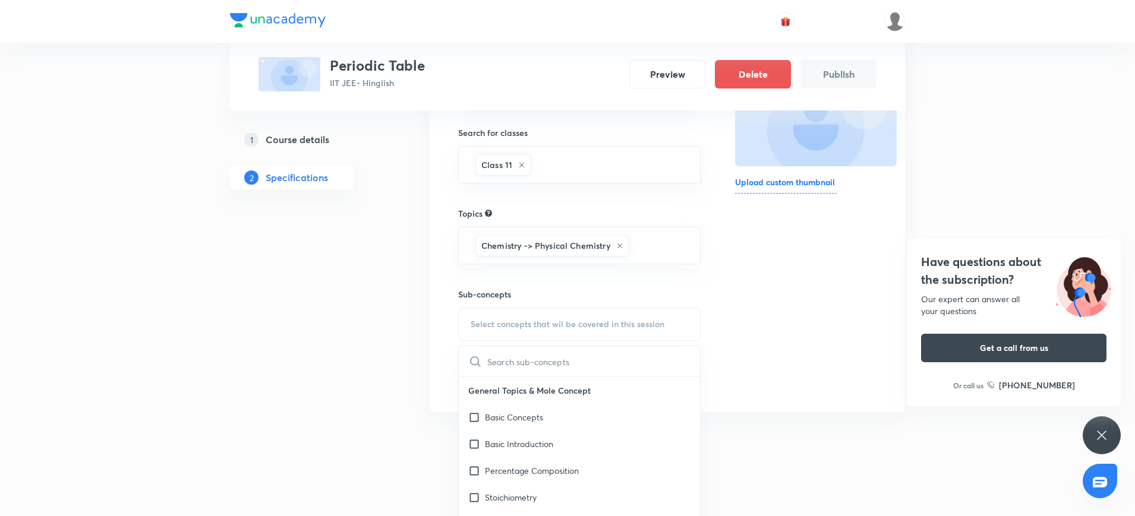
scroll to position [198, 0]
click at [508, 412] on p "Basic Concepts" at bounding box center [514, 417] width 58 height 12
checkbox input "true"
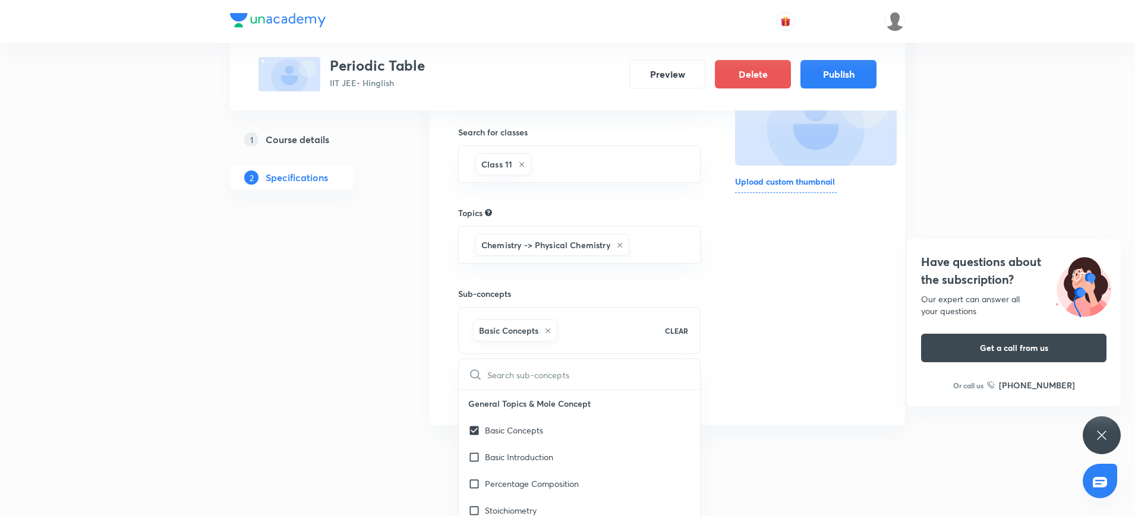
click at [377, 368] on div "1 Course details 2 Specifications" at bounding box center [311, 222] width 162 height 440
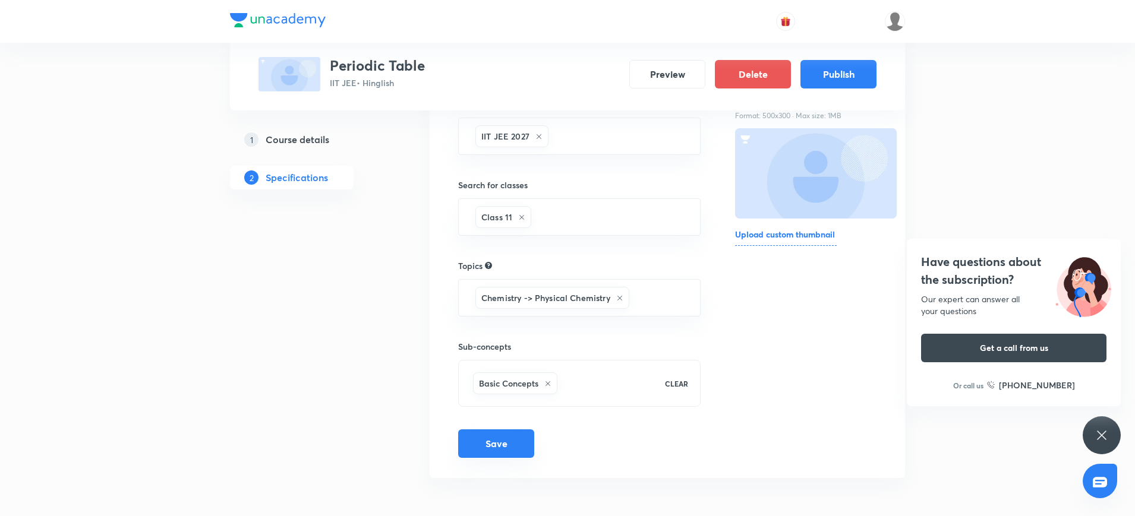
click at [513, 446] on button "Save" at bounding box center [496, 444] width 76 height 29
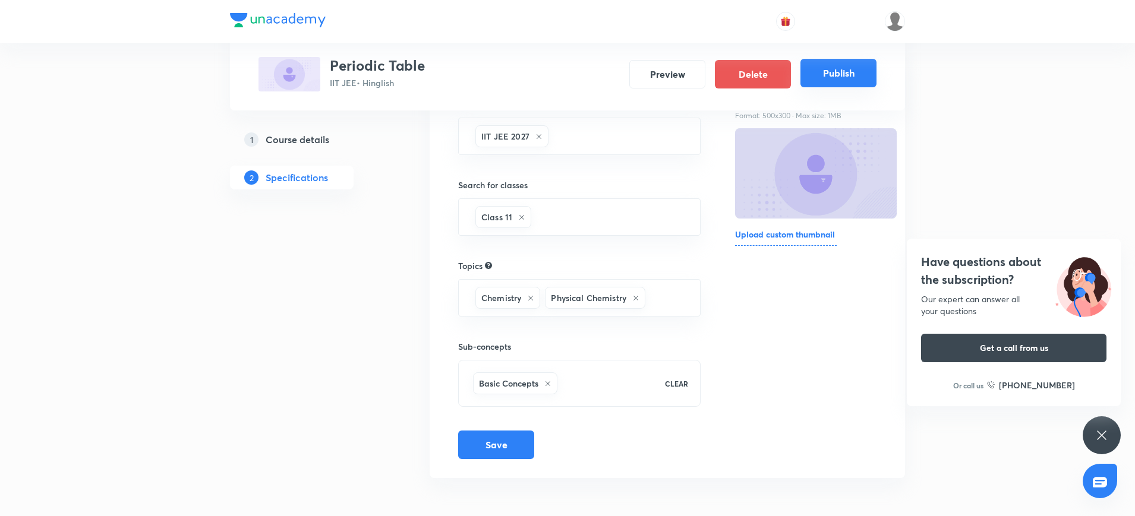
click at [831, 77] on button "Publish" at bounding box center [838, 73] width 76 height 29
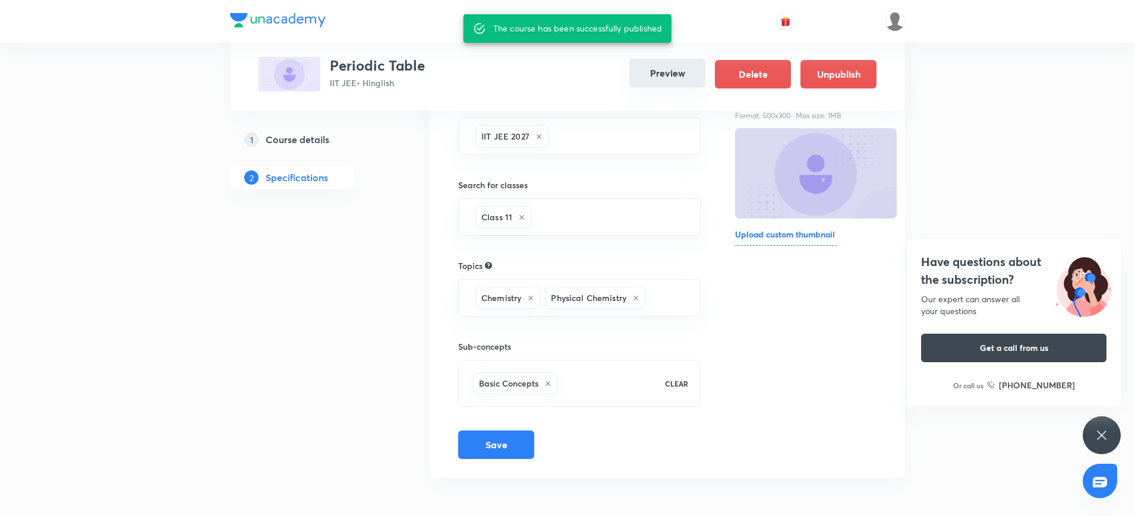
click at [670, 66] on button "Preview" at bounding box center [667, 73] width 76 height 29
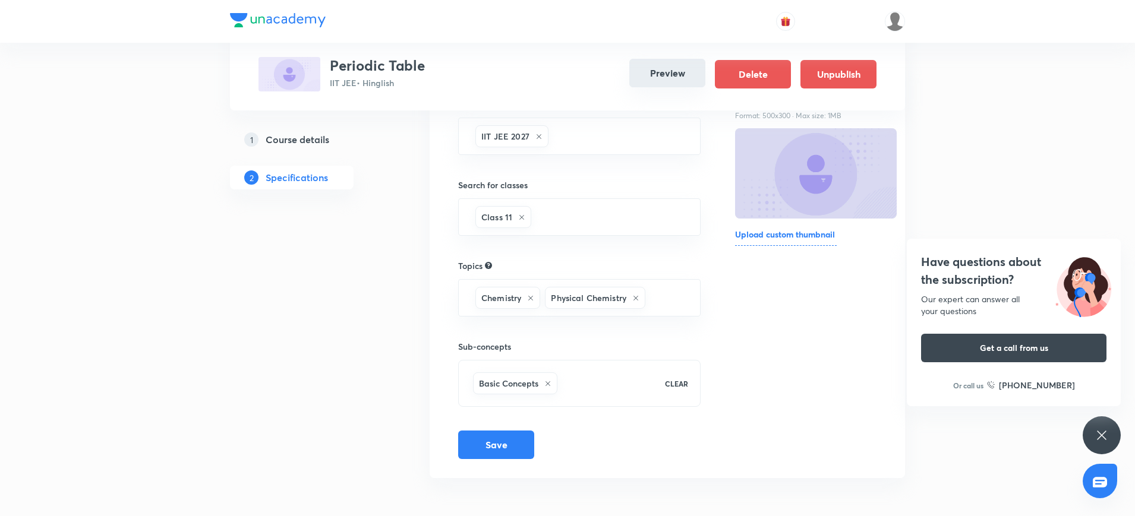
click at [667, 76] on button "Preview" at bounding box center [667, 73] width 76 height 29
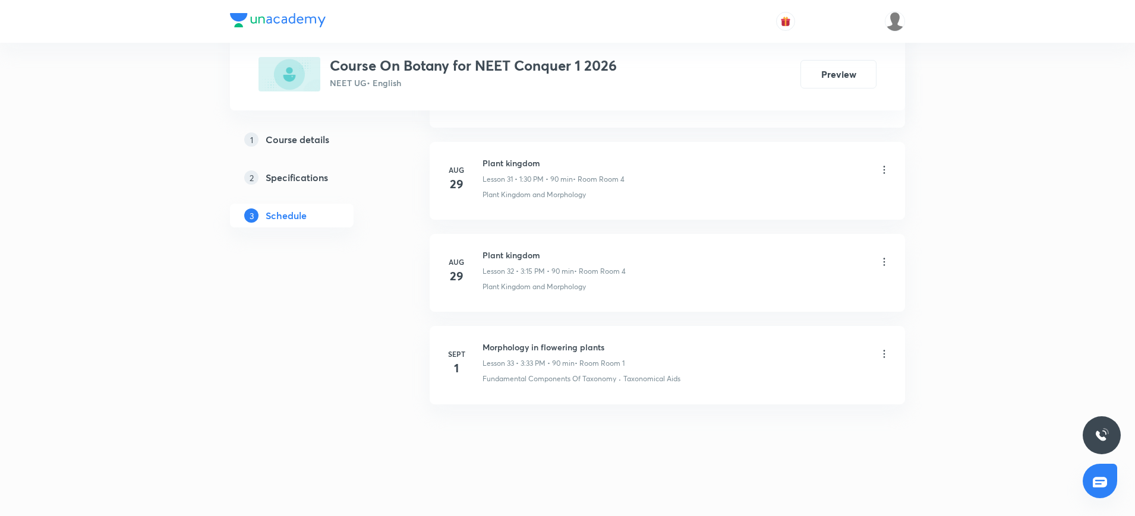
click at [885, 352] on icon at bounding box center [884, 354] width 12 height 12
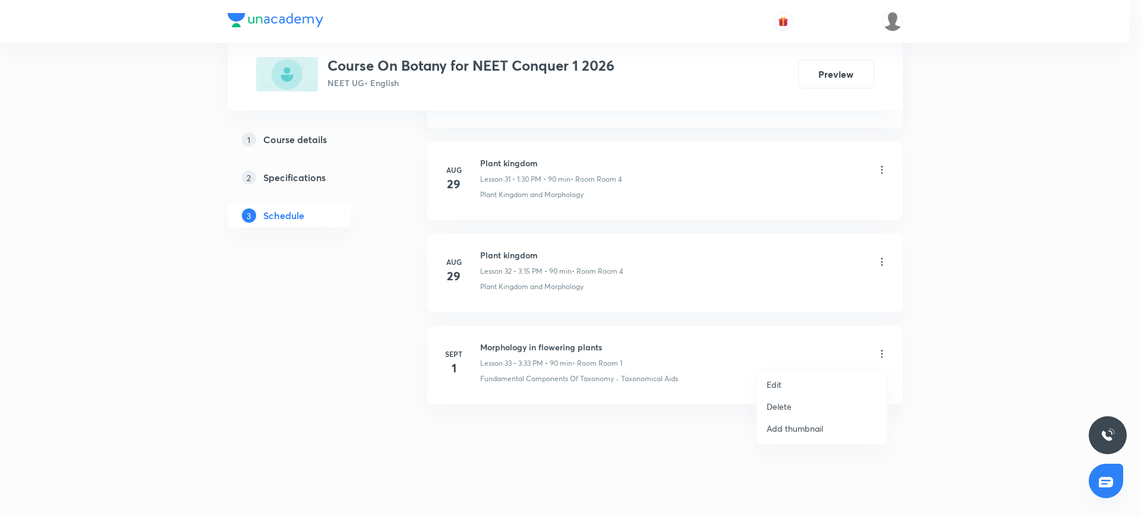
click at [678, 361] on div at bounding box center [570, 258] width 1141 height 516
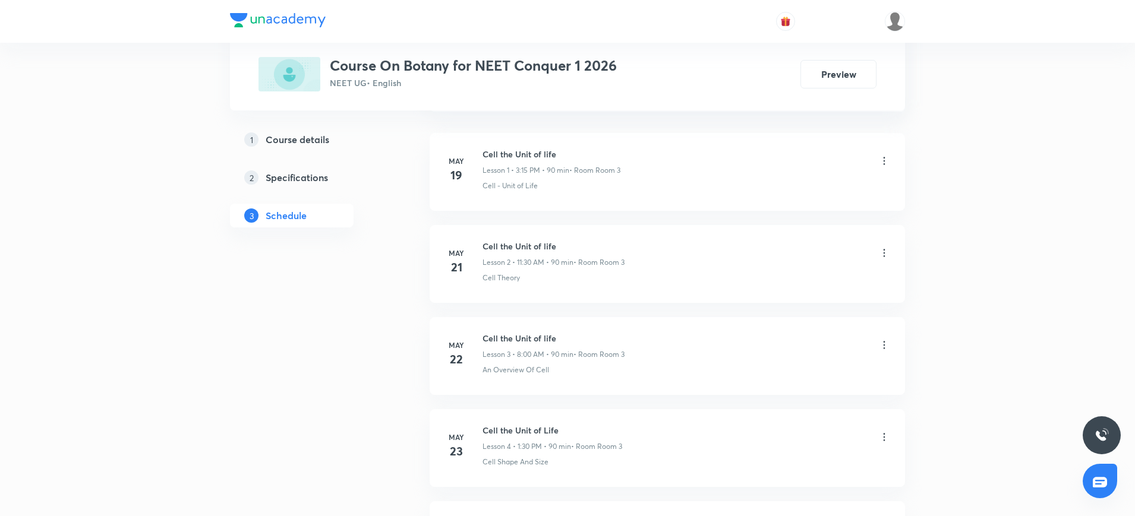
scroll to position [663, 0]
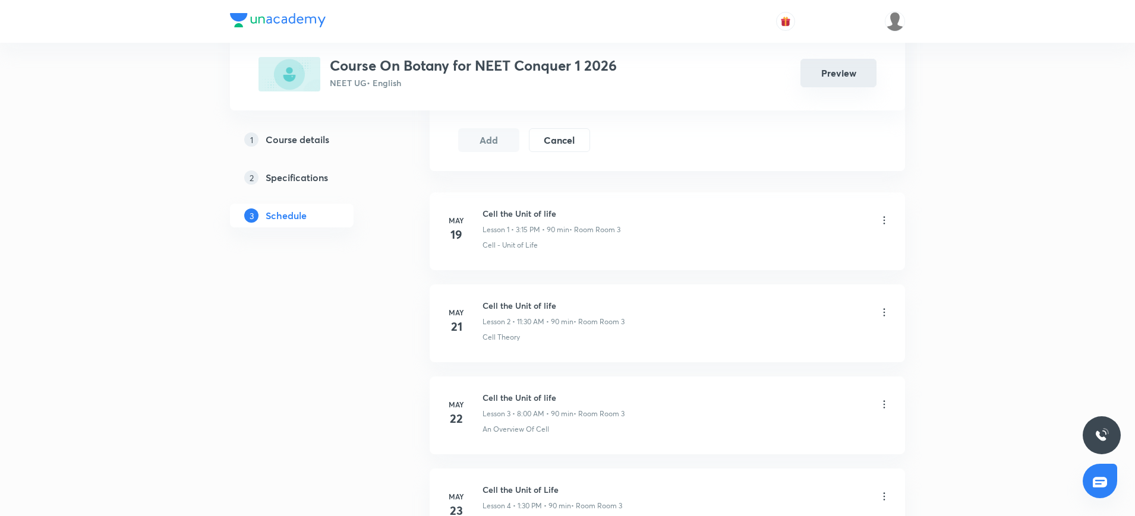
click at [819, 68] on button "Preview" at bounding box center [838, 73] width 76 height 29
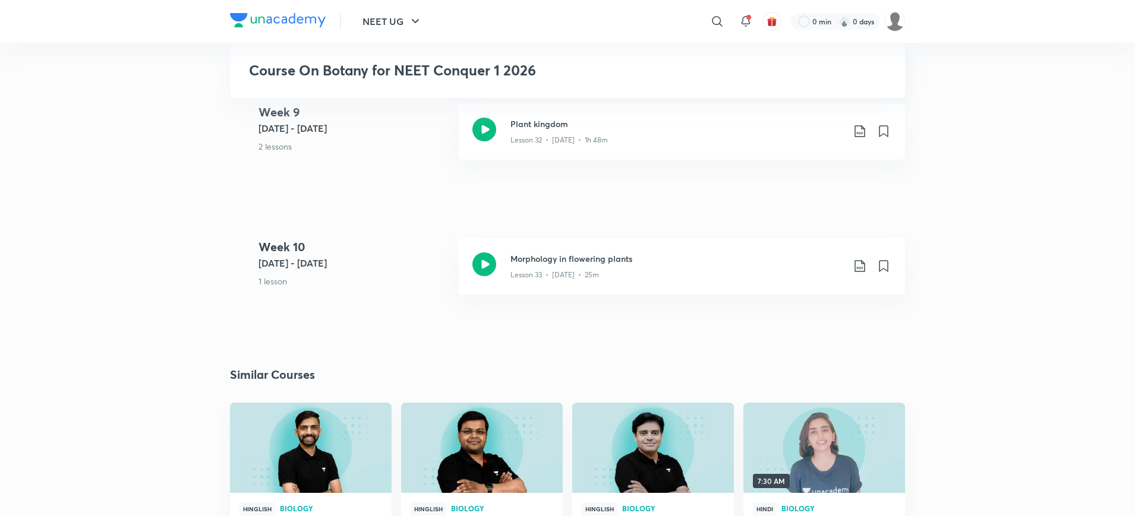
scroll to position [3412, 0]
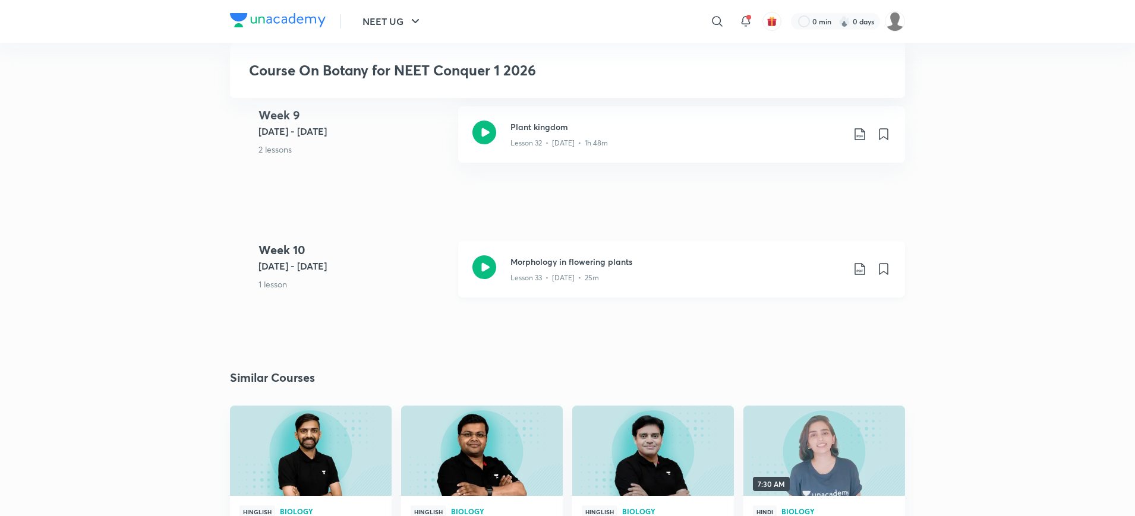
click at [726, 270] on div "Lesson 33 • Sept 1 • 25m" at bounding box center [676, 275] width 333 height 15
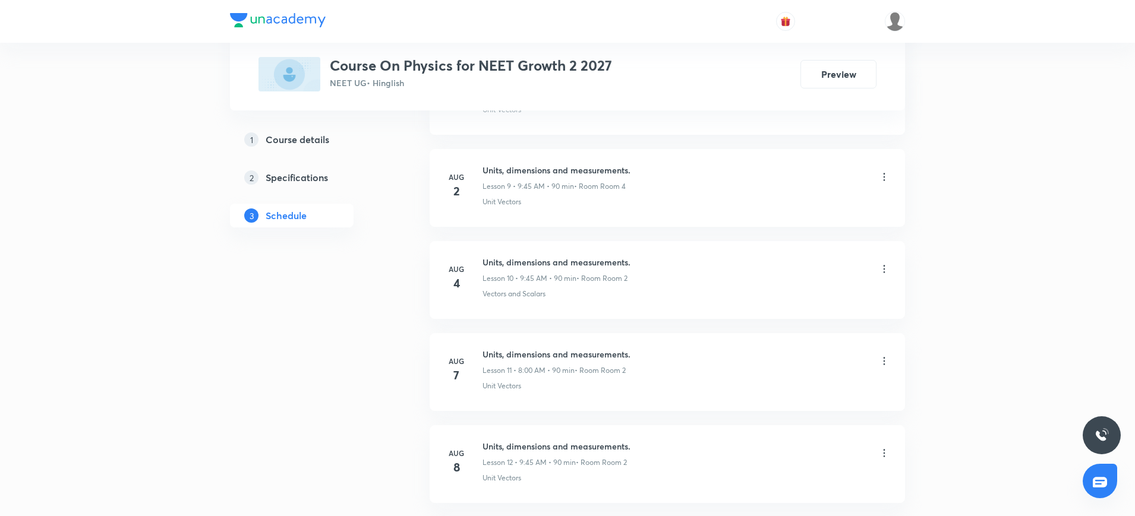
scroll to position [1910, 0]
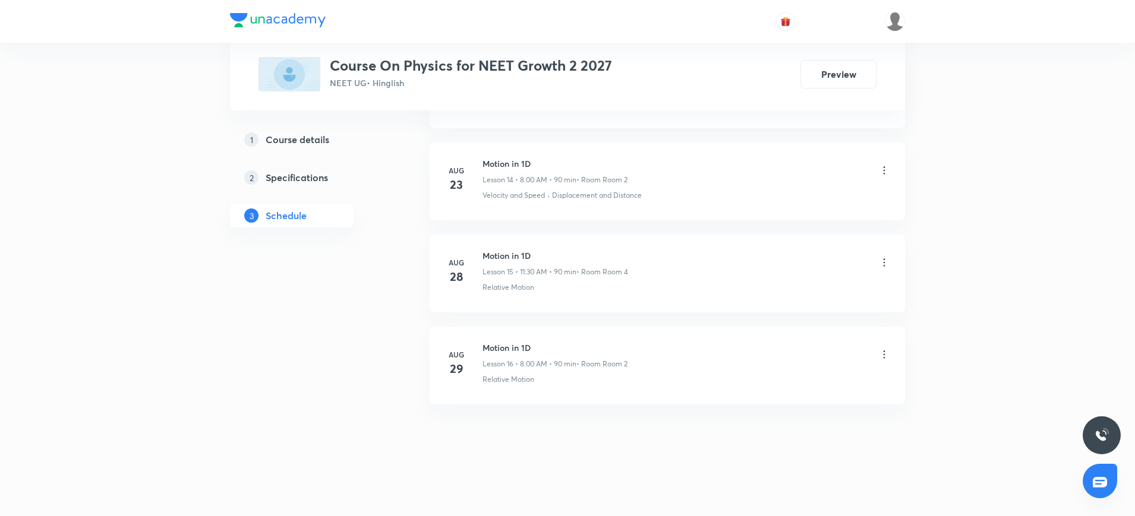
click at [493, 346] on h6 "Motion in 1D" at bounding box center [555, 348] width 145 height 12
copy h6 "Motion in 1D"
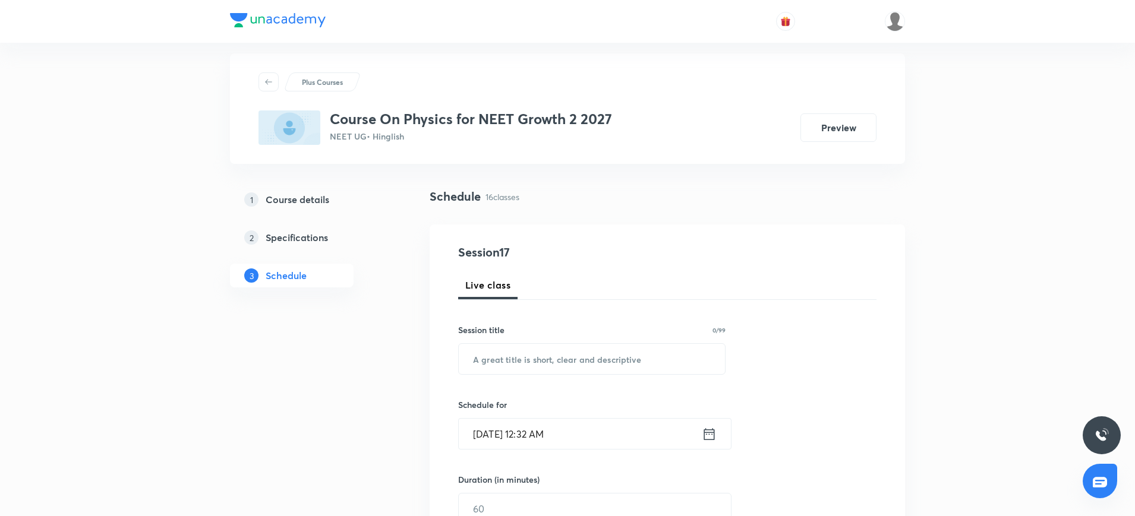
scroll to position [0, 0]
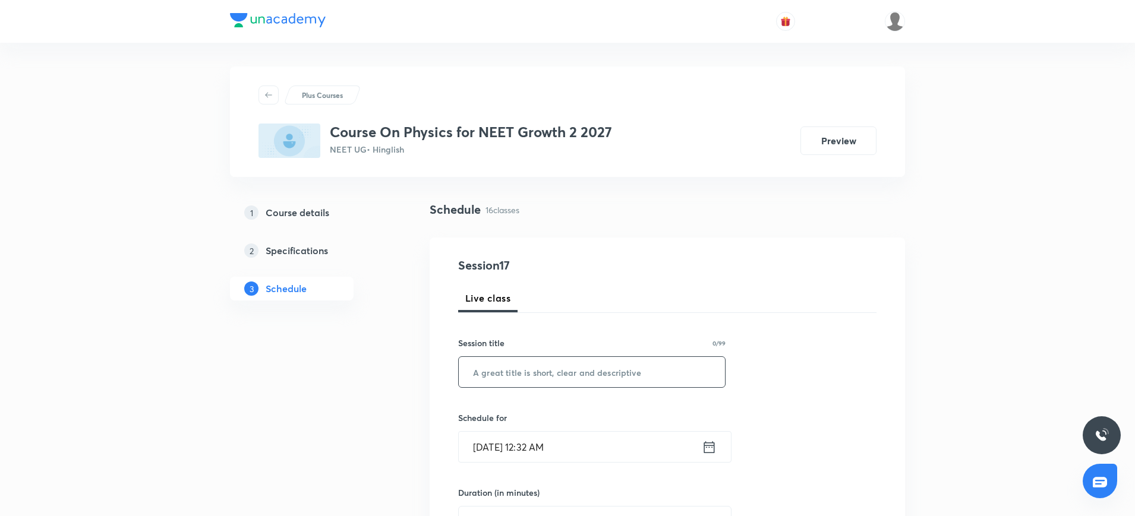
click at [486, 374] on input "text" at bounding box center [592, 372] width 266 height 30
paste input "Motion in 1D"
type input "Motion in 1D"
click at [709, 444] on icon at bounding box center [709, 447] width 15 height 17
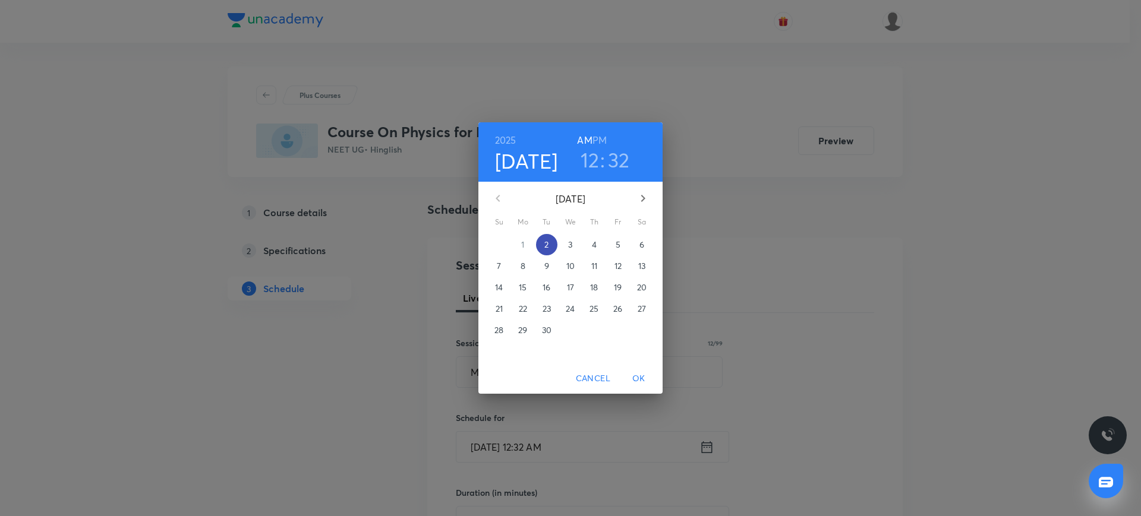
click at [545, 242] on p "2" at bounding box center [546, 245] width 4 height 12
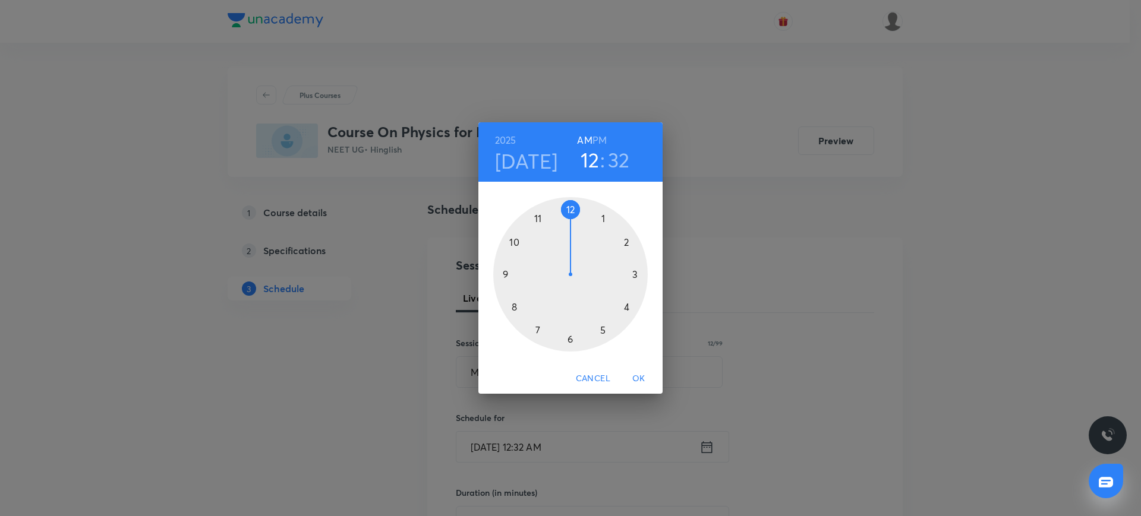
click at [513, 305] on div at bounding box center [570, 274] width 154 height 154
click at [569, 208] on div at bounding box center [570, 274] width 154 height 154
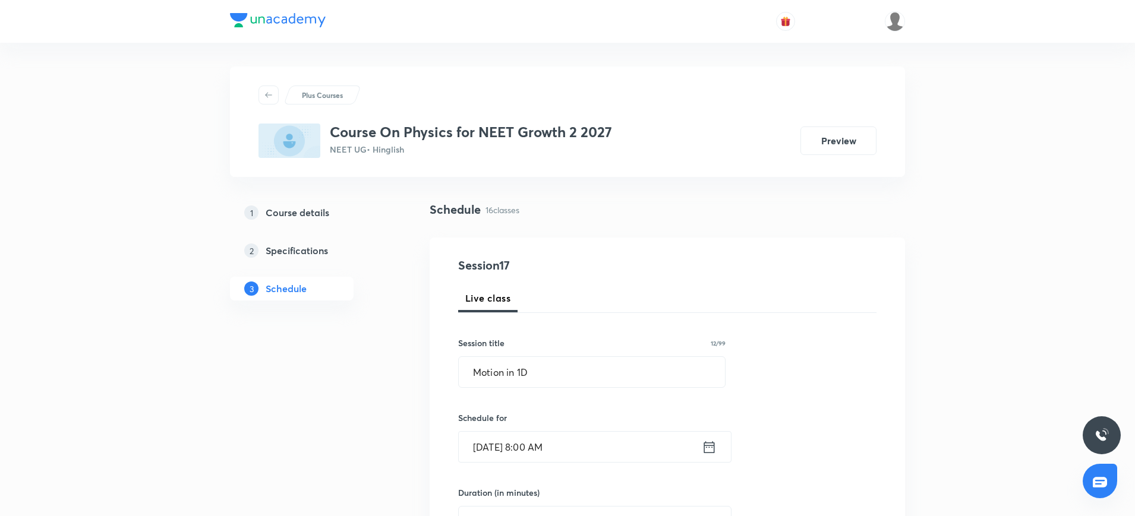
scroll to position [140, 0]
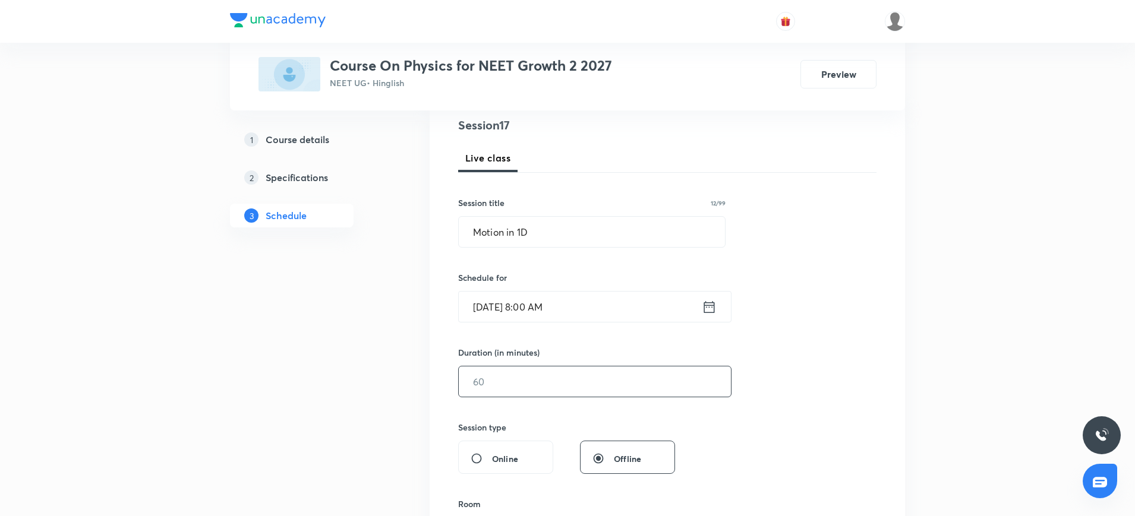
click at [533, 387] on input "text" at bounding box center [595, 382] width 272 height 30
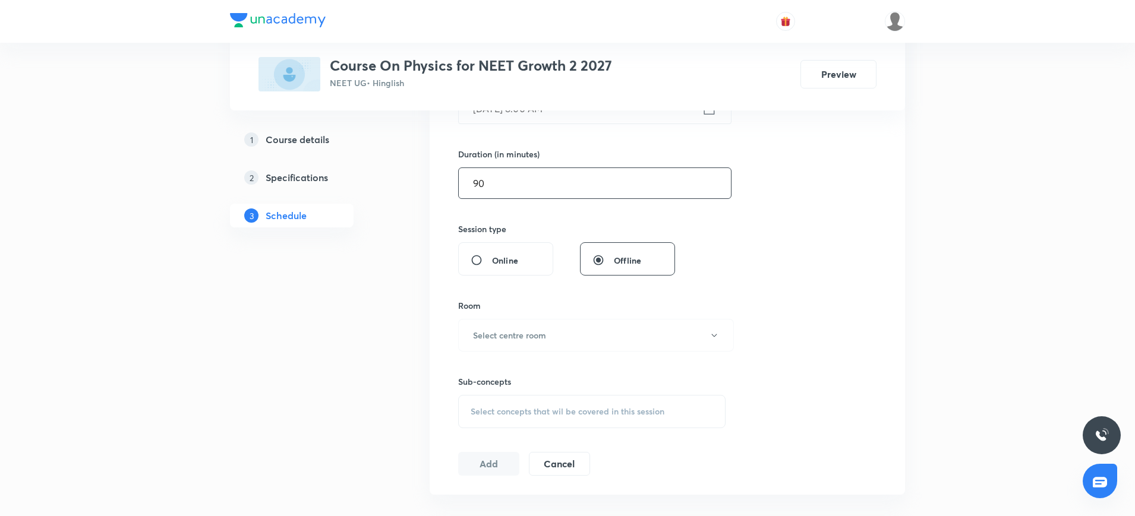
scroll to position [339, 0]
type input "90"
click at [534, 332] on h6 "Select centre room" at bounding box center [509, 335] width 73 height 12
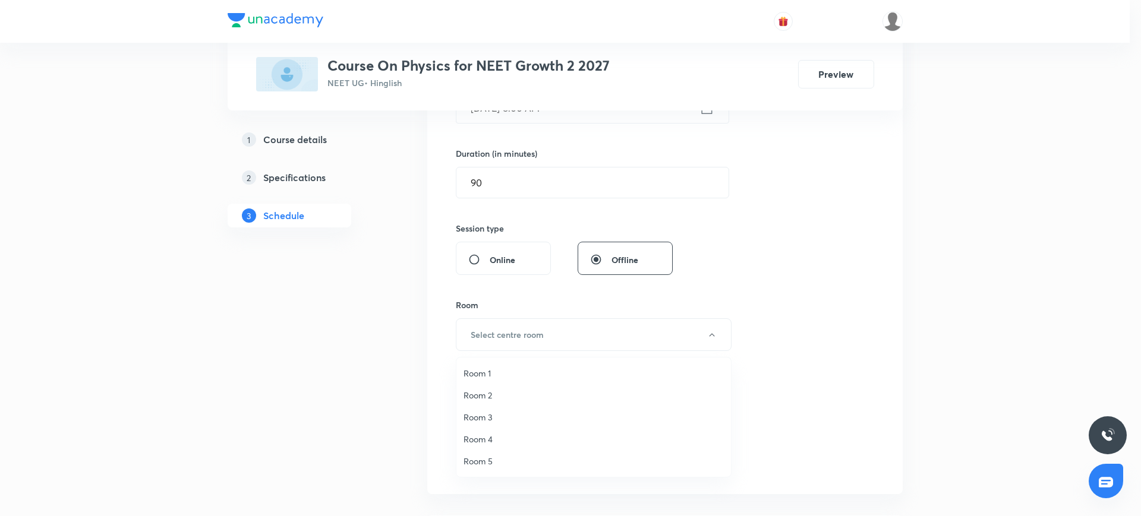
click at [494, 389] on span "Room 2" at bounding box center [593, 395] width 260 height 12
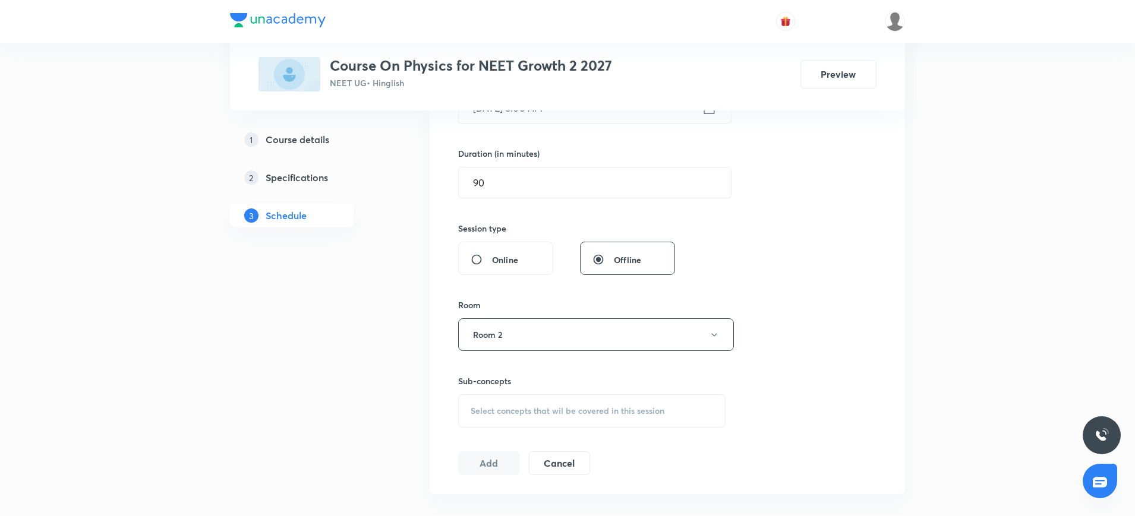
scroll to position [403, 0]
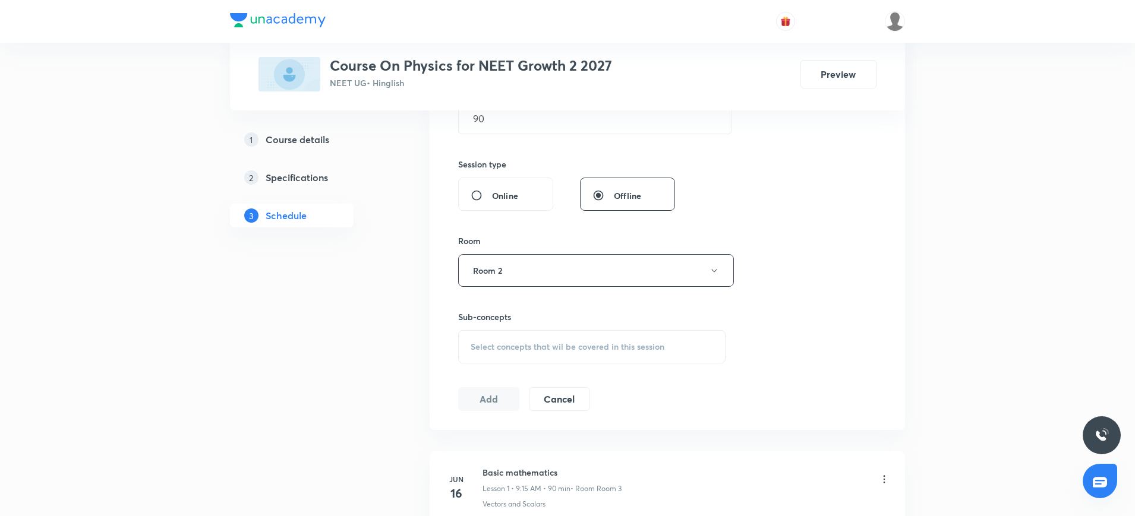
click at [488, 343] on span "Select concepts that wil be covered in this session" at bounding box center [568, 347] width 194 height 10
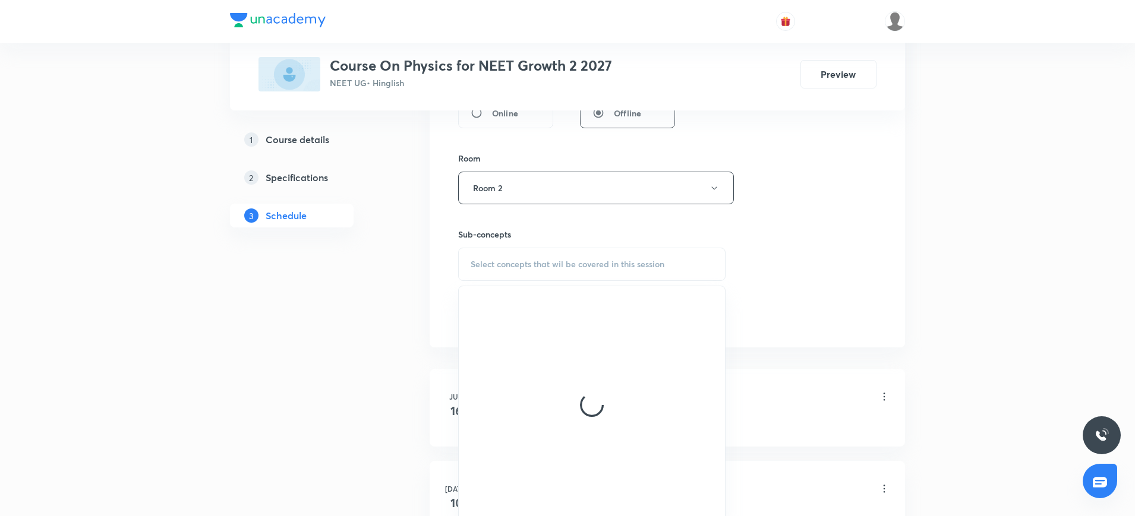
scroll to position [498, 0]
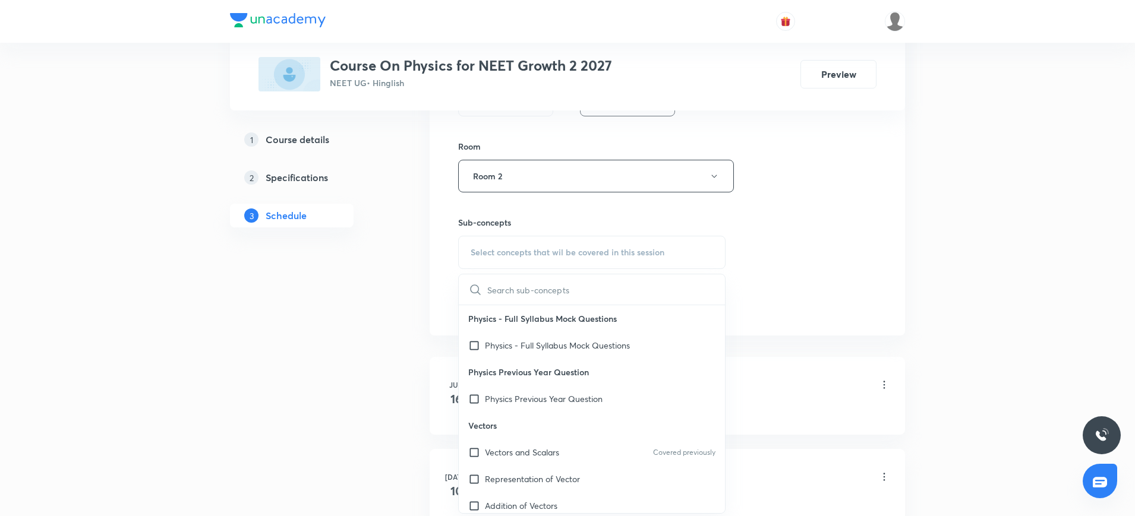
type input "Motion in 1D"
drag, startPoint x: 528, startPoint y: 285, endPoint x: 446, endPoint y: 281, distance: 82.7
click at [446, 281] on div "Session 17 Live class Session title 12/99 Motion in 1D ​ Schedule for Sept 2, 2…" at bounding box center [667, 38] width 475 height 596
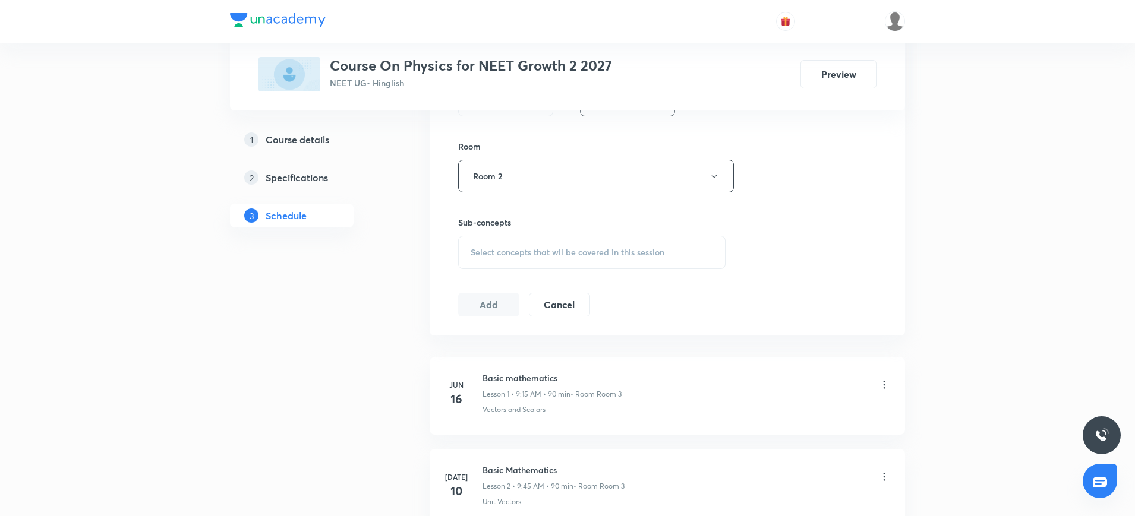
click at [480, 248] on span "Select concepts that wil be covered in this session" at bounding box center [568, 253] width 194 height 10
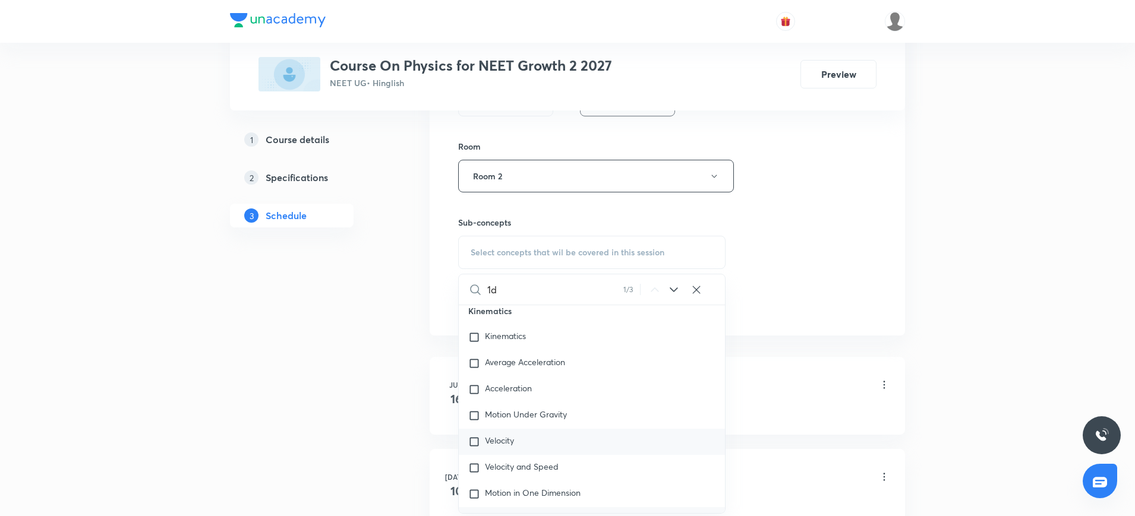
scroll to position [4394, 0]
type input "1d"
click at [471, 450] on input "checkbox" at bounding box center [476, 445] width 17 height 12
checkbox input "true"
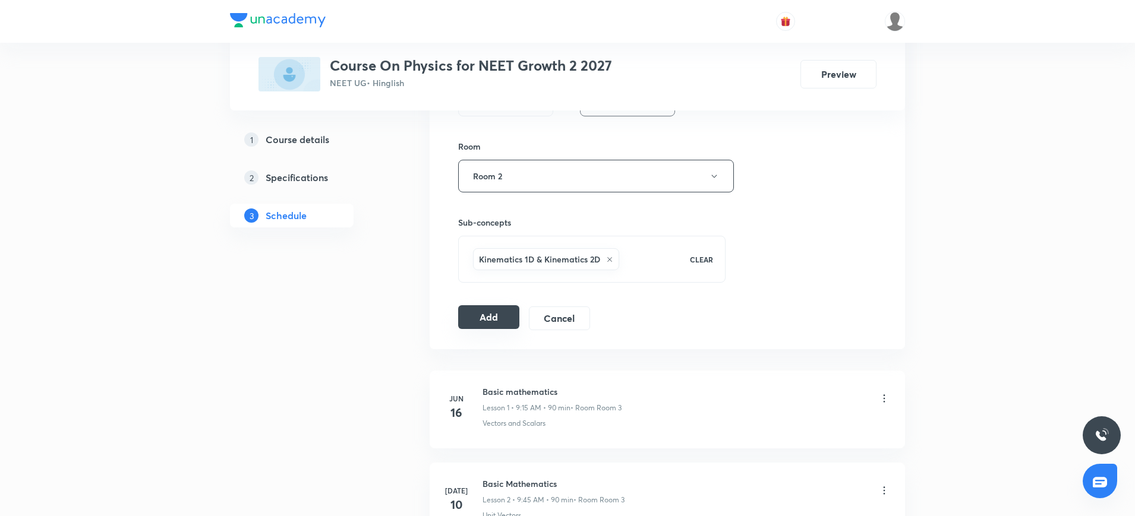
click at [496, 314] on button "Add" at bounding box center [488, 317] width 61 height 24
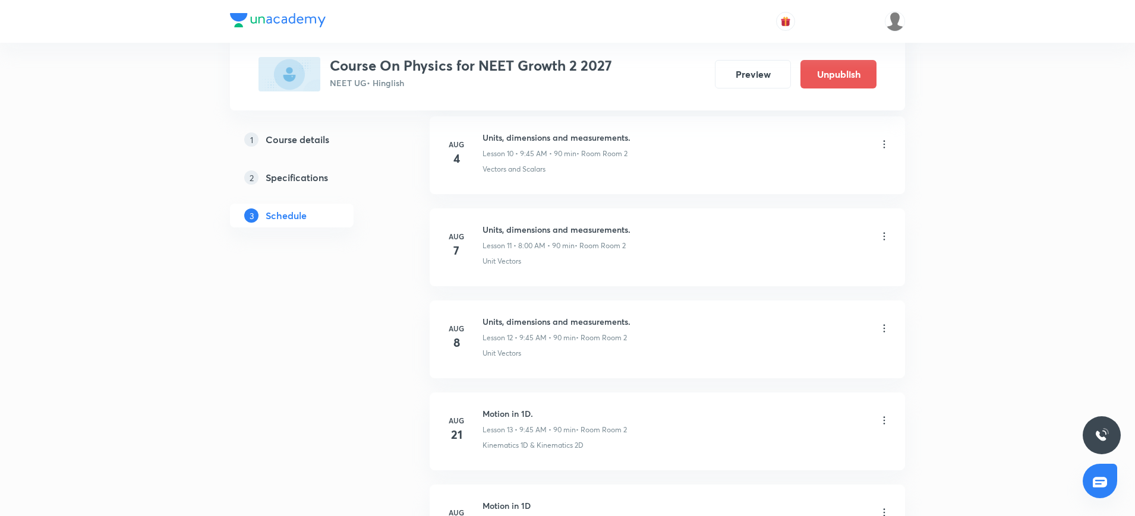
scroll to position [1456, 0]
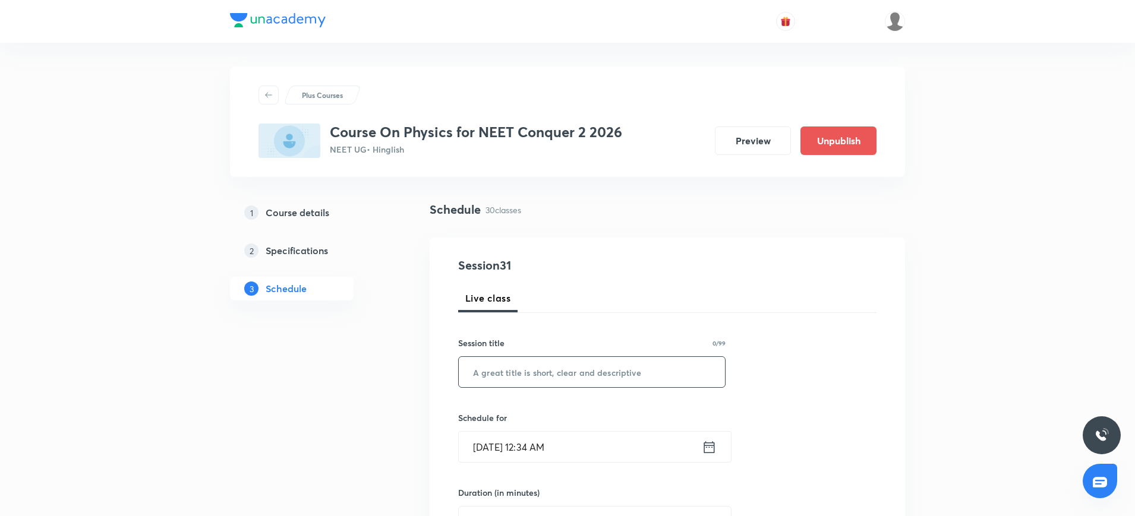
click at [518, 368] on input "text" at bounding box center [592, 372] width 266 height 30
paste input "Circular Motion"
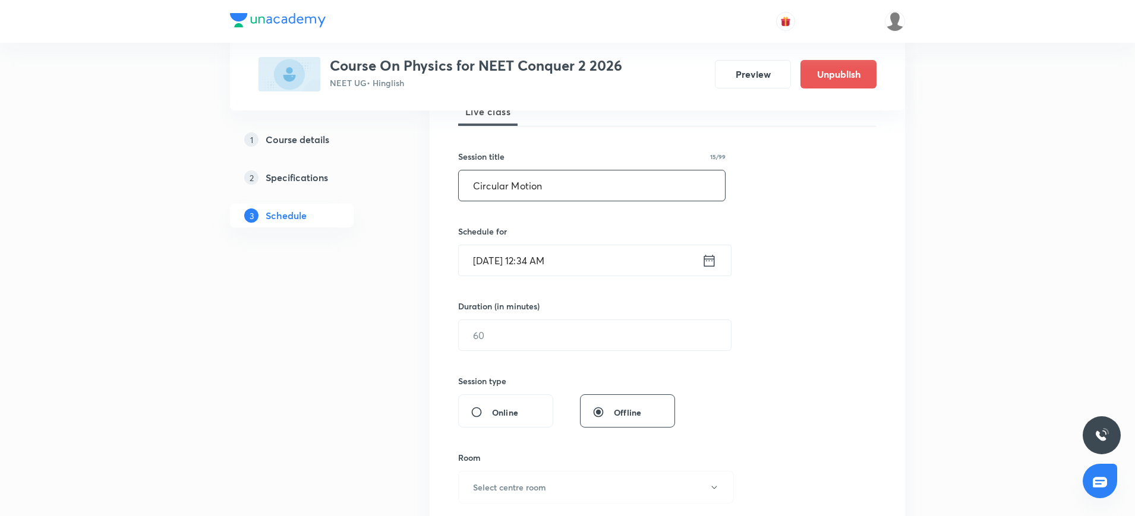
scroll to position [191, 0]
type input "Circular Motion"
click at [711, 253] on icon at bounding box center [709, 256] width 15 height 17
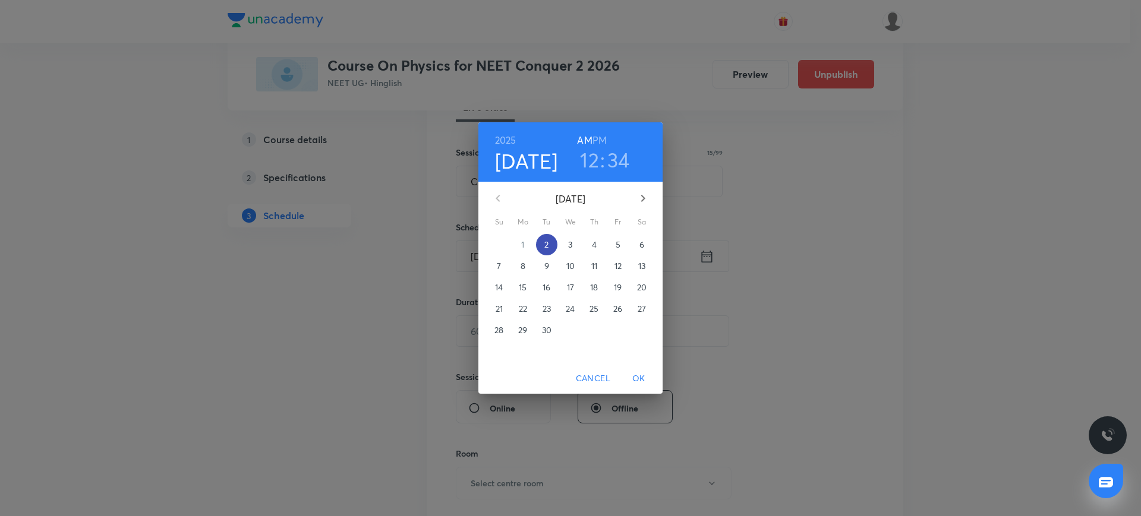
click at [545, 245] on p "2" at bounding box center [546, 245] width 4 height 12
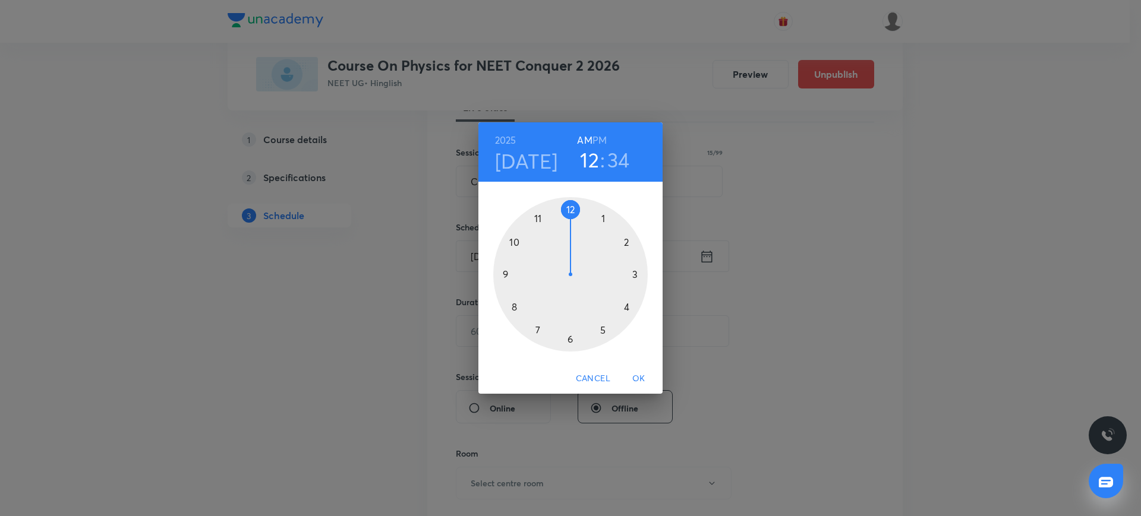
click at [601, 217] on div at bounding box center [570, 274] width 154 height 154
click at [600, 135] on h6 "PM" at bounding box center [599, 140] width 14 height 17
click at [570, 338] on div at bounding box center [570, 274] width 154 height 154
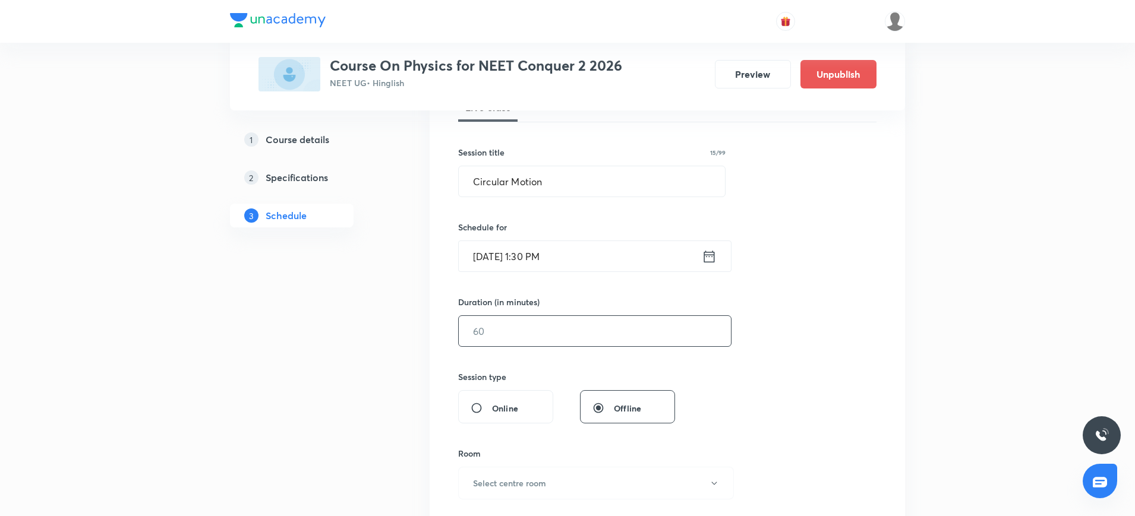
click at [534, 340] on input "text" at bounding box center [595, 331] width 272 height 30
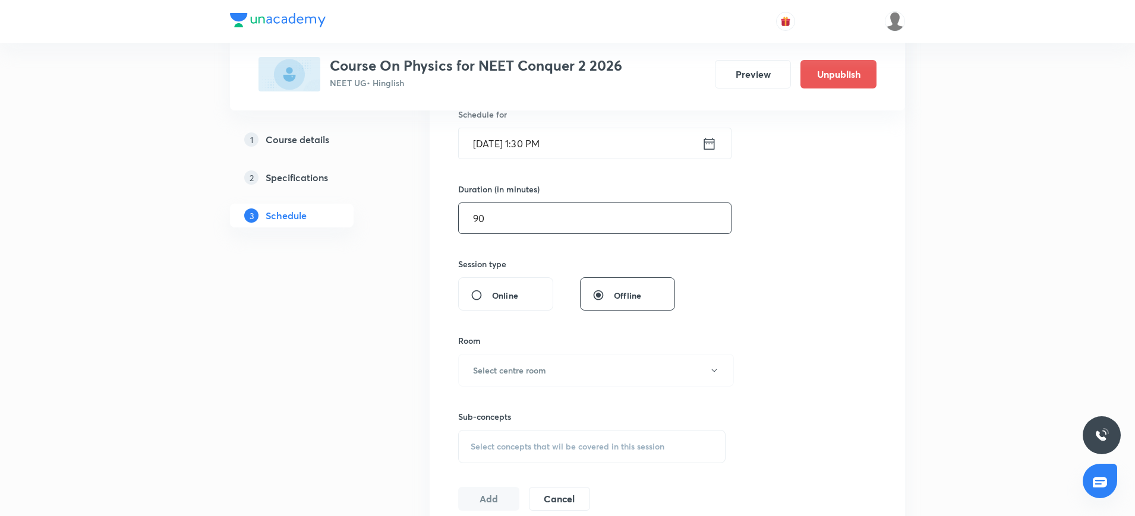
scroll to position [332, 0]
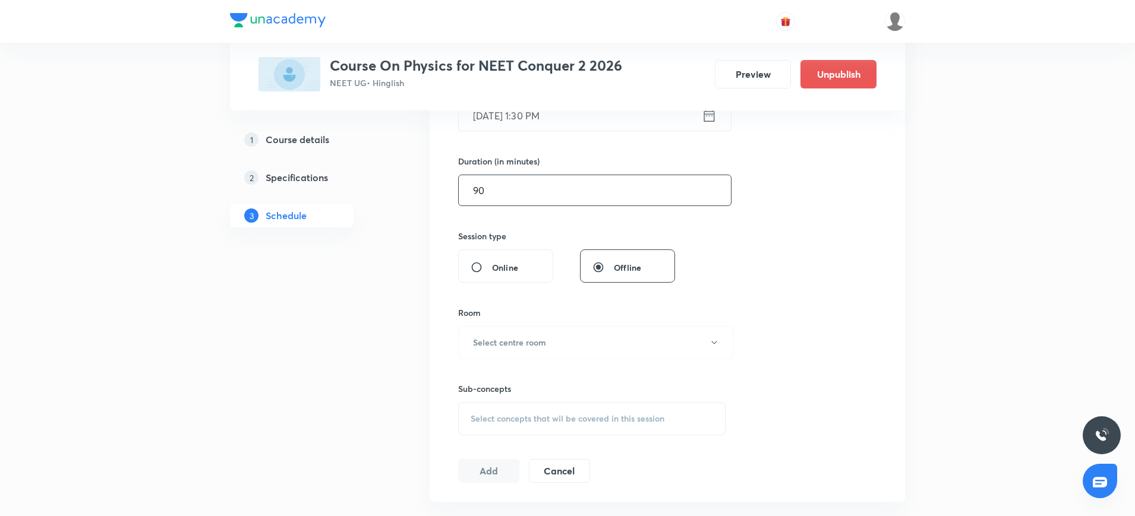
type input "90"
click at [534, 340] on h6 "Select centre room" at bounding box center [509, 342] width 73 height 12
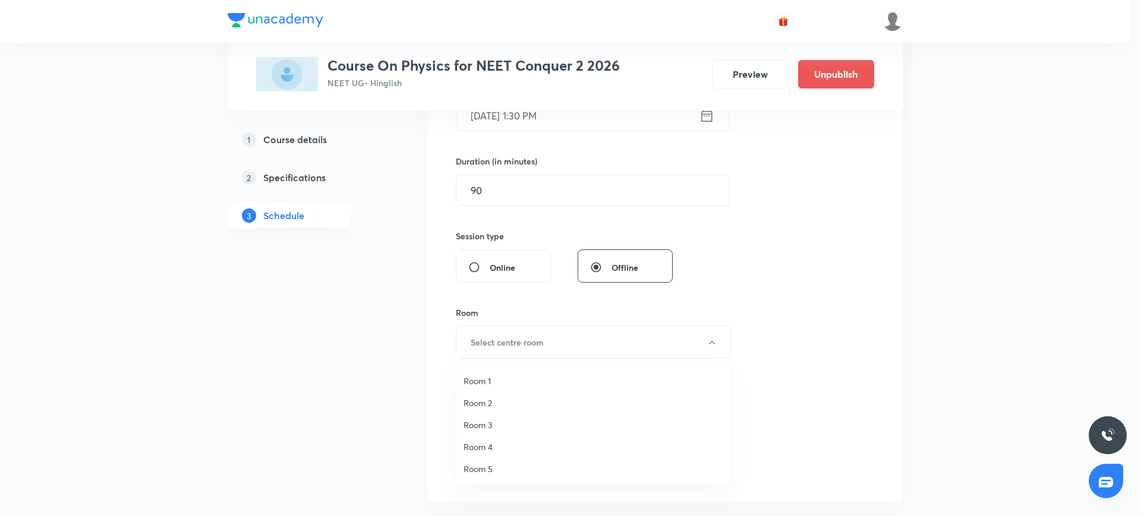
click at [479, 401] on span "Room 2" at bounding box center [593, 403] width 260 height 12
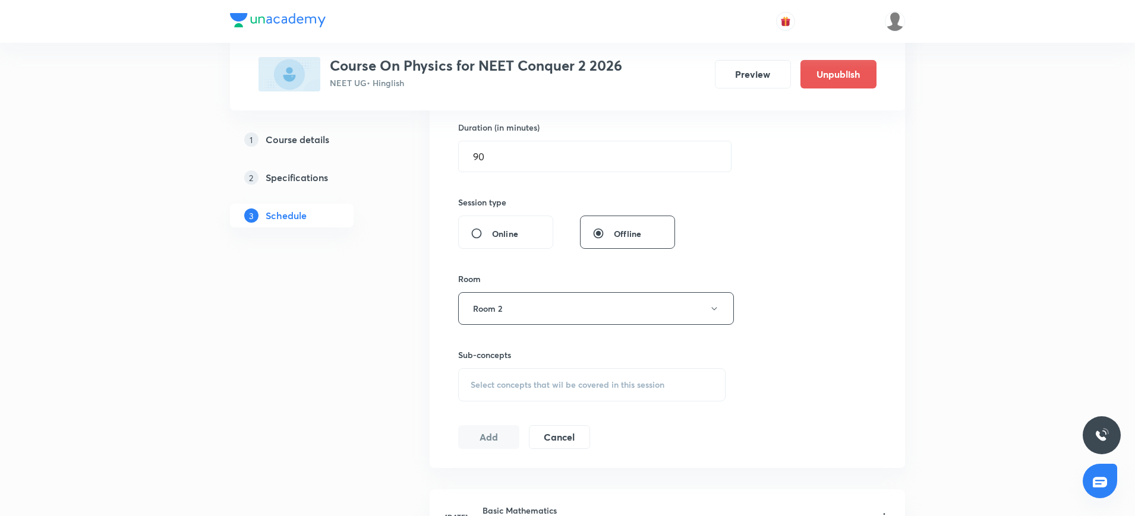
scroll to position [367, 0]
click at [484, 388] on span "Select concepts that wil be covered in this session" at bounding box center [568, 384] width 194 height 10
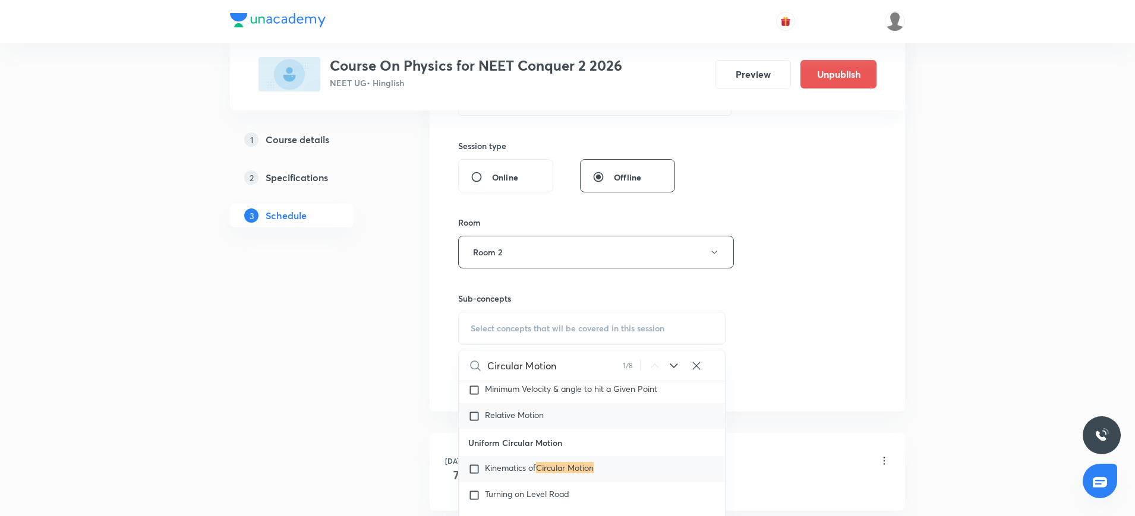
scroll to position [2309, 0]
type input "Circular Motion"
click at [477, 474] on input "checkbox" at bounding box center [476, 468] width 17 height 12
checkbox input "true"
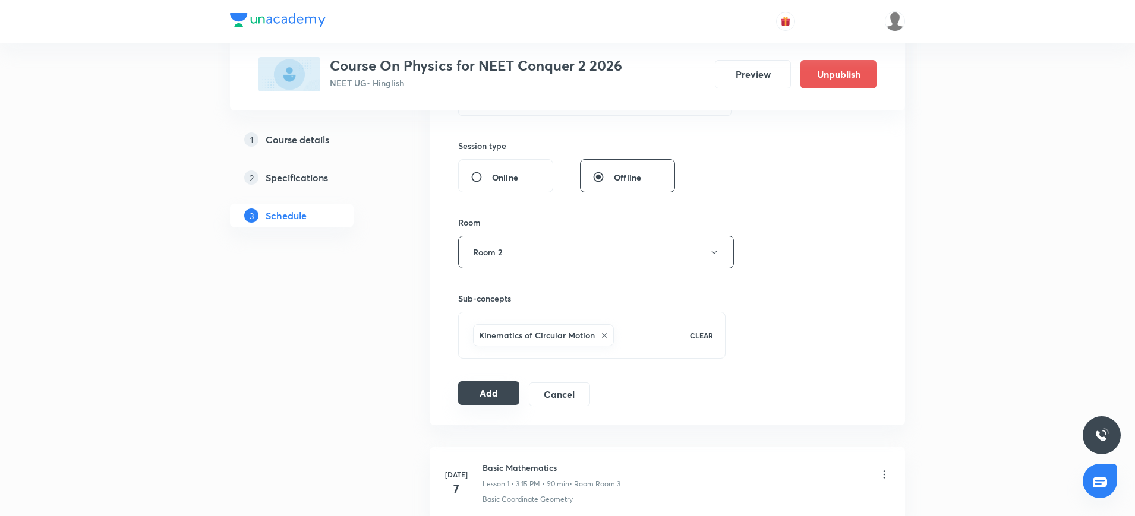
click at [490, 397] on button "Add" at bounding box center [488, 393] width 61 height 24
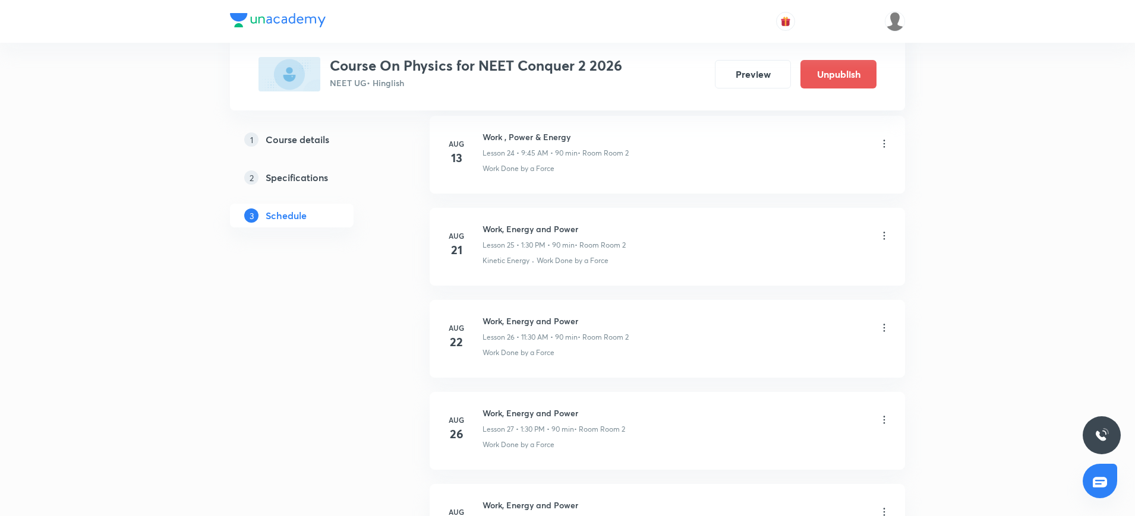
scroll to position [2326, 0]
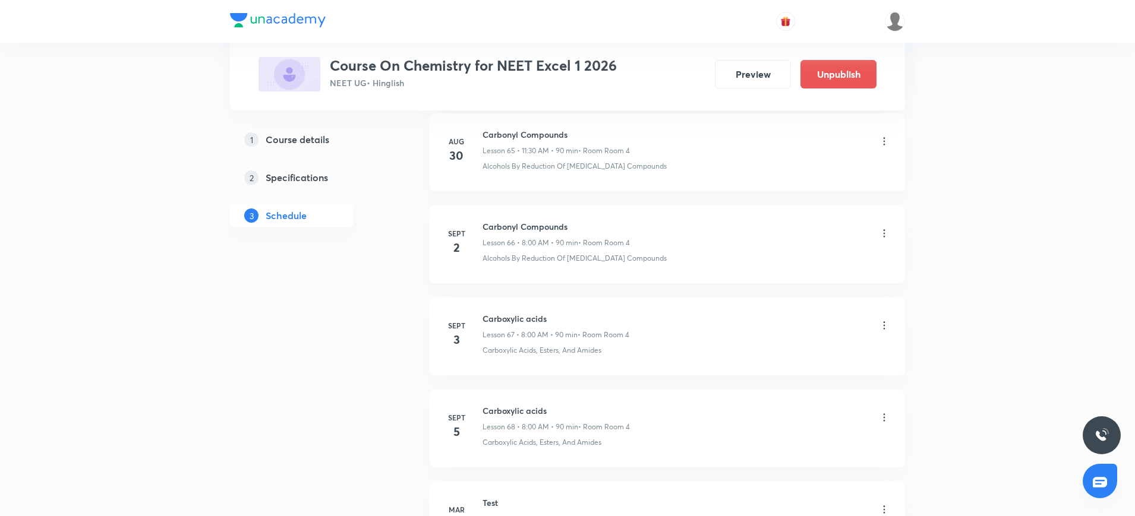
scroll to position [6635, 0]
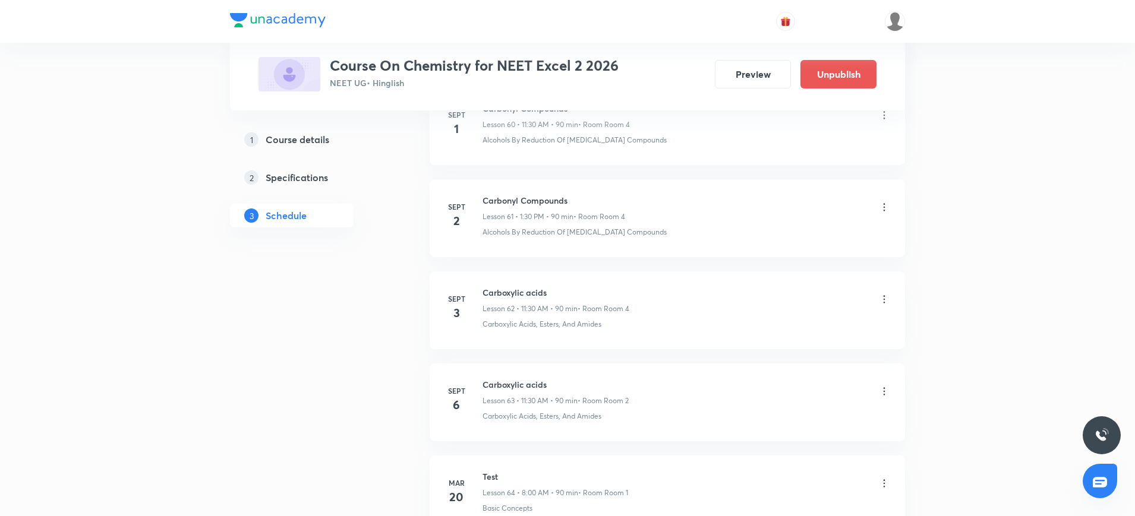
scroll to position [6182, 0]
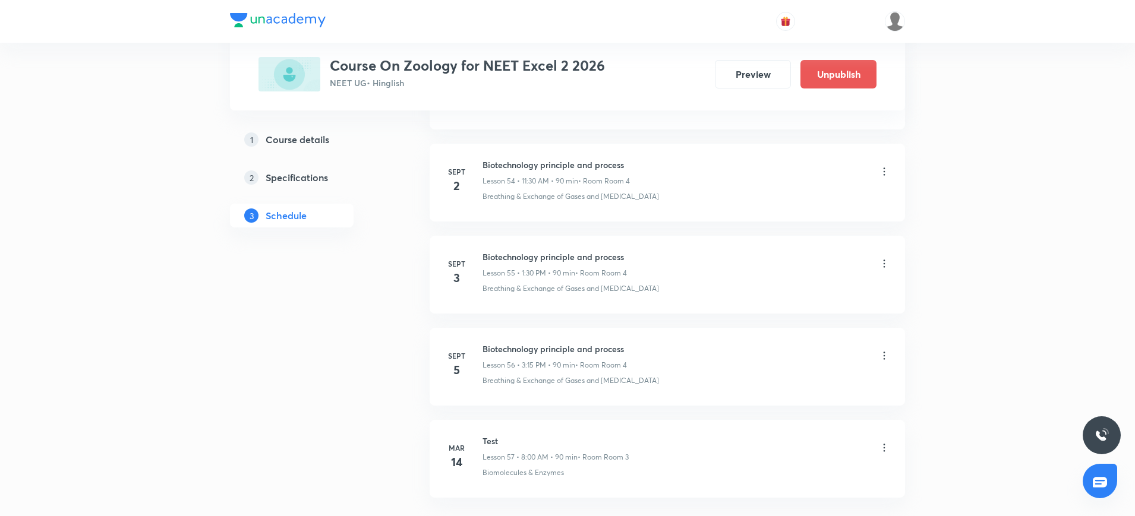
scroll to position [5590, 0]
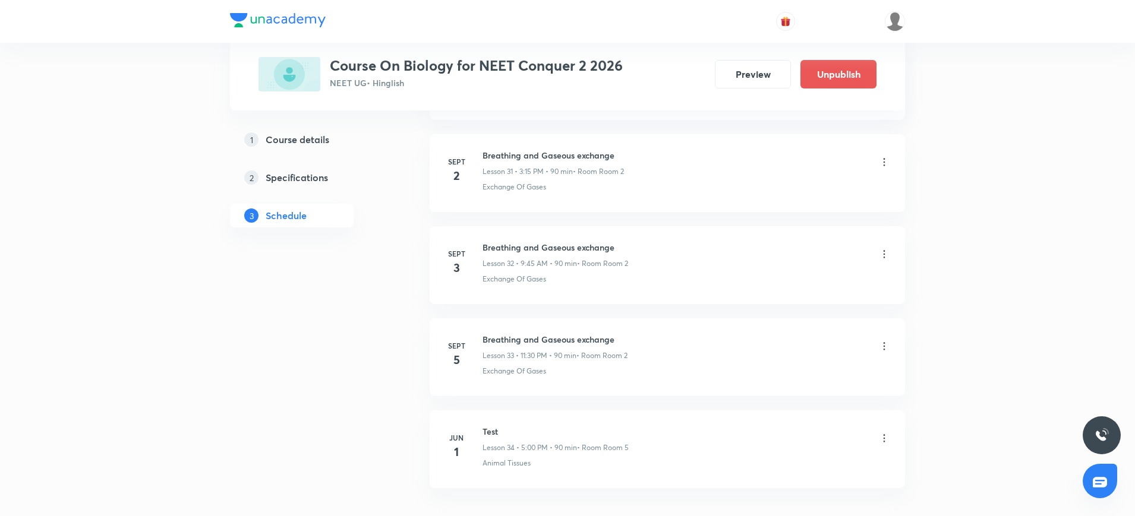
scroll to position [3479, 0]
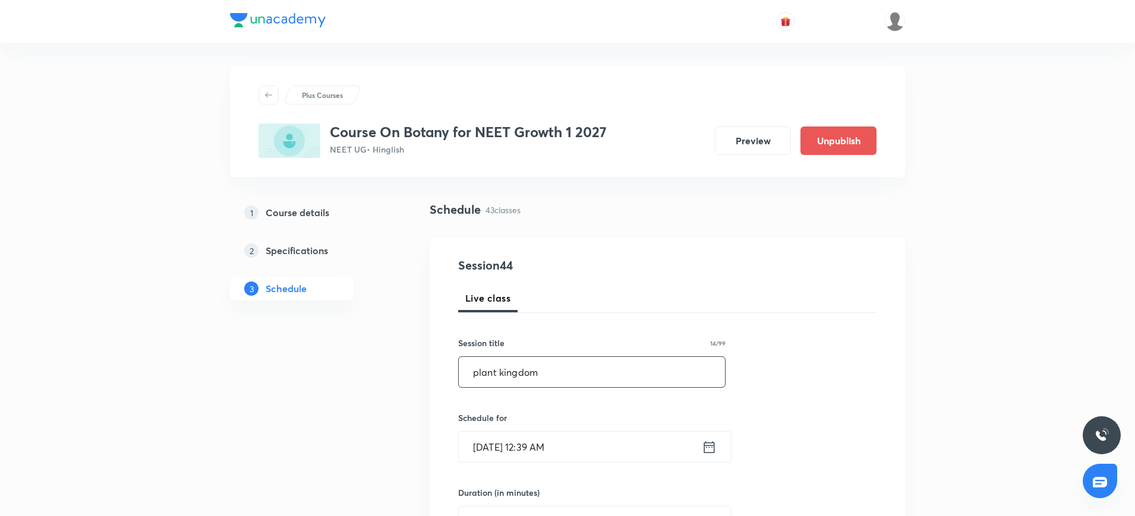
click at [480, 371] on input "plant kingdom" at bounding box center [592, 372] width 266 height 30
type input "Plant kingdom"
click at [710, 447] on icon at bounding box center [709, 447] width 15 height 17
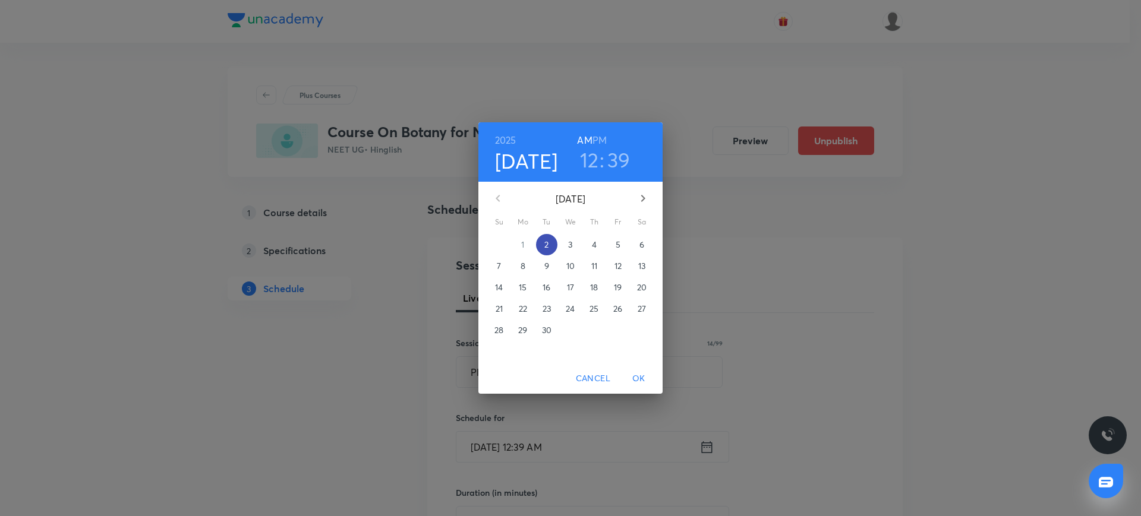
click at [549, 239] on span "2" at bounding box center [546, 245] width 21 height 12
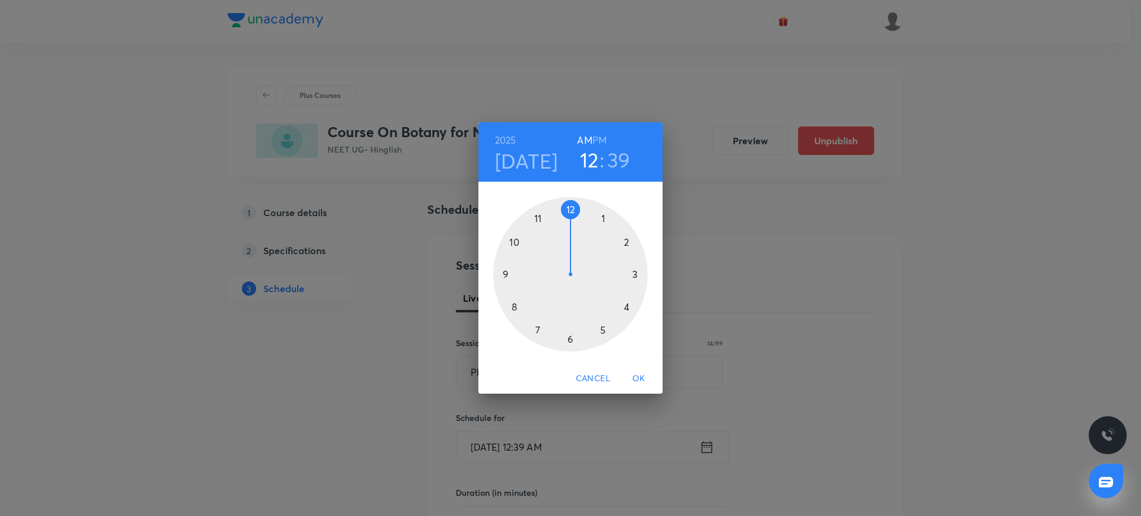
click at [506, 275] on div at bounding box center [570, 274] width 154 height 154
click at [506, 271] on div at bounding box center [570, 274] width 154 height 154
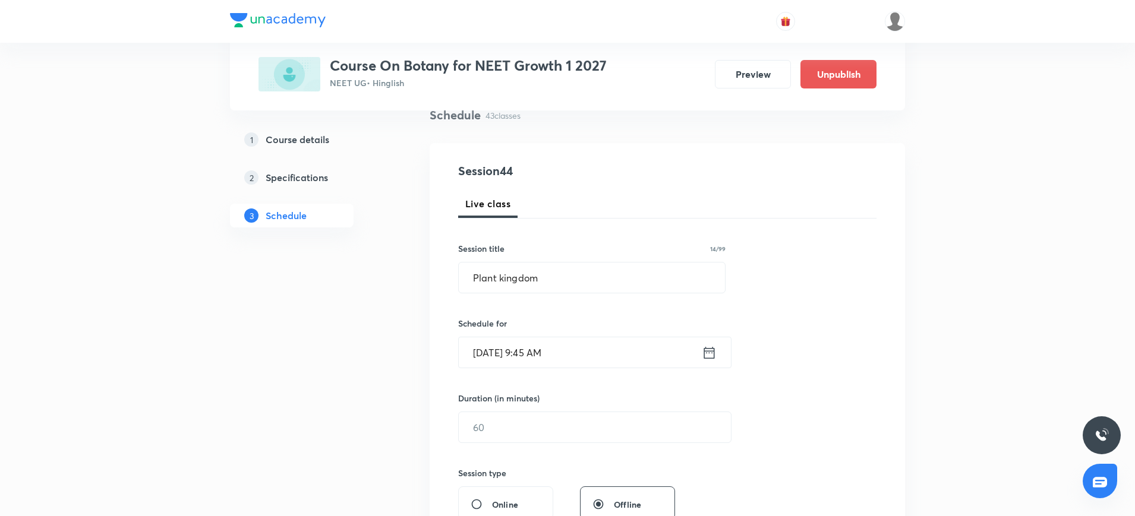
scroll to position [95, 0]
click at [525, 413] on input "text" at bounding box center [595, 427] width 272 height 30
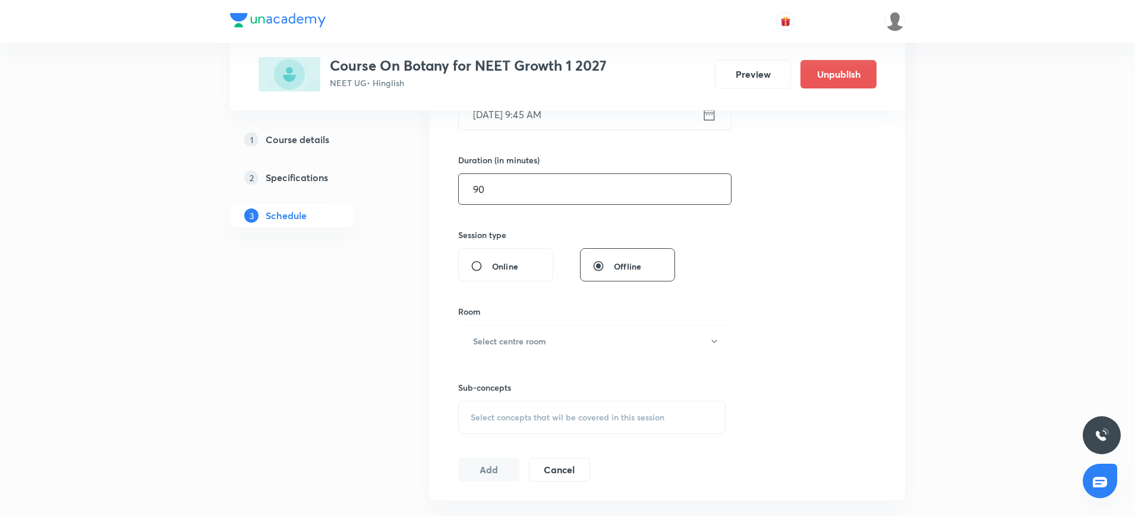
scroll to position [335, 0]
type input "90"
click at [526, 345] on h6 "Select centre room" at bounding box center [509, 339] width 73 height 12
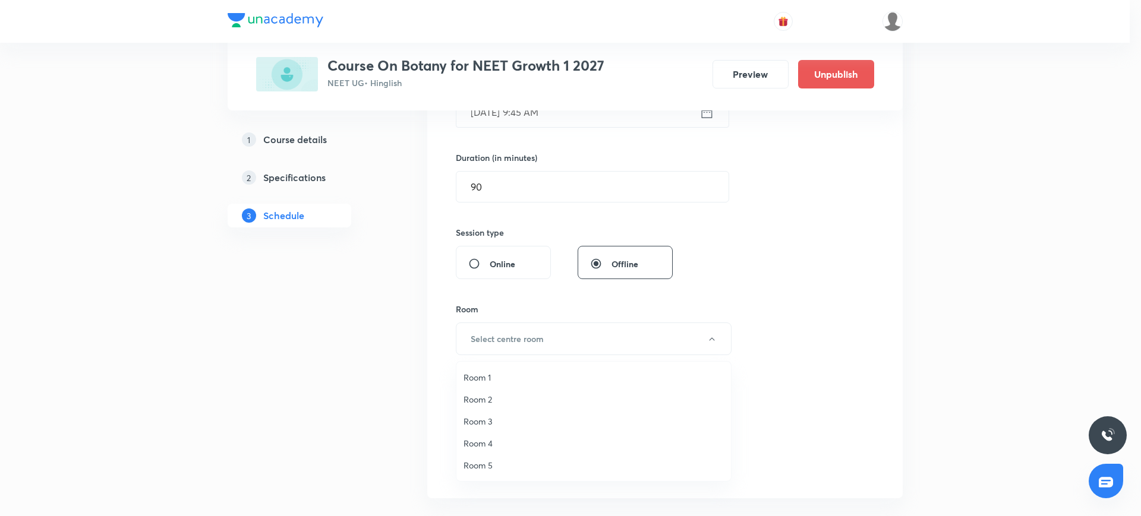
click at [492, 400] on span "Room 2" at bounding box center [593, 399] width 260 height 12
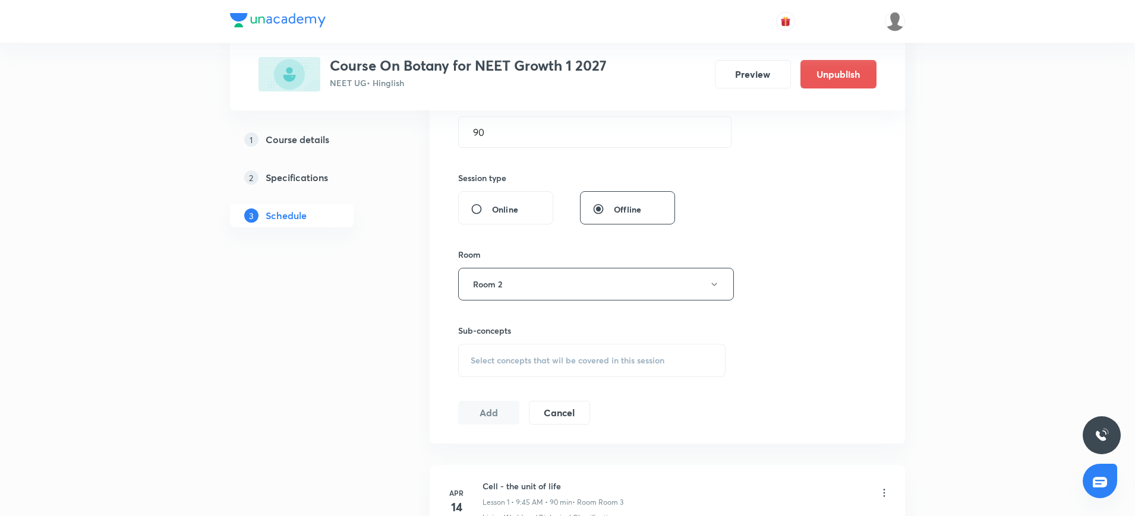
scroll to position [391, 0]
click at [491, 356] on span "Select concepts that wil be covered in this session" at bounding box center [568, 360] width 194 height 10
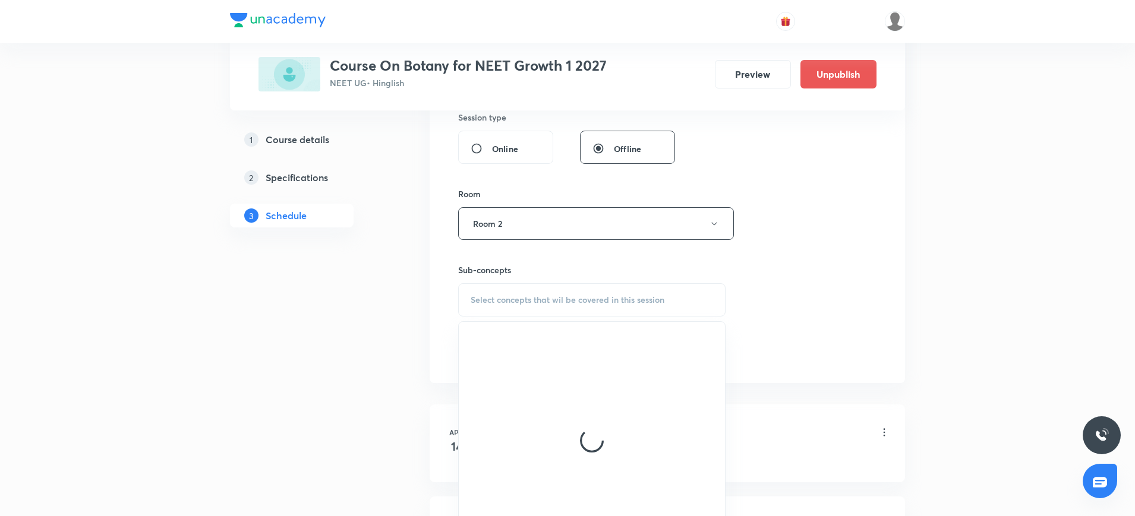
scroll to position [452, 0]
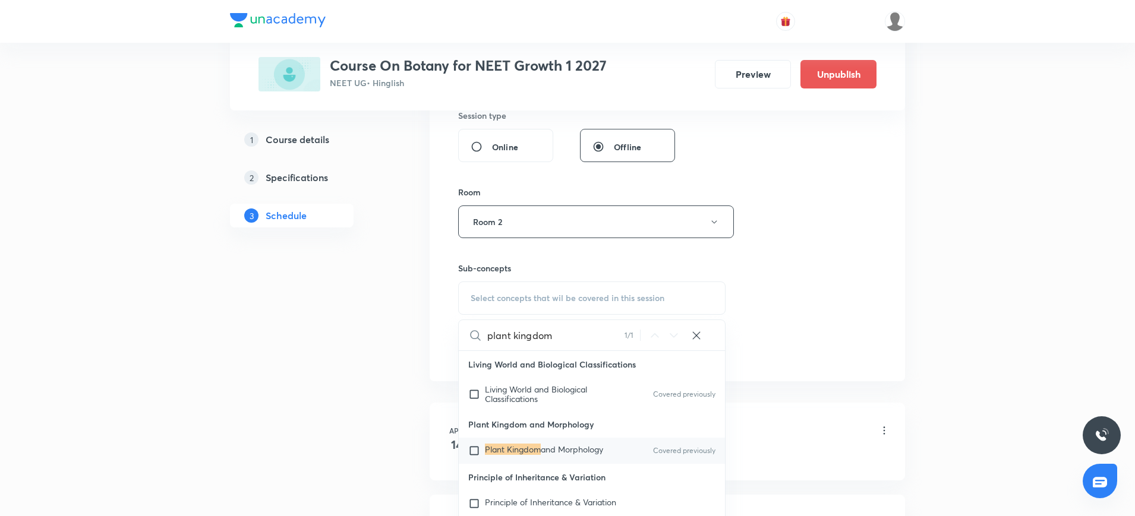
type input "plant kingdom"
click at [472, 456] on input "checkbox" at bounding box center [476, 451] width 17 height 12
checkbox input "true"
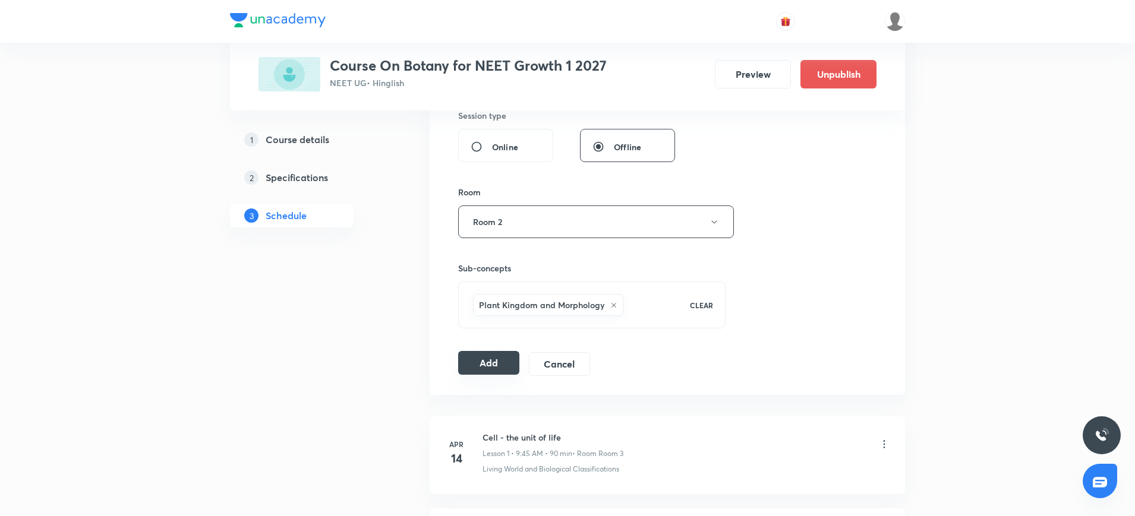
click at [500, 361] on button "Add" at bounding box center [488, 363] width 61 height 24
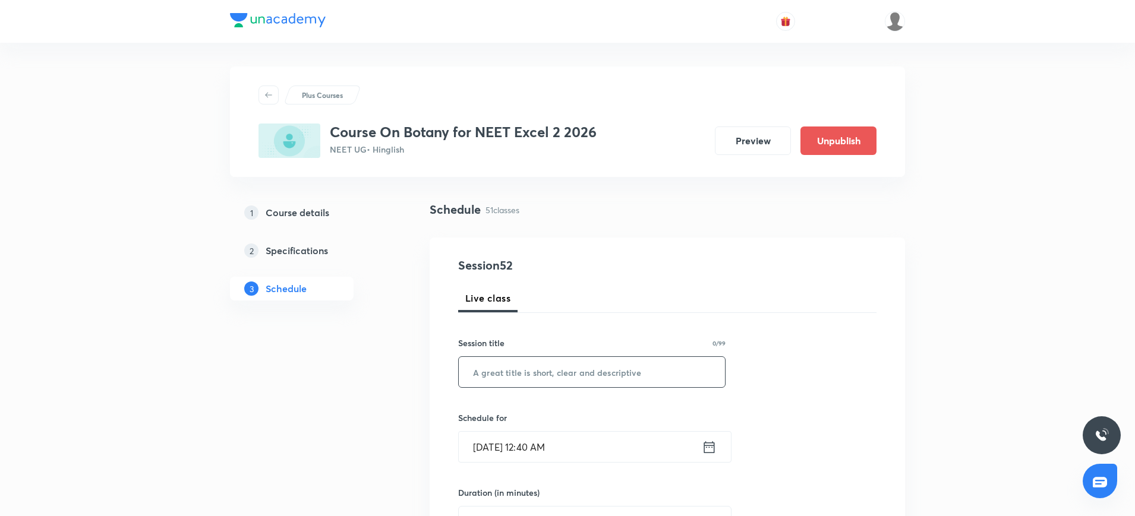
click at [481, 376] on input "text" at bounding box center [592, 372] width 266 height 30
paste input "Microbes in human welfare"
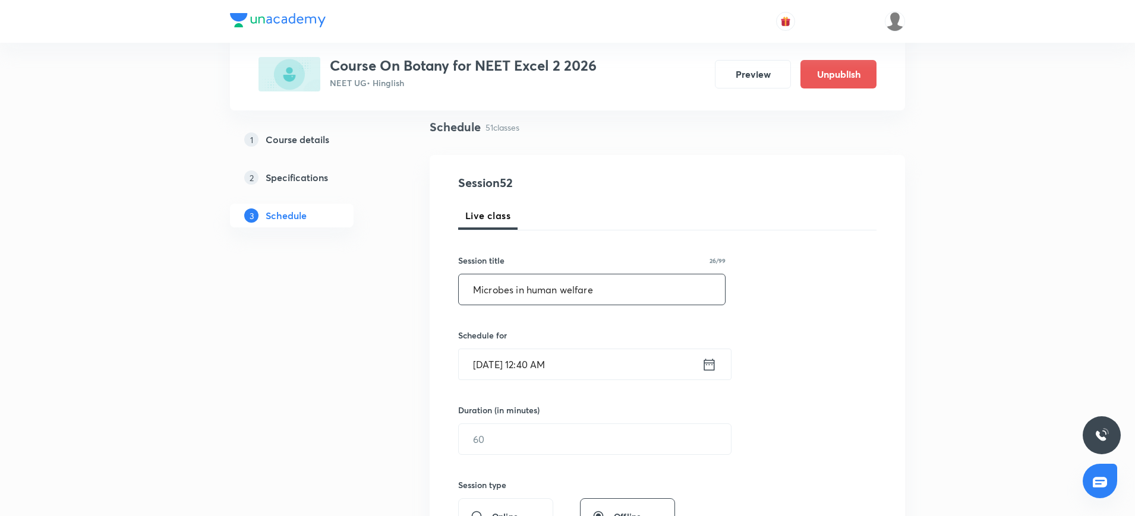
scroll to position [84, 0]
type input "Microbes in human welfare"
click at [702, 360] on icon at bounding box center [709, 363] width 15 height 17
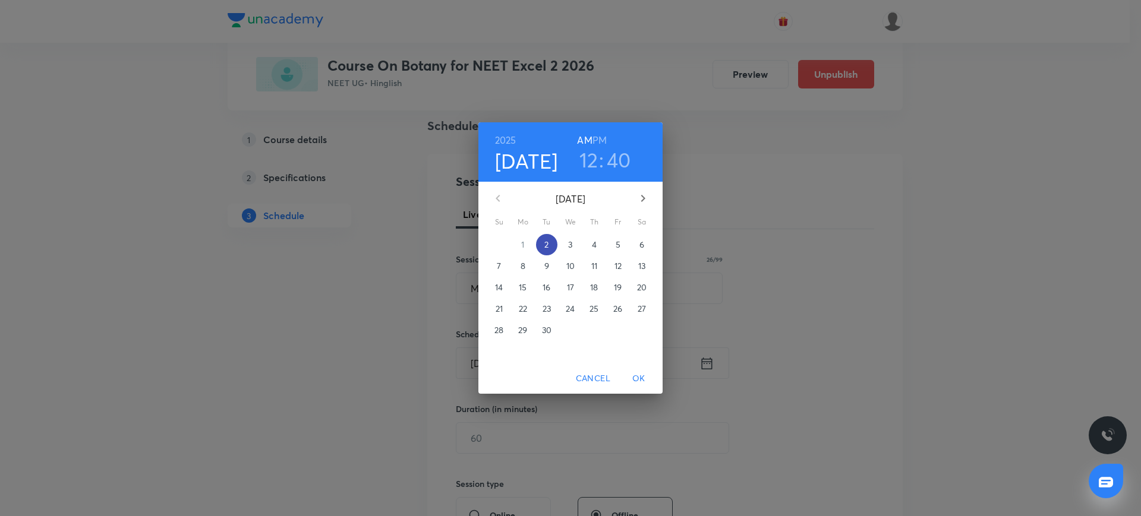
click at [543, 247] on span "2" at bounding box center [546, 245] width 21 height 12
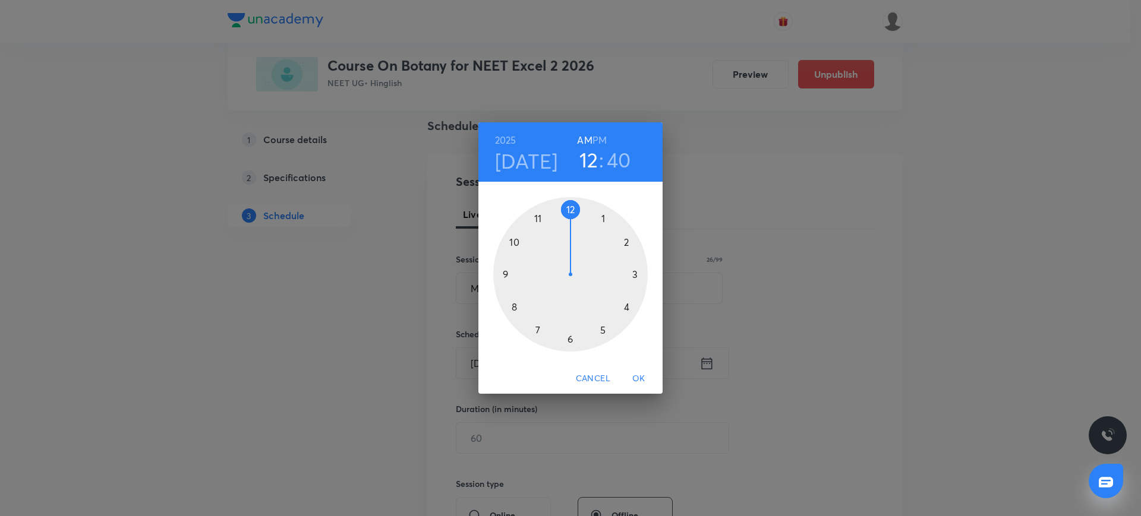
click at [634, 276] on div at bounding box center [570, 274] width 154 height 154
click at [595, 135] on h6 "PM" at bounding box center [599, 140] width 14 height 17
click at [638, 271] on div at bounding box center [570, 274] width 154 height 154
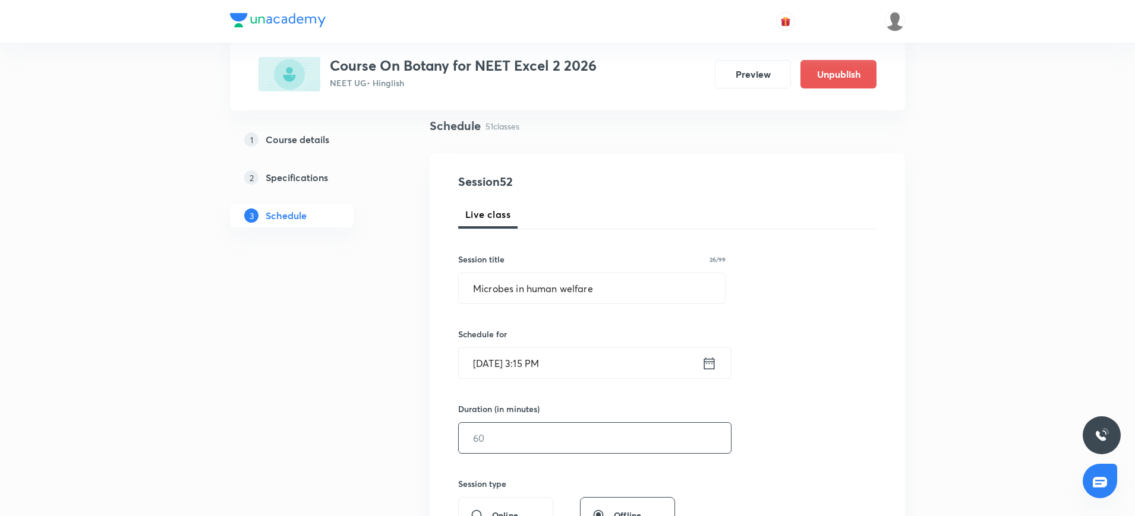
click at [507, 431] on input "text" at bounding box center [595, 438] width 272 height 30
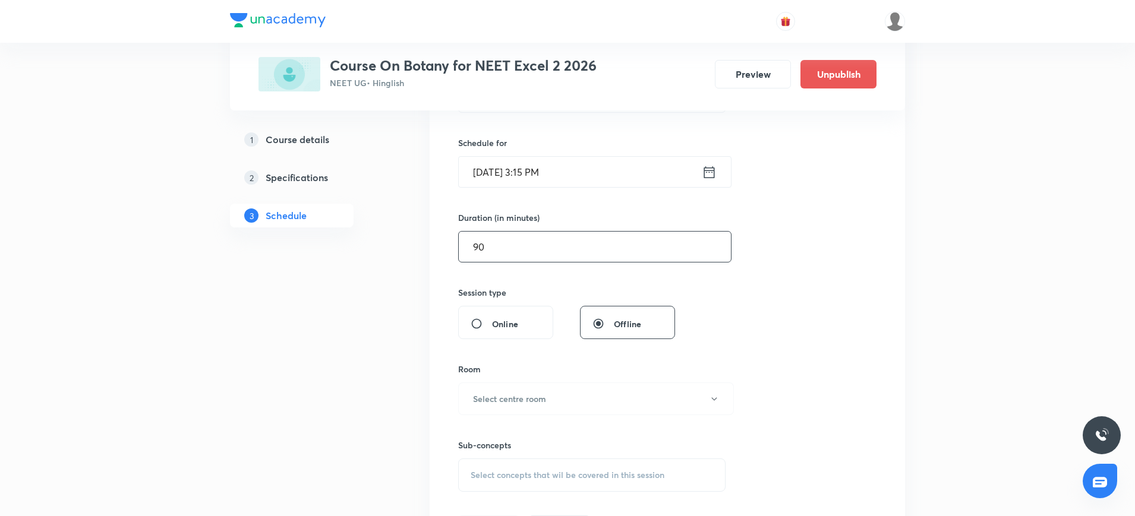
scroll to position [307, 0]
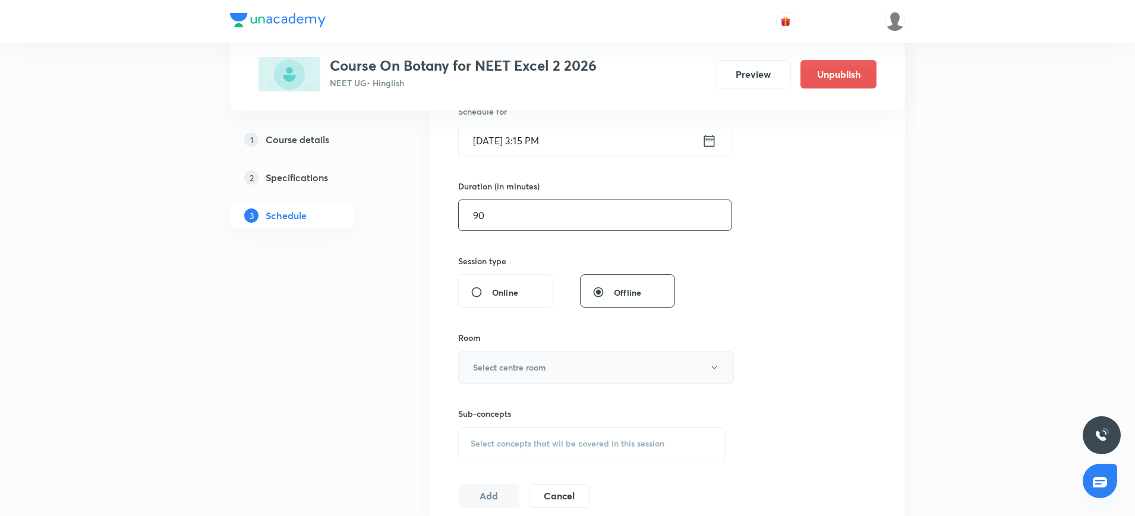
type input "90"
click at [512, 365] on h6 "Select centre room" at bounding box center [509, 367] width 73 height 12
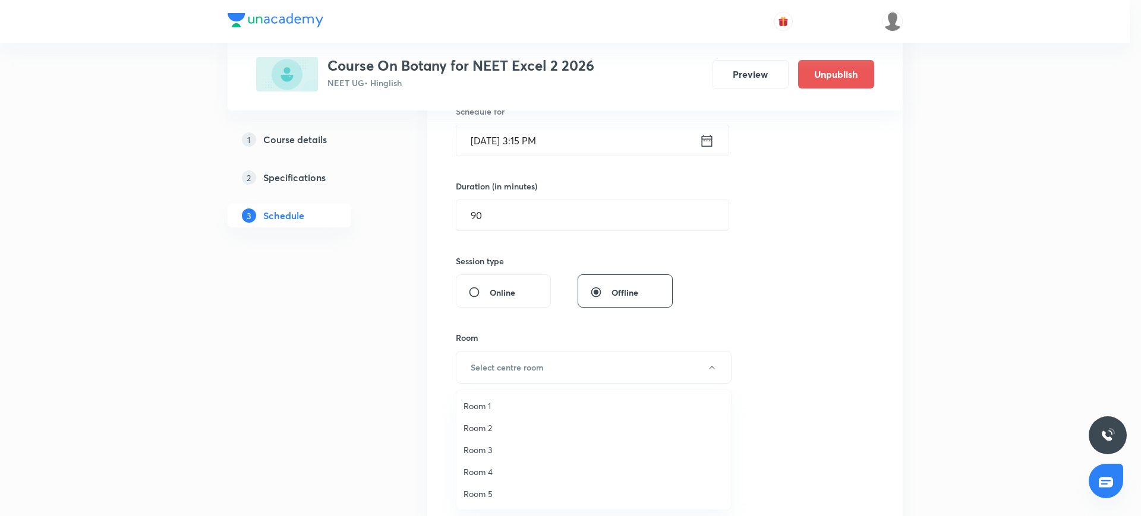
click at [483, 468] on span "Room 4" at bounding box center [593, 472] width 260 height 12
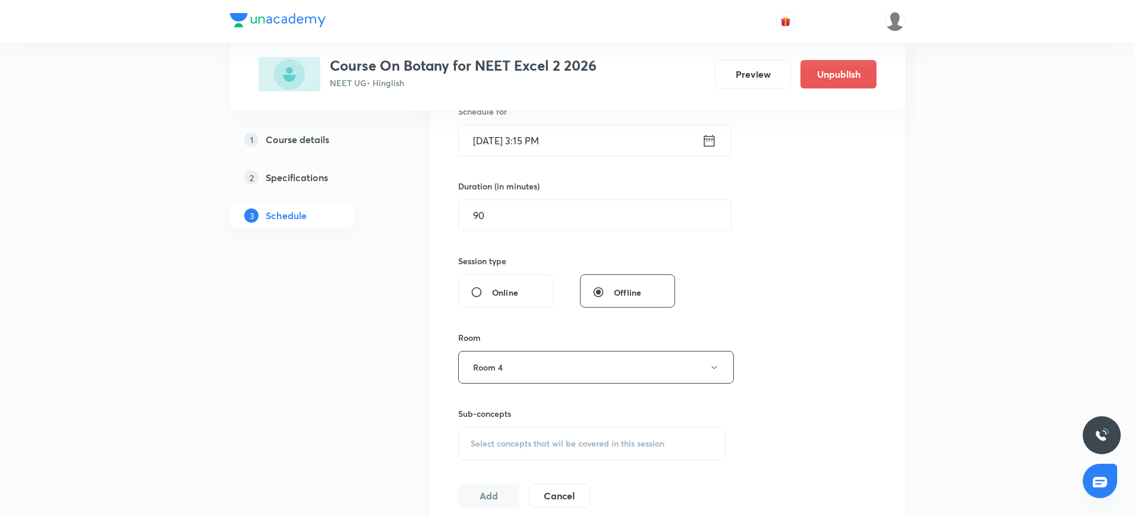
scroll to position [317, 0]
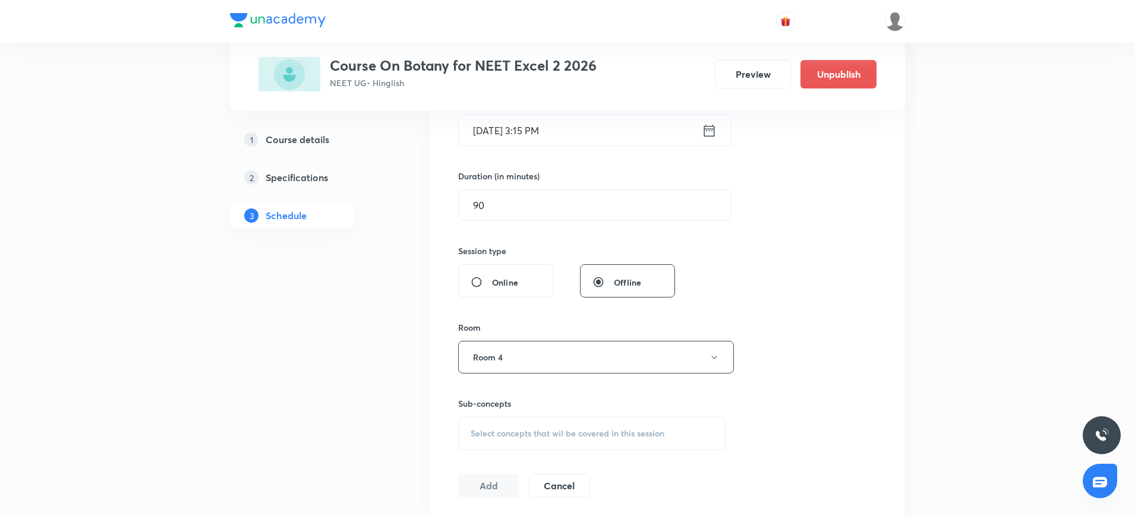
click at [483, 429] on span "Select concepts that wil be covered in this session" at bounding box center [568, 434] width 194 height 10
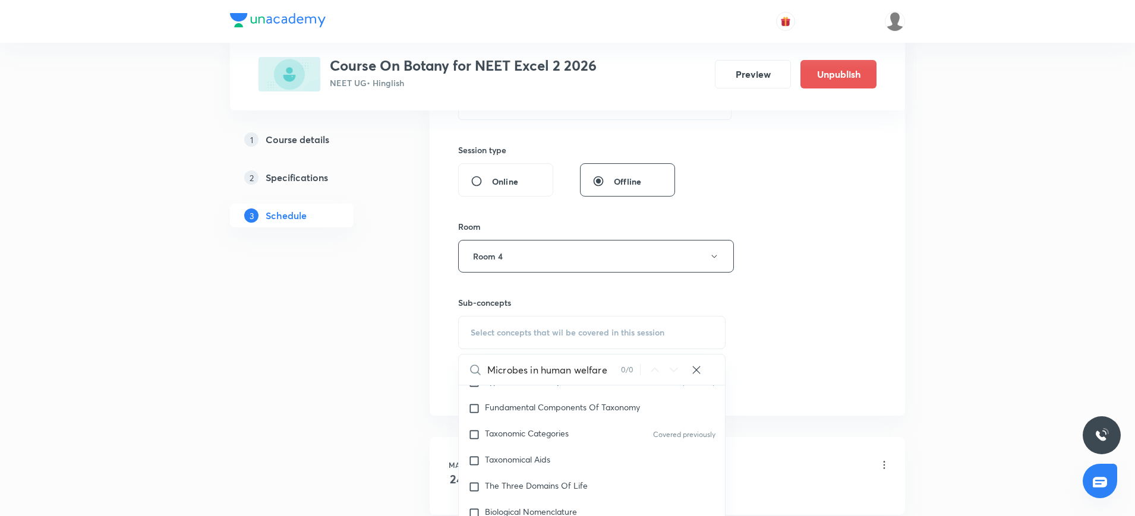
scroll to position [125, 0]
drag, startPoint x: 529, startPoint y: 370, endPoint x: 628, endPoint y: 368, distance: 98.6
click at [628, 368] on div "Microbes in human welfare 0 / 0 ​" at bounding box center [592, 370] width 266 height 30
type input "Microbes"
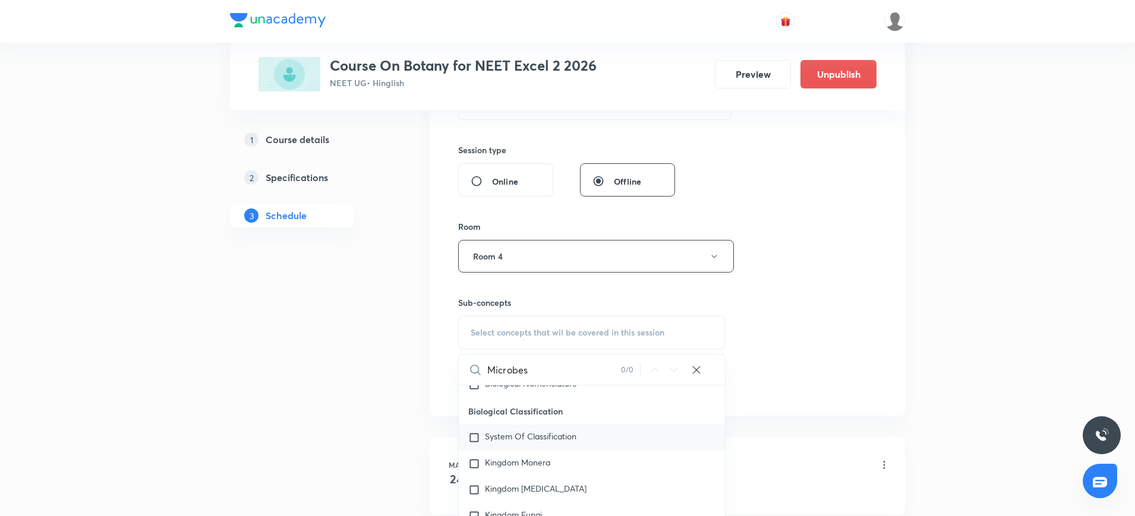
click at [475, 438] on input "checkbox" at bounding box center [476, 438] width 17 height 12
checkbox input "true"
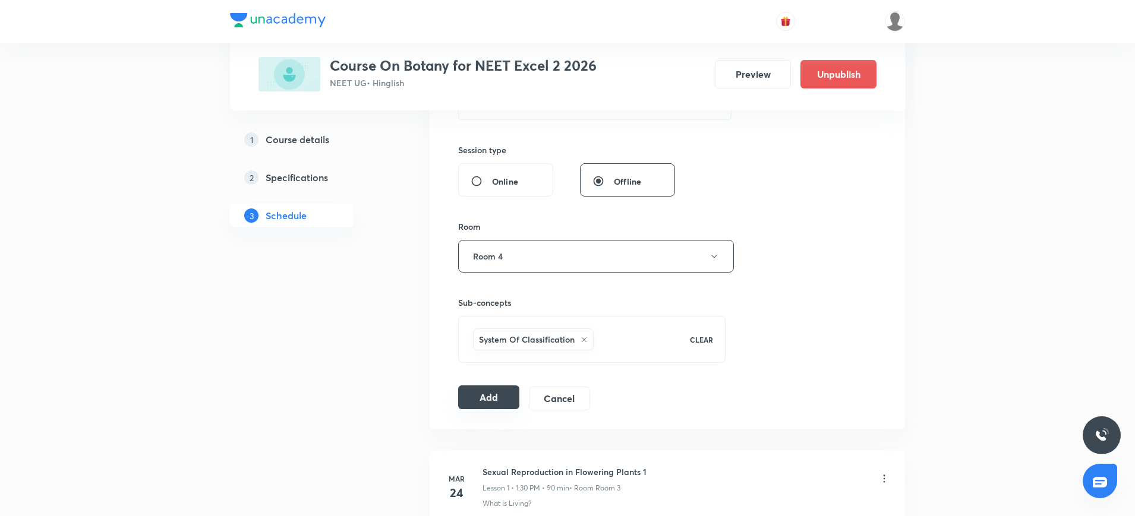
click at [499, 396] on button "Add" at bounding box center [488, 398] width 61 height 24
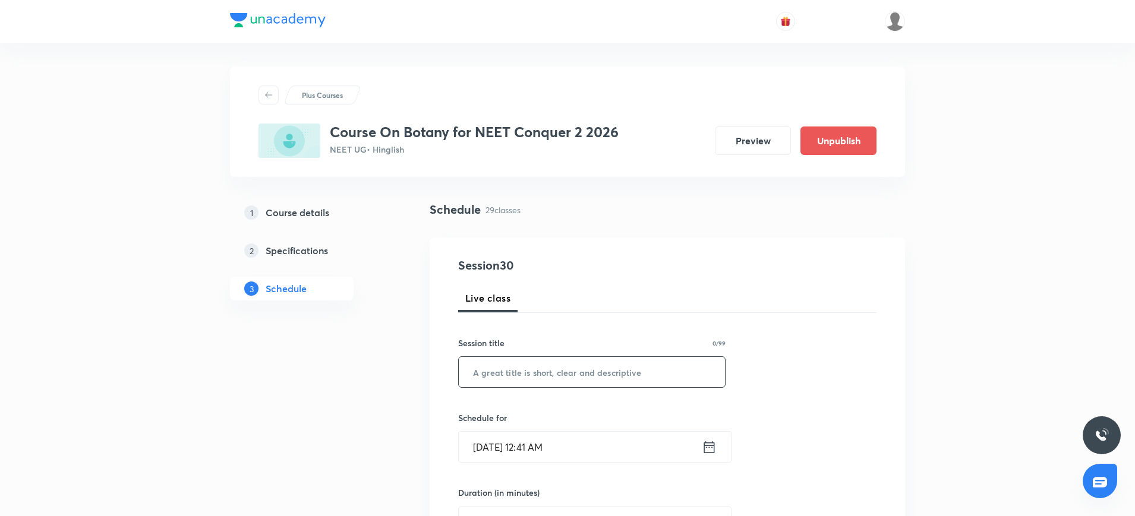
click at [521, 376] on input "text" at bounding box center [592, 372] width 266 height 30
paste input "biological classification"
click at [481, 375] on input "biological classification" at bounding box center [592, 372] width 266 height 30
type input "Biological classification"
click at [706, 441] on icon at bounding box center [709, 447] width 11 height 12
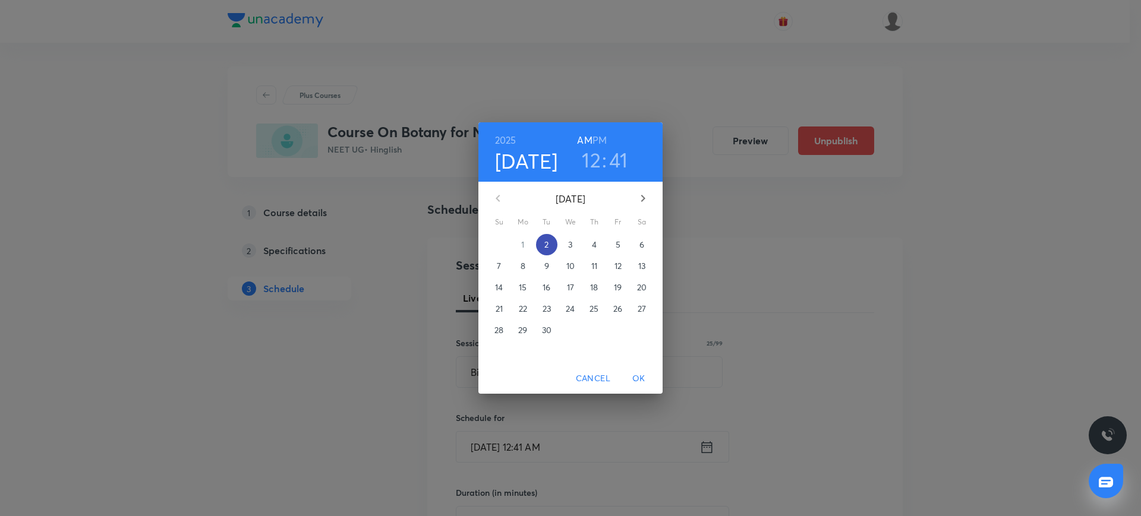
click at [544, 246] on span "2" at bounding box center [546, 245] width 21 height 12
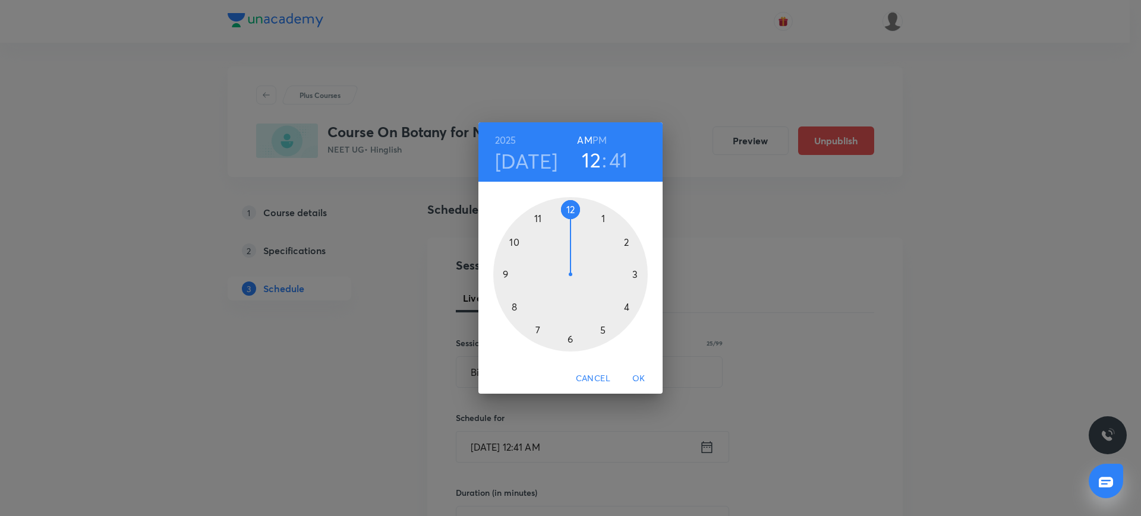
click at [538, 215] on div at bounding box center [570, 274] width 154 height 154
click at [570, 336] on div at bounding box center [570, 274] width 154 height 154
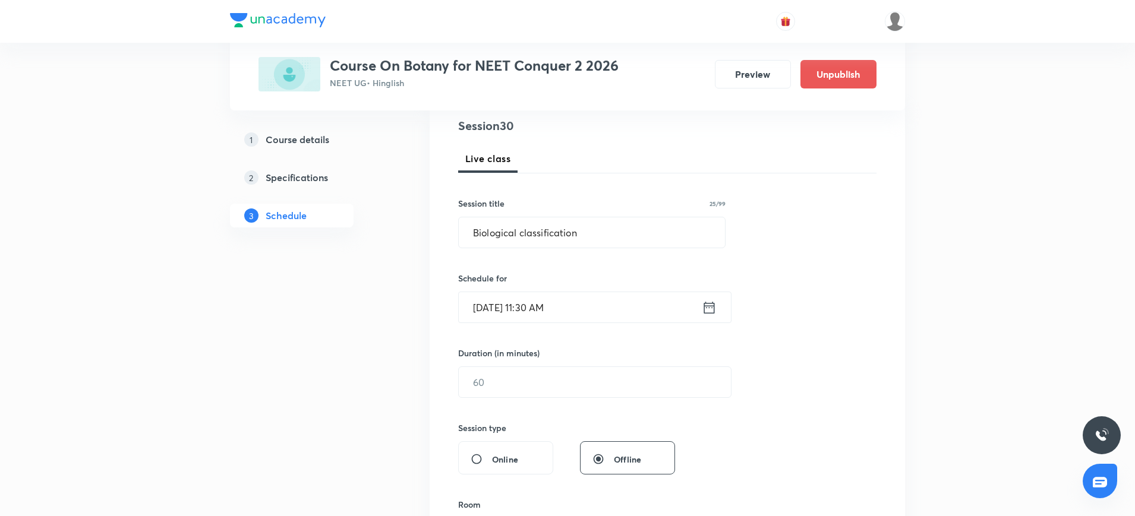
scroll to position [149, 0]
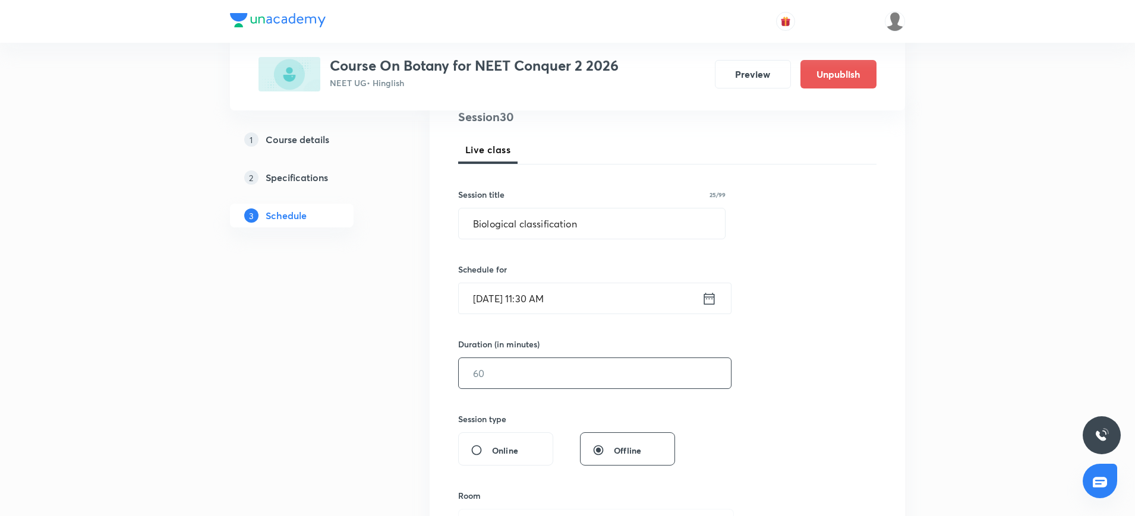
click at [523, 370] on input "text" at bounding box center [595, 373] width 272 height 30
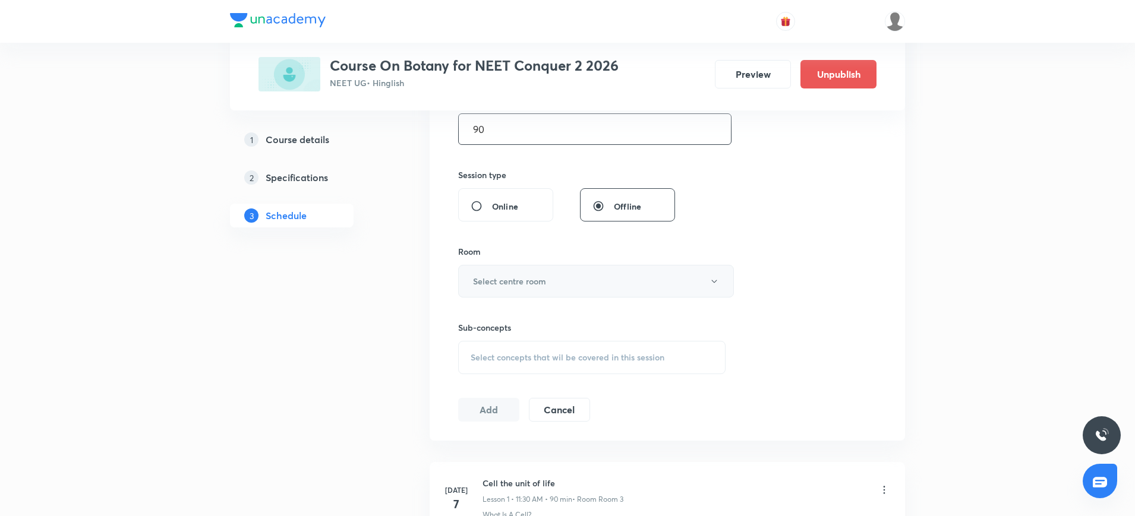
type input "90"
click at [523, 283] on h6 "Select centre room" at bounding box center [509, 281] width 73 height 12
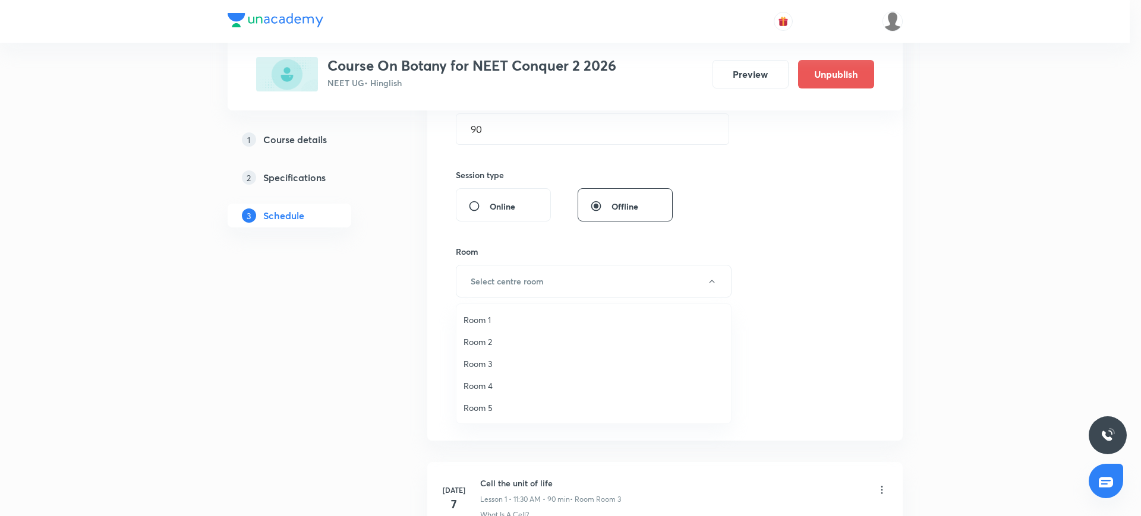
click at [494, 343] on span "Room 2" at bounding box center [593, 342] width 260 height 12
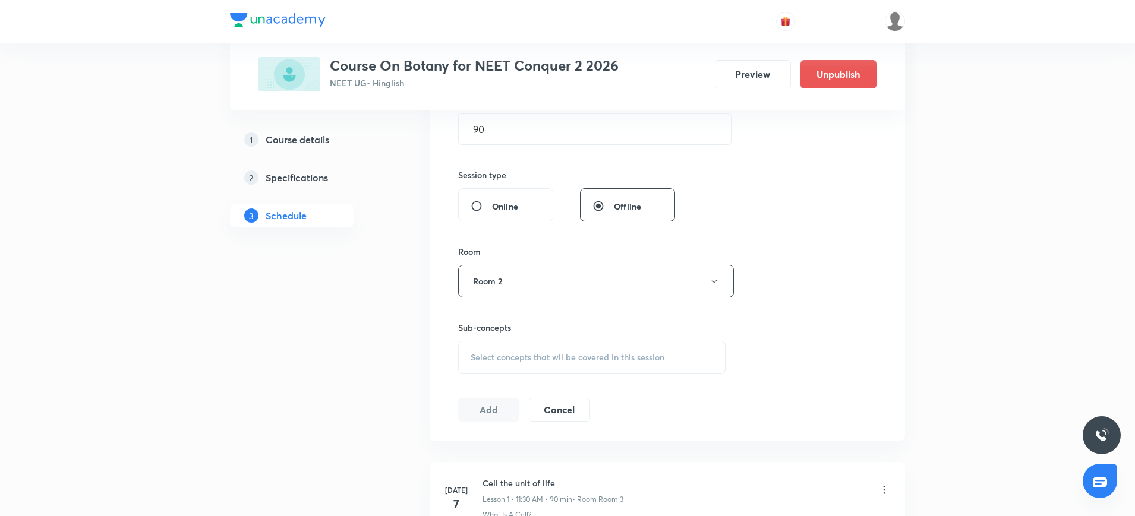
click at [494, 343] on div "Select concepts that wil be covered in this session" at bounding box center [591, 357] width 267 height 33
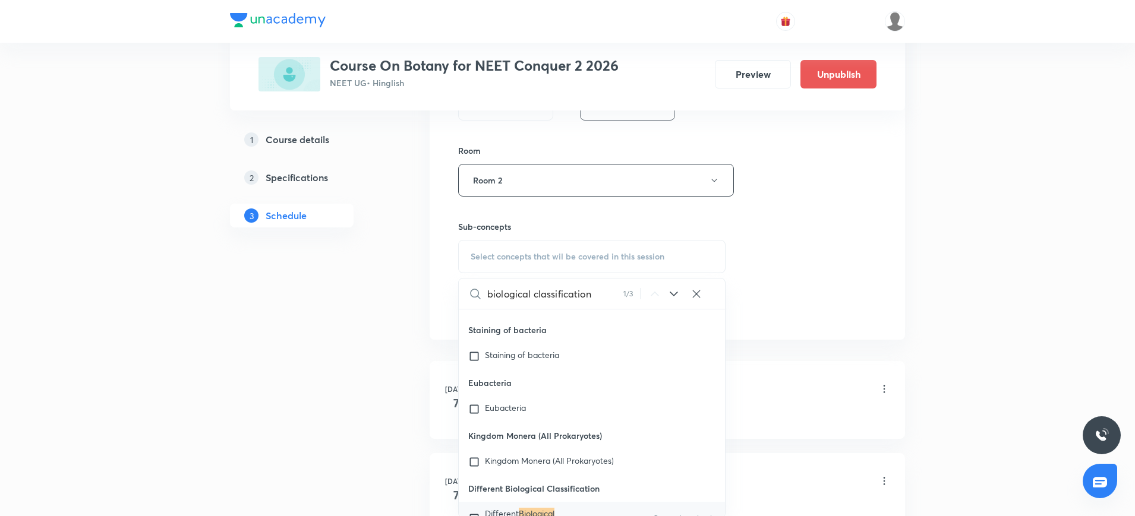
scroll to position [18782, 0]
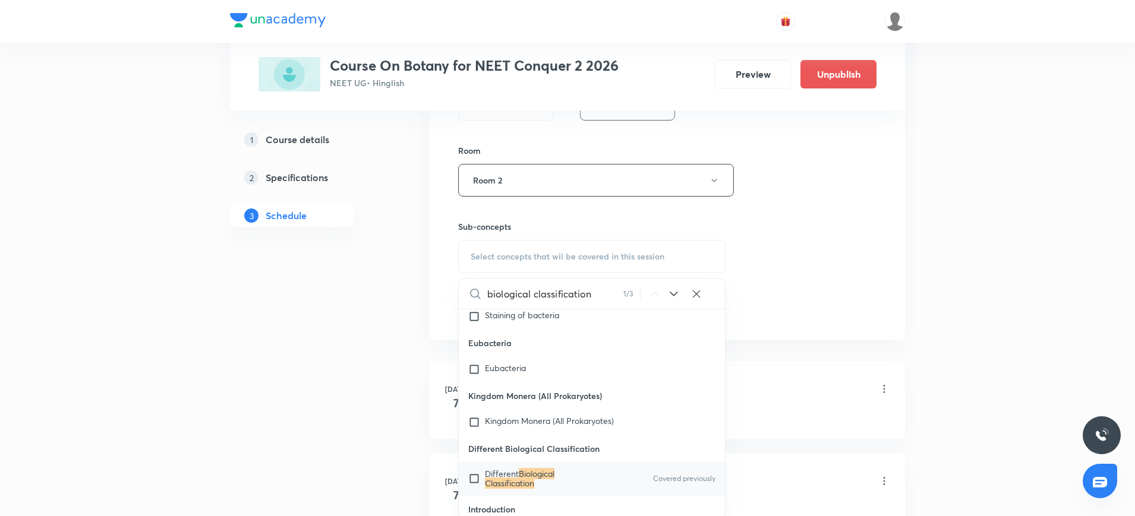
type input "biological classification"
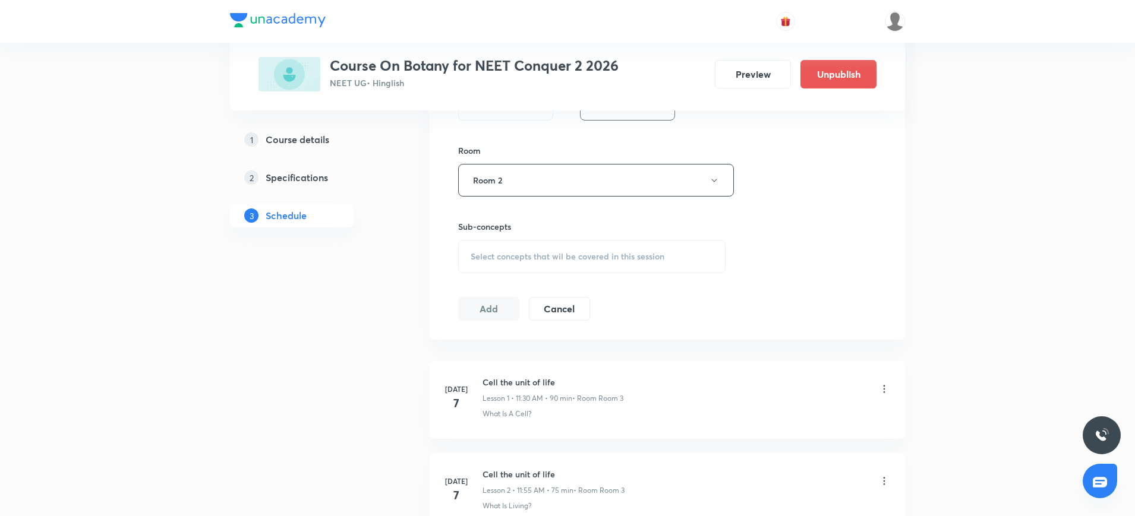
click at [519, 250] on div "Select concepts that wil be covered in this session" at bounding box center [591, 256] width 267 height 33
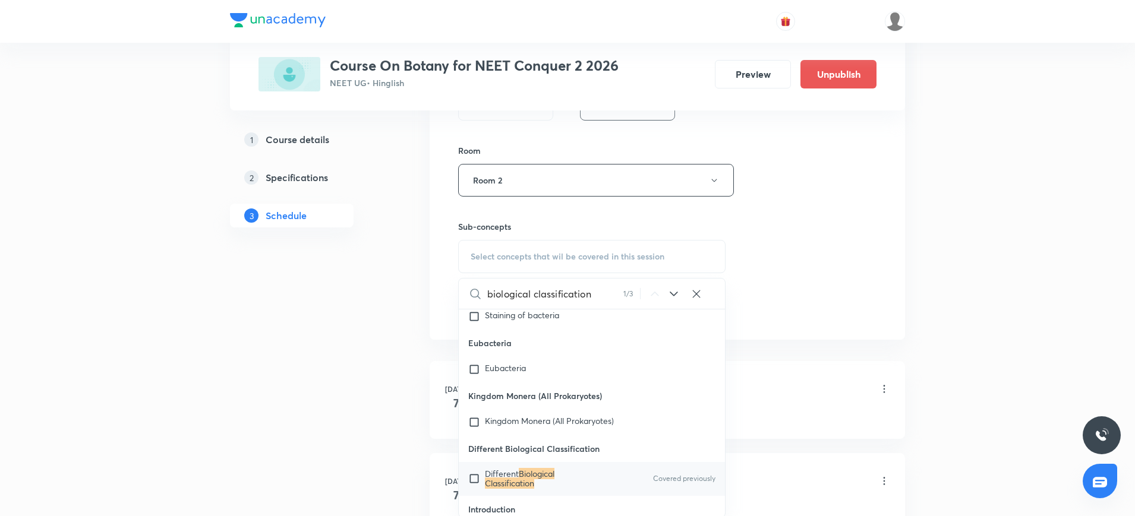
type input "biological classification"
click at [472, 471] on input "checkbox" at bounding box center [476, 478] width 17 height 19
checkbox input "true"
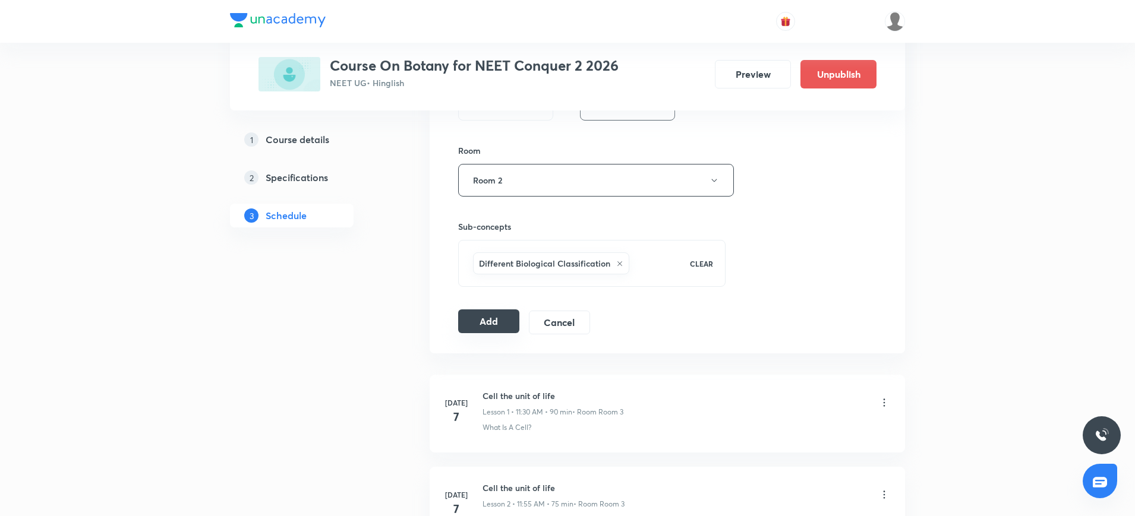
click at [490, 311] on button "Add" at bounding box center [488, 322] width 61 height 24
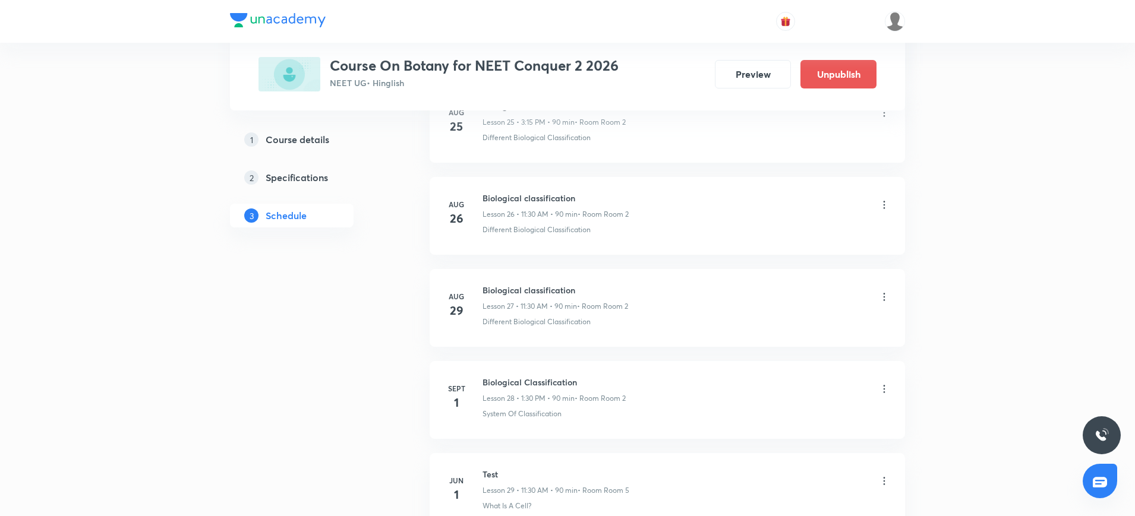
scroll to position [2654, 0]
